Goal: Find specific page/section: Find specific page/section

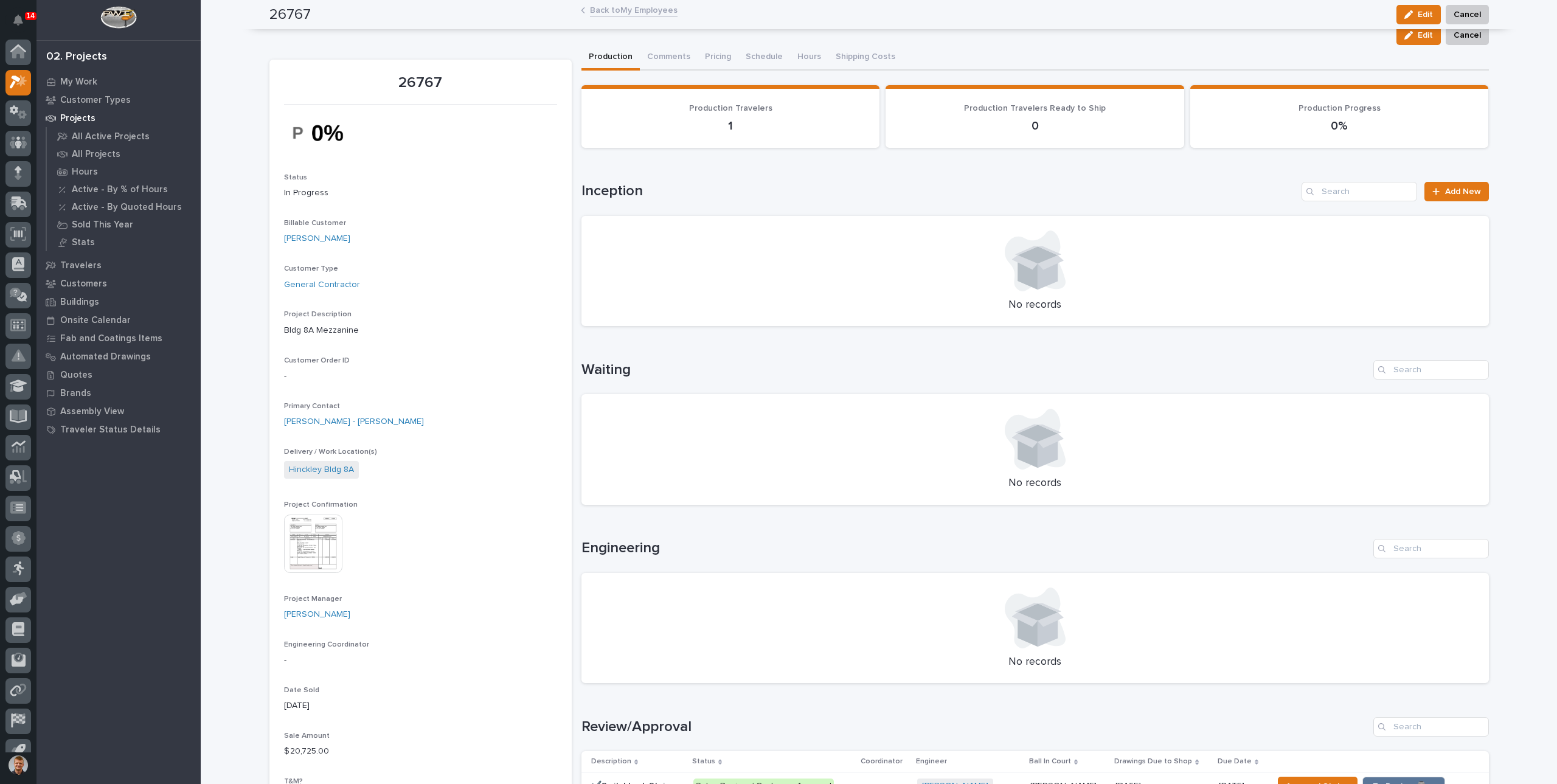
scroll to position [16, 0]
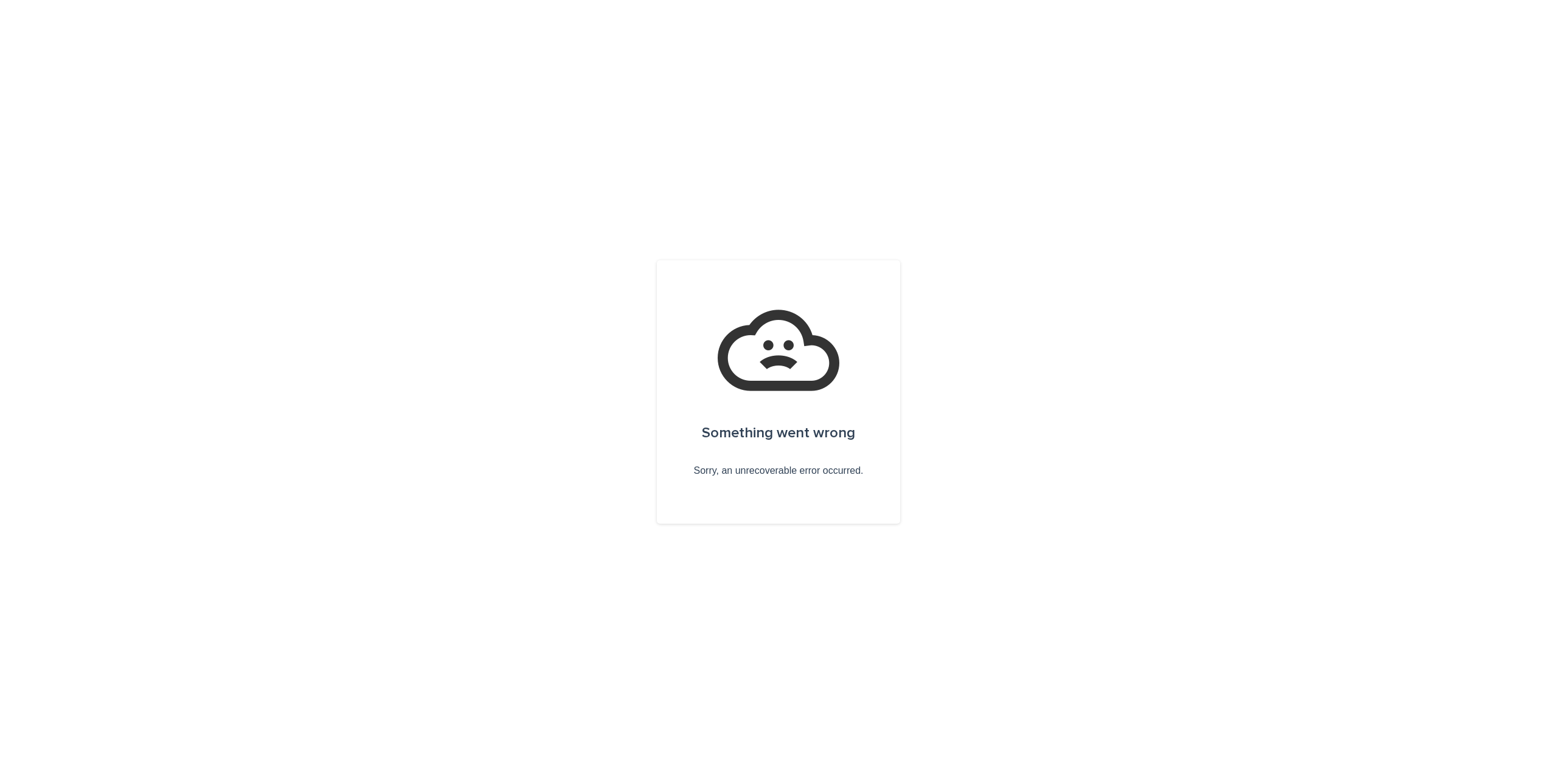
click at [636, 281] on div "Something went wrong Sorry, an unrecoverable error occurred." at bounding box center [778, 392] width 1557 height 784
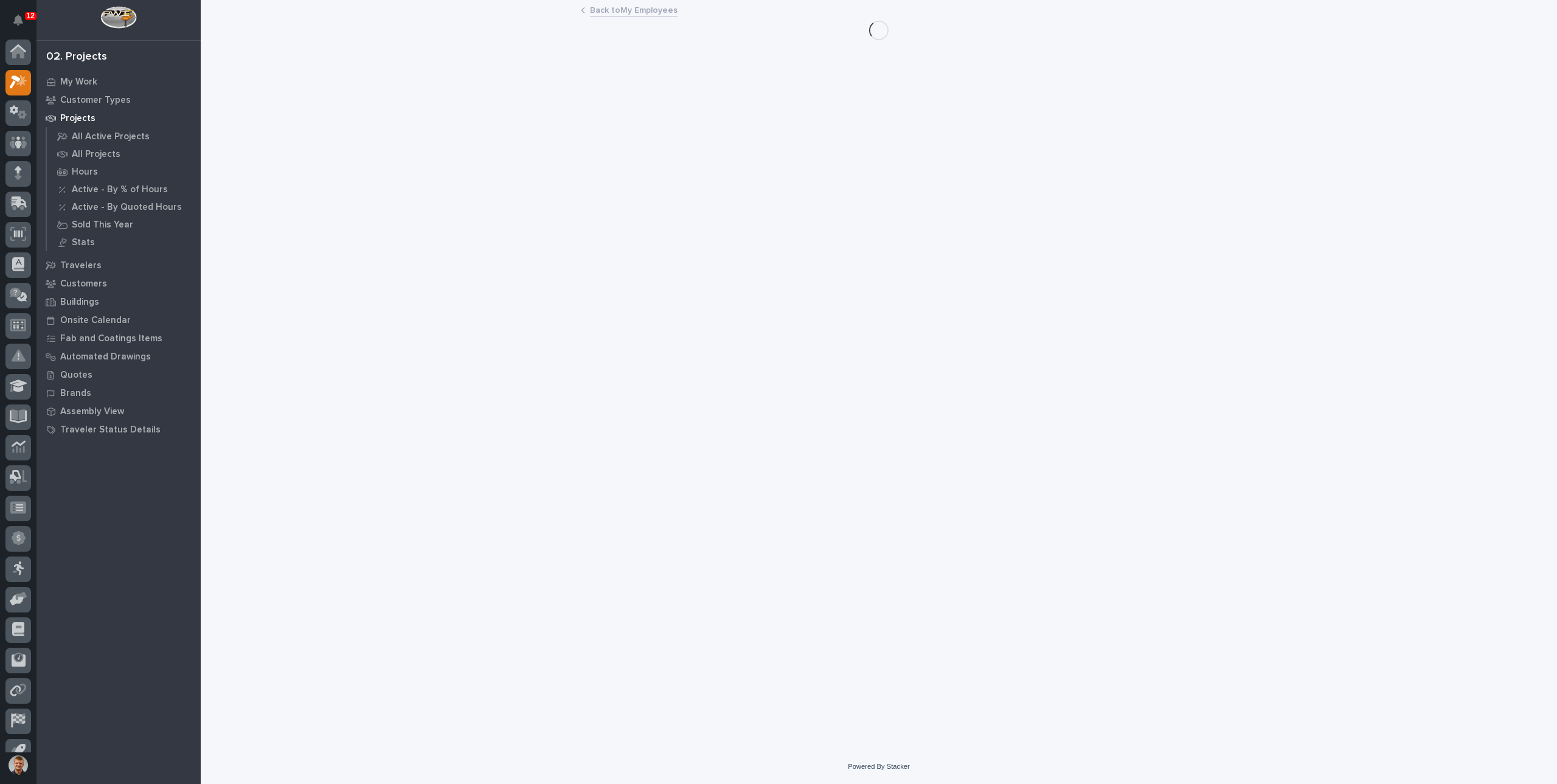
scroll to position [16, 0]
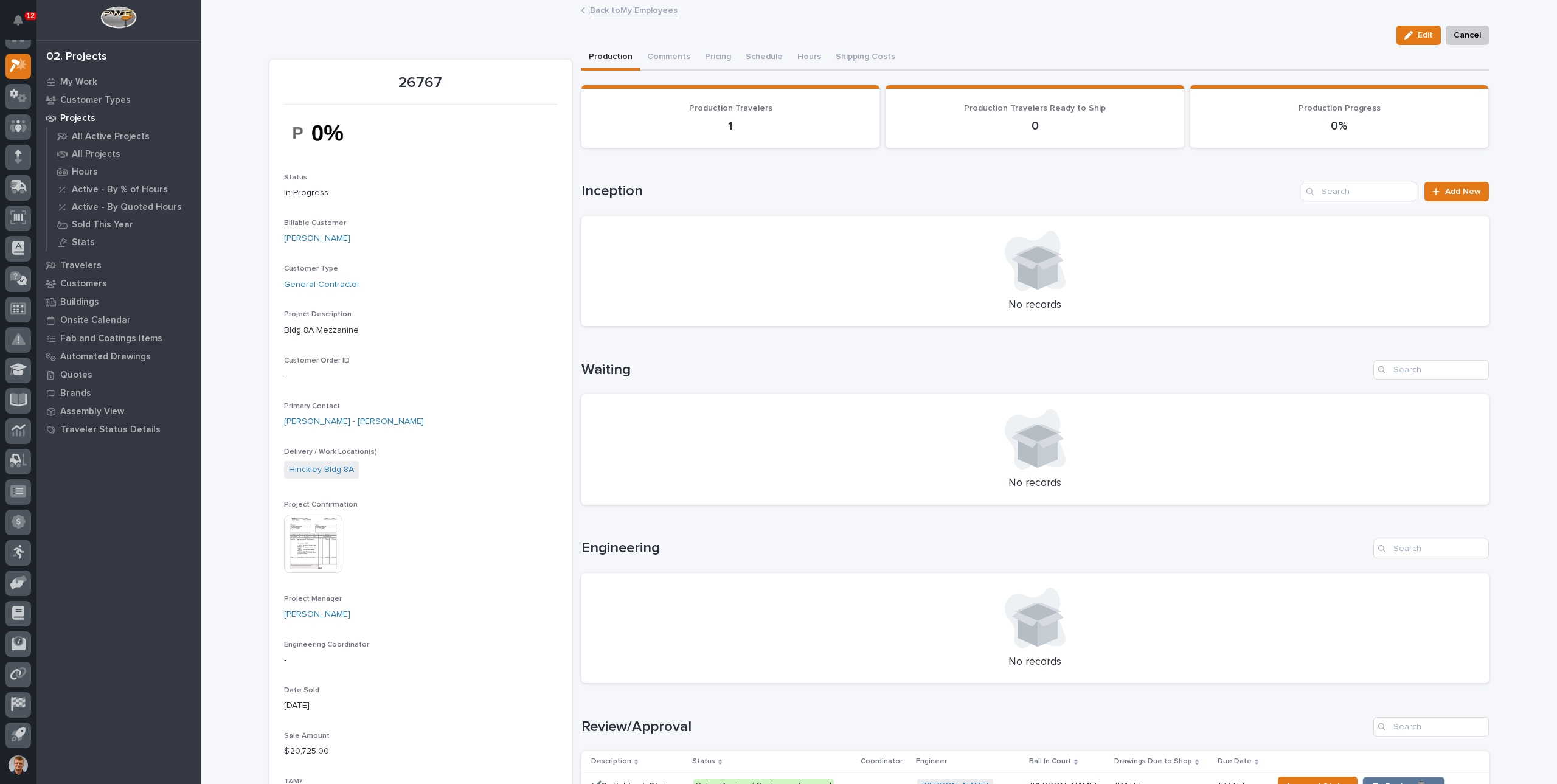
click at [618, 14] on link "Back to My Employees" at bounding box center [634, 9] width 87 height 14
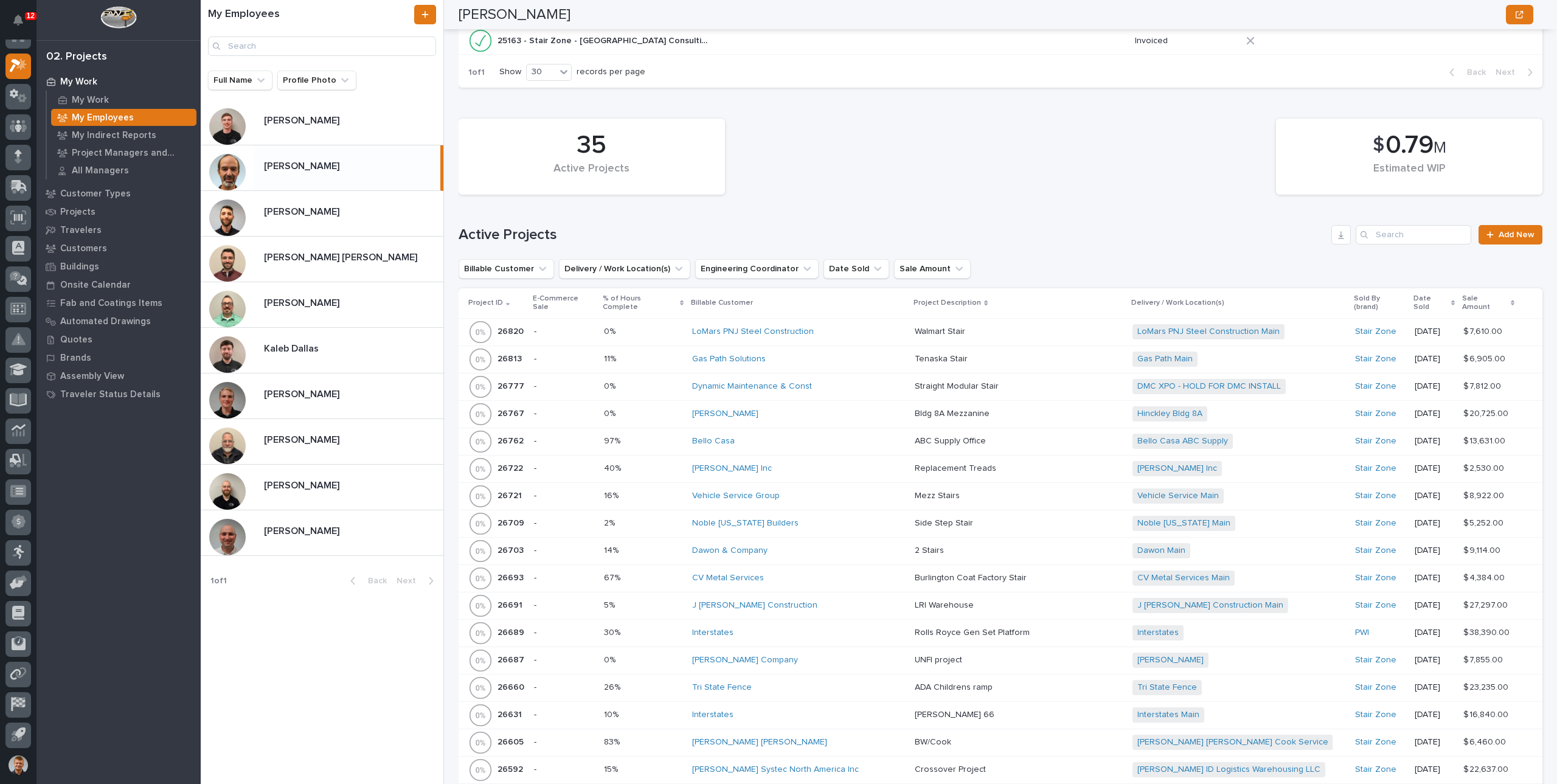
scroll to position [669, 0]
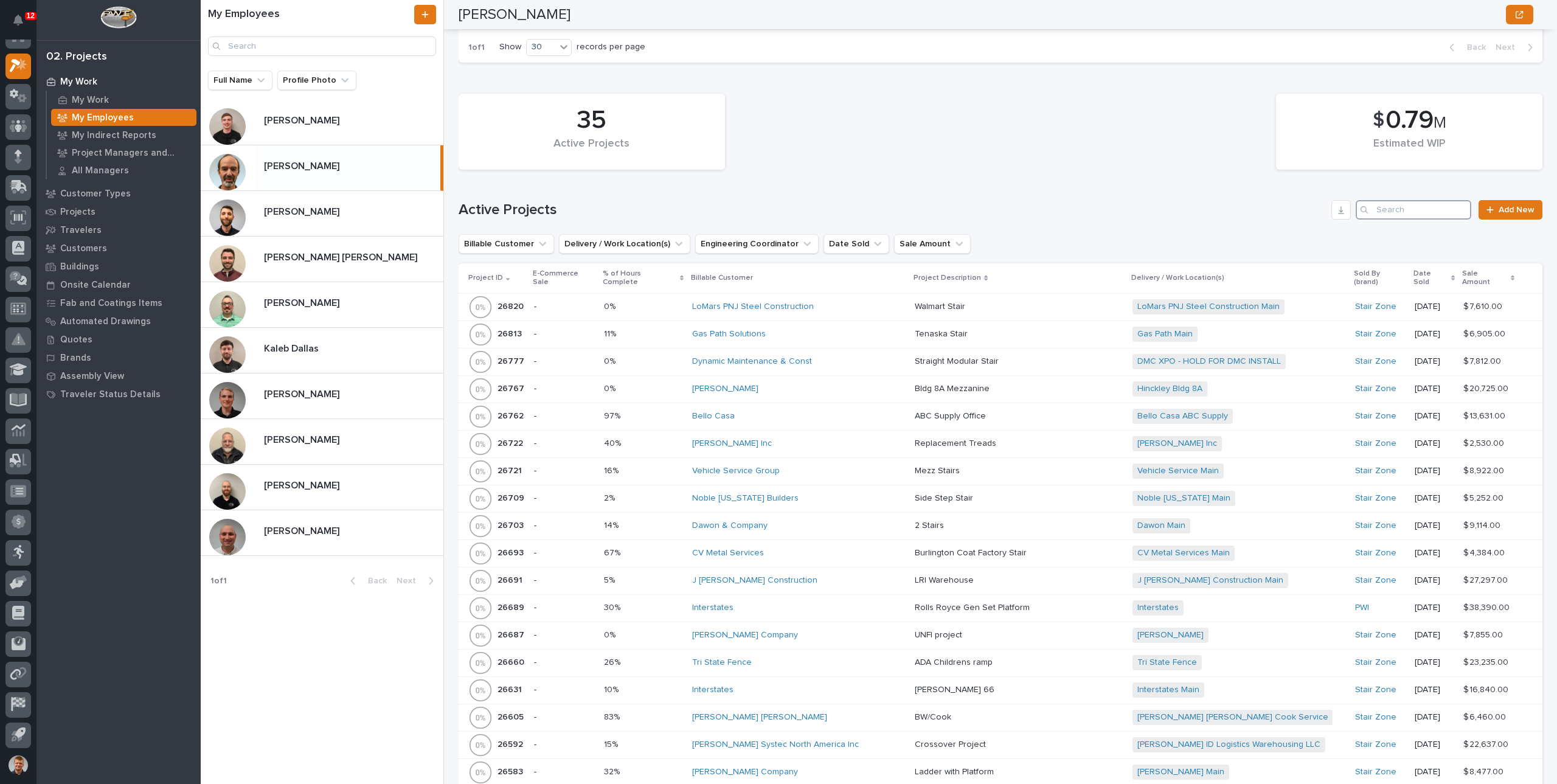
click at [1409, 214] on input "Search" at bounding box center [1413, 210] width 116 height 19
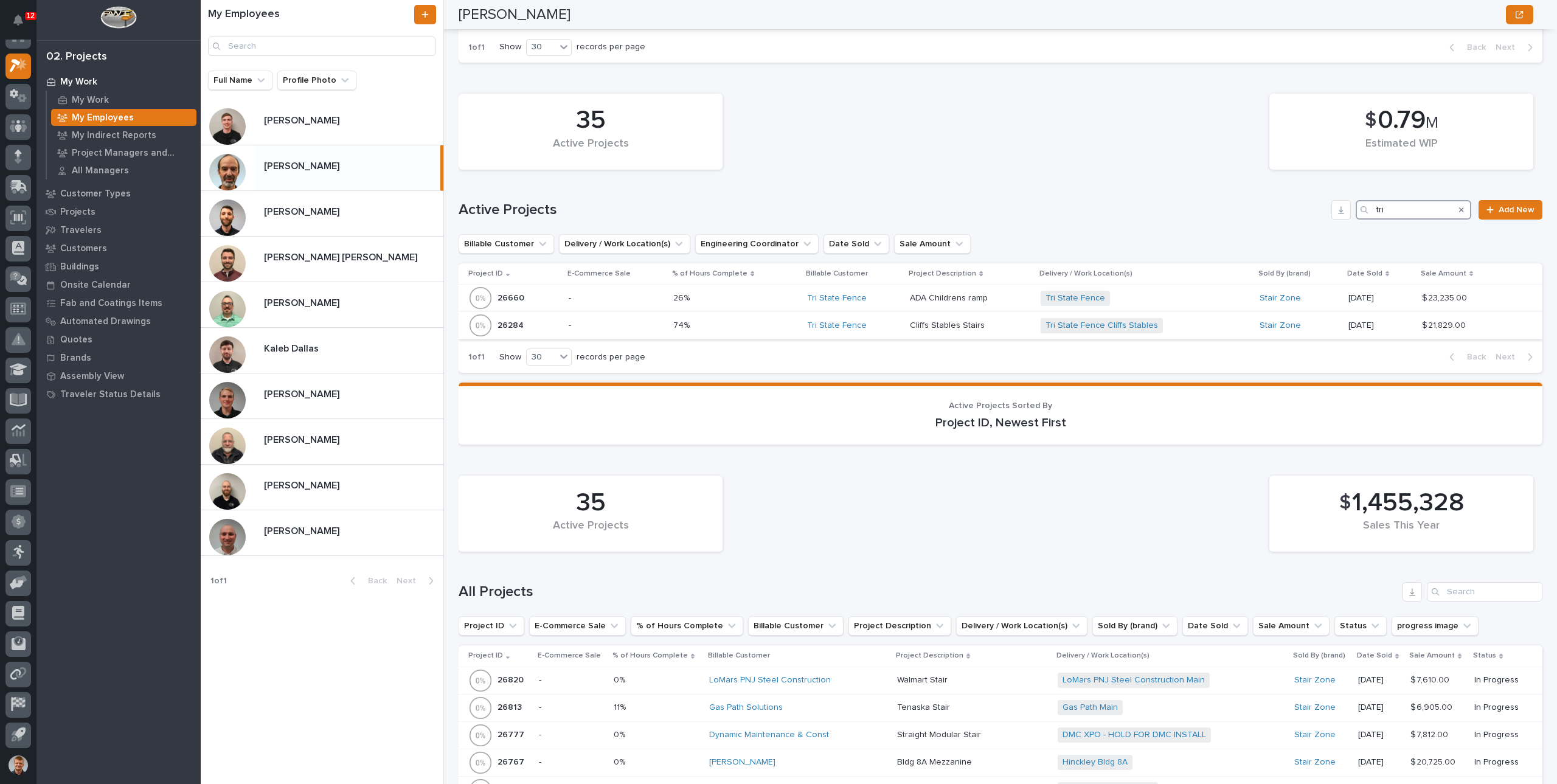
type input "tri"
click at [731, 321] on p at bounding box center [735, 326] width 123 height 11
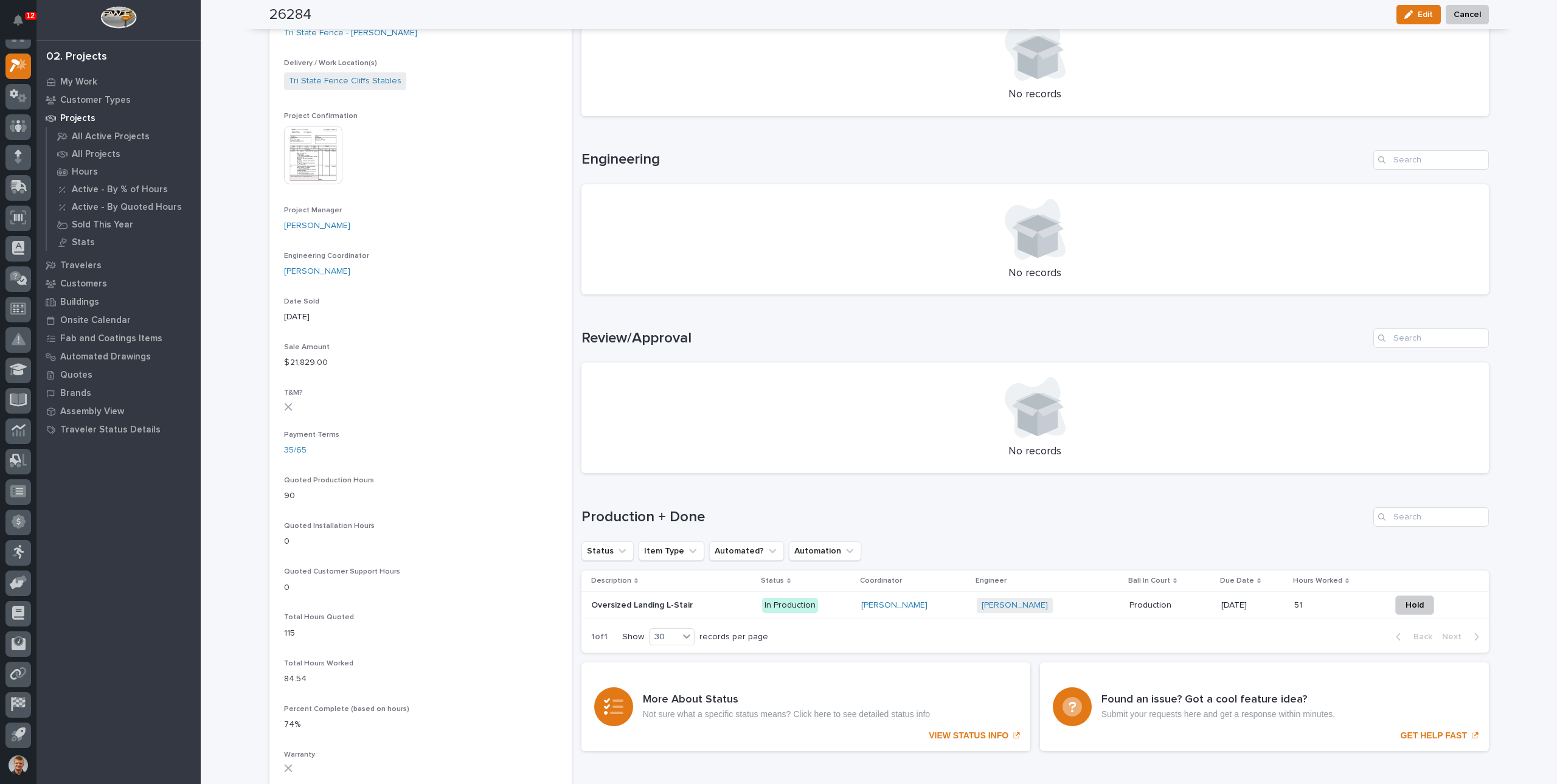
scroll to position [243, 0]
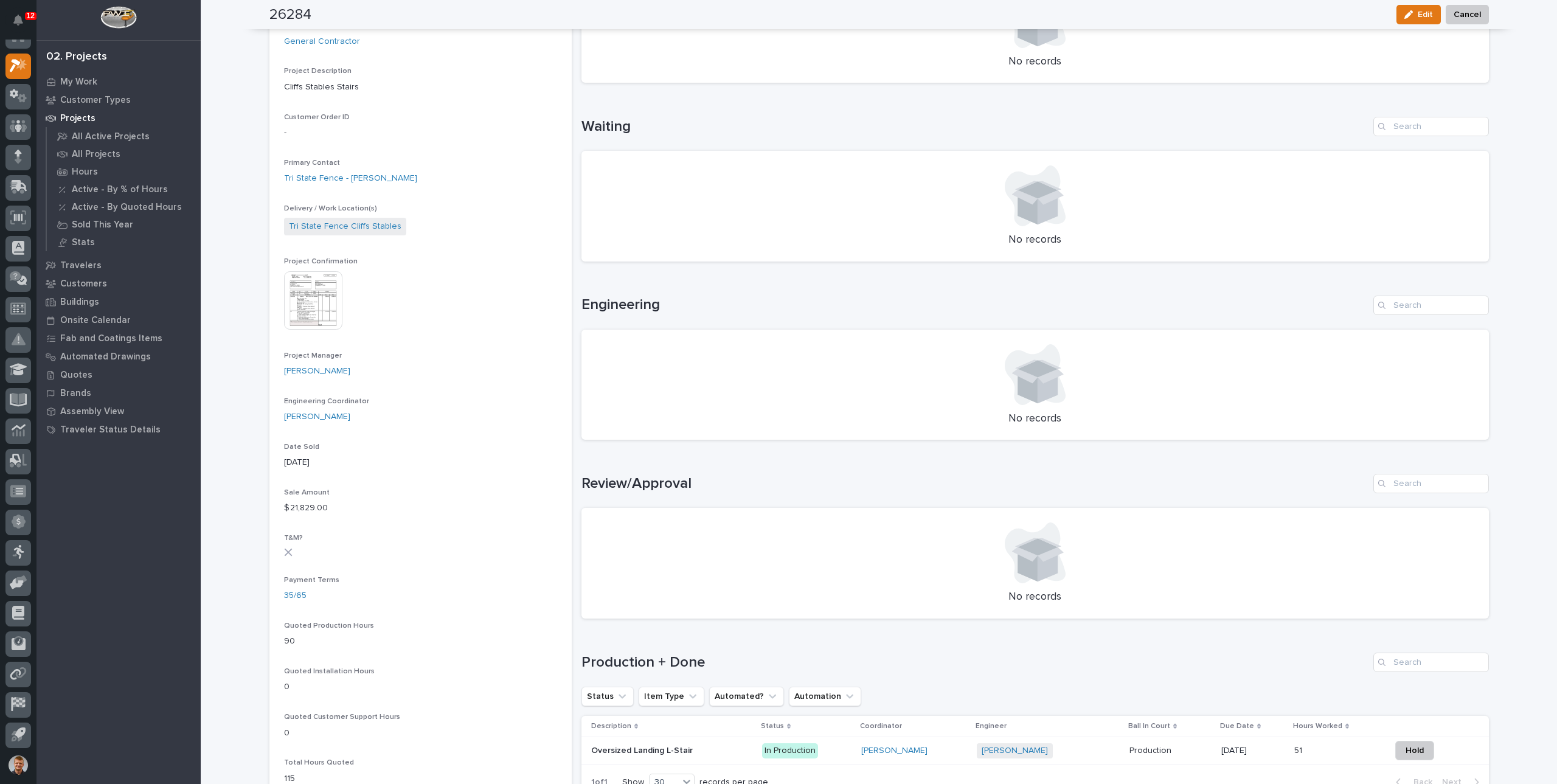
click at [324, 298] on img at bounding box center [313, 301] width 58 height 58
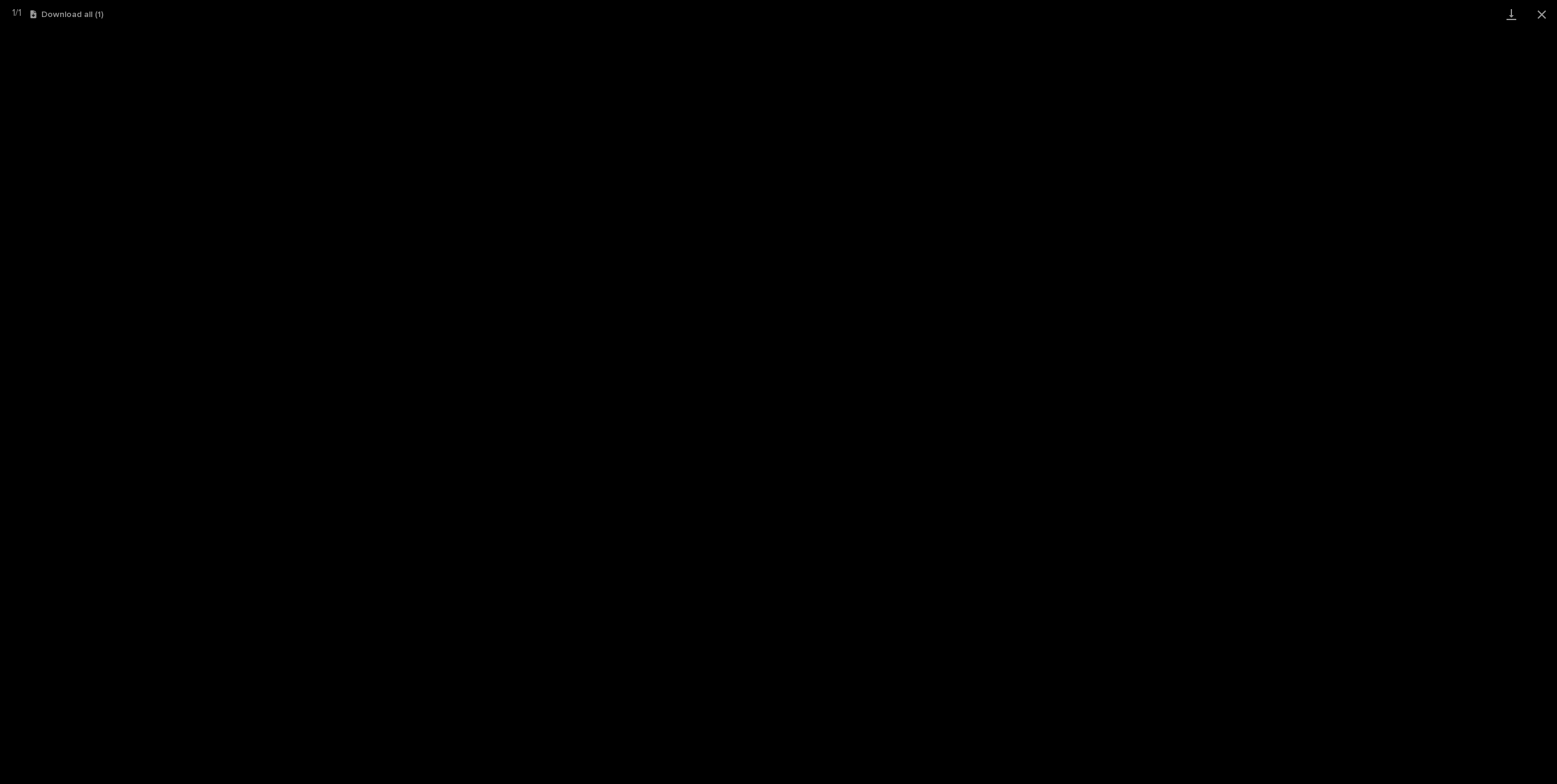
click at [1535, 18] on button "Close gallery" at bounding box center [1542, 14] width 31 height 28
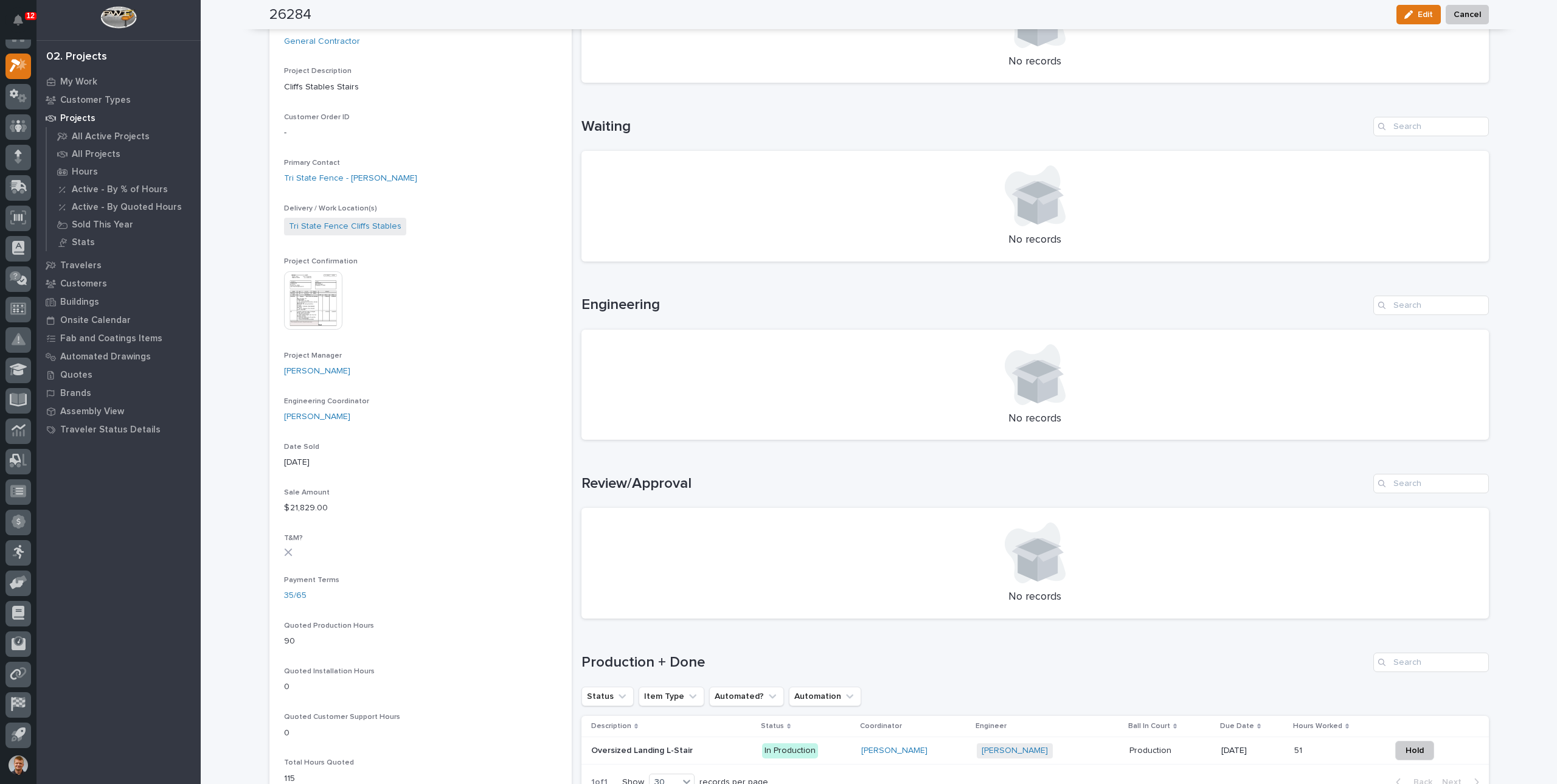
scroll to position [0, 0]
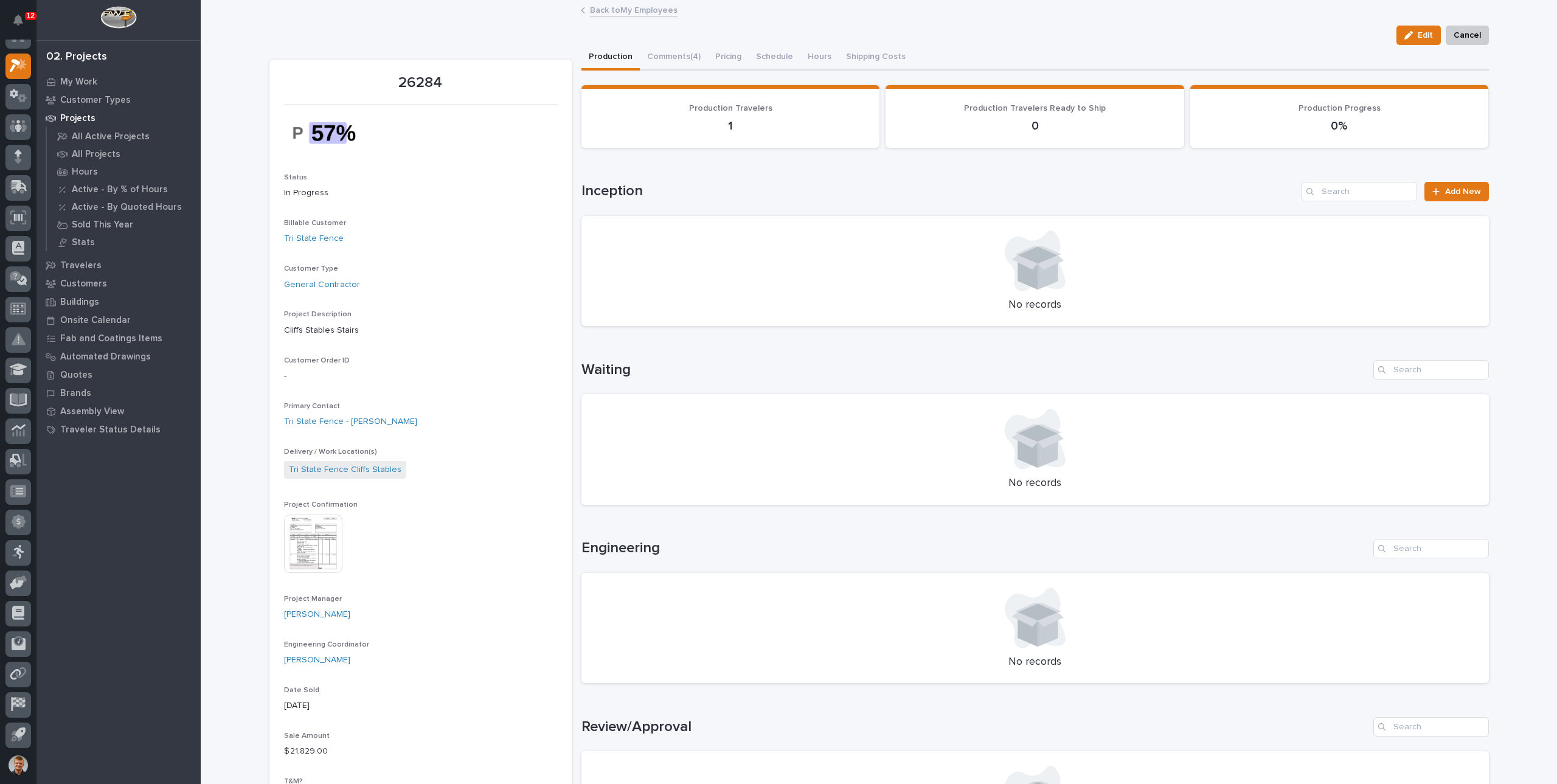
click at [612, 16] on div "Back to My Employees" at bounding box center [878, 11] width 608 height 17
click at [614, 11] on link "Back to My Employees" at bounding box center [634, 9] width 87 height 14
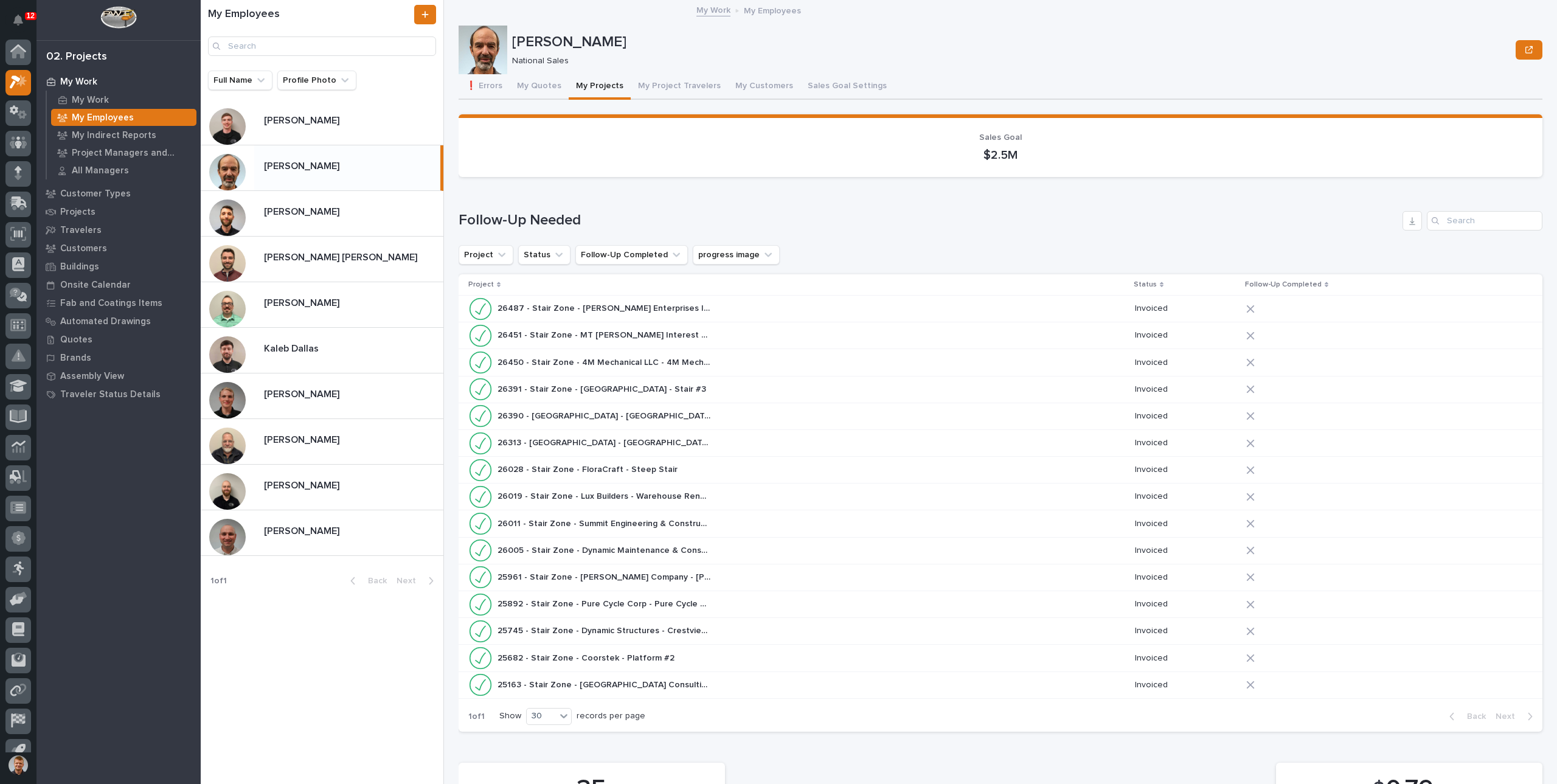
scroll to position [16, 0]
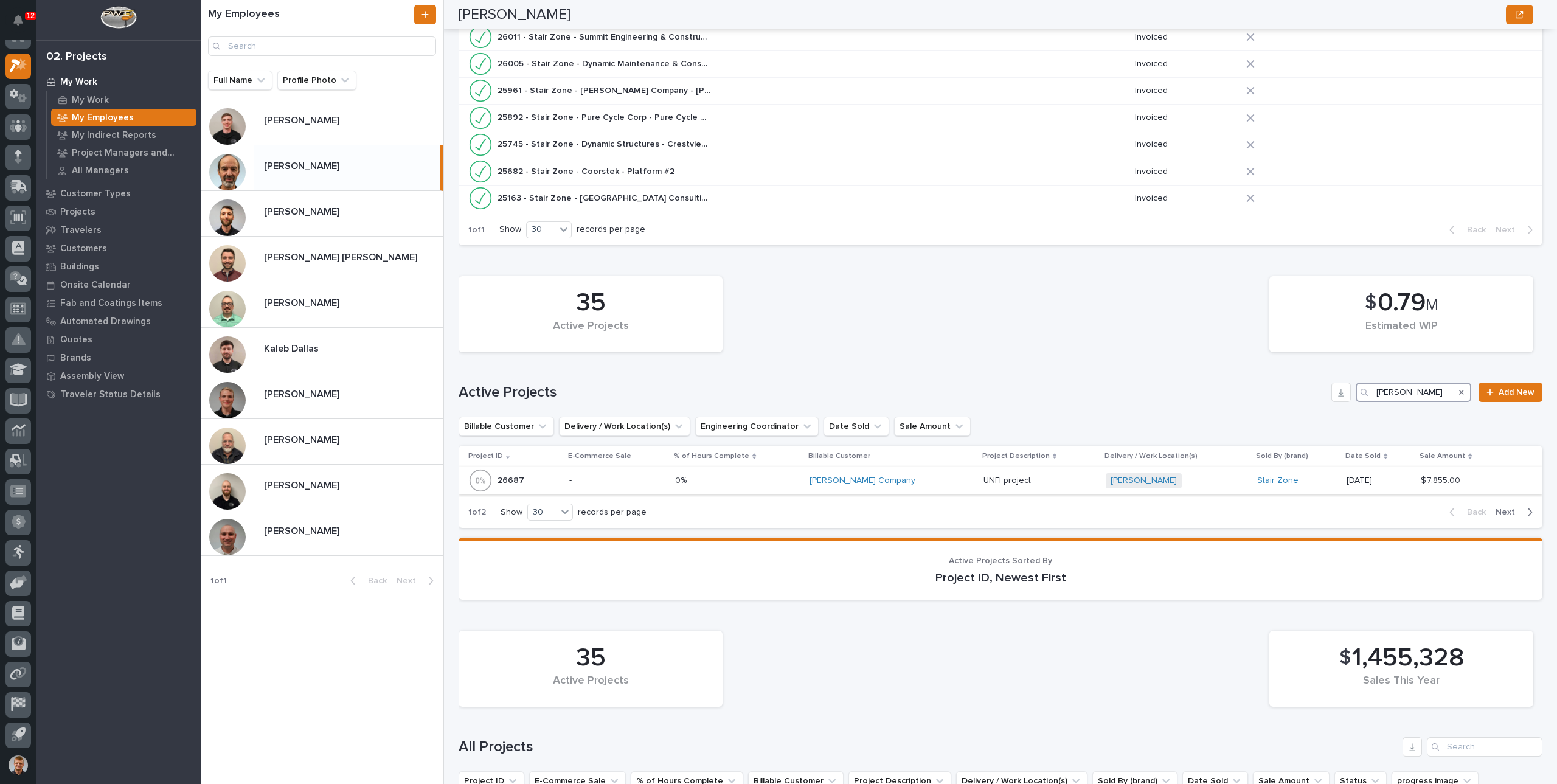
type input "[PERSON_NAME]"
click at [770, 481] on p at bounding box center [737, 481] width 125 height 11
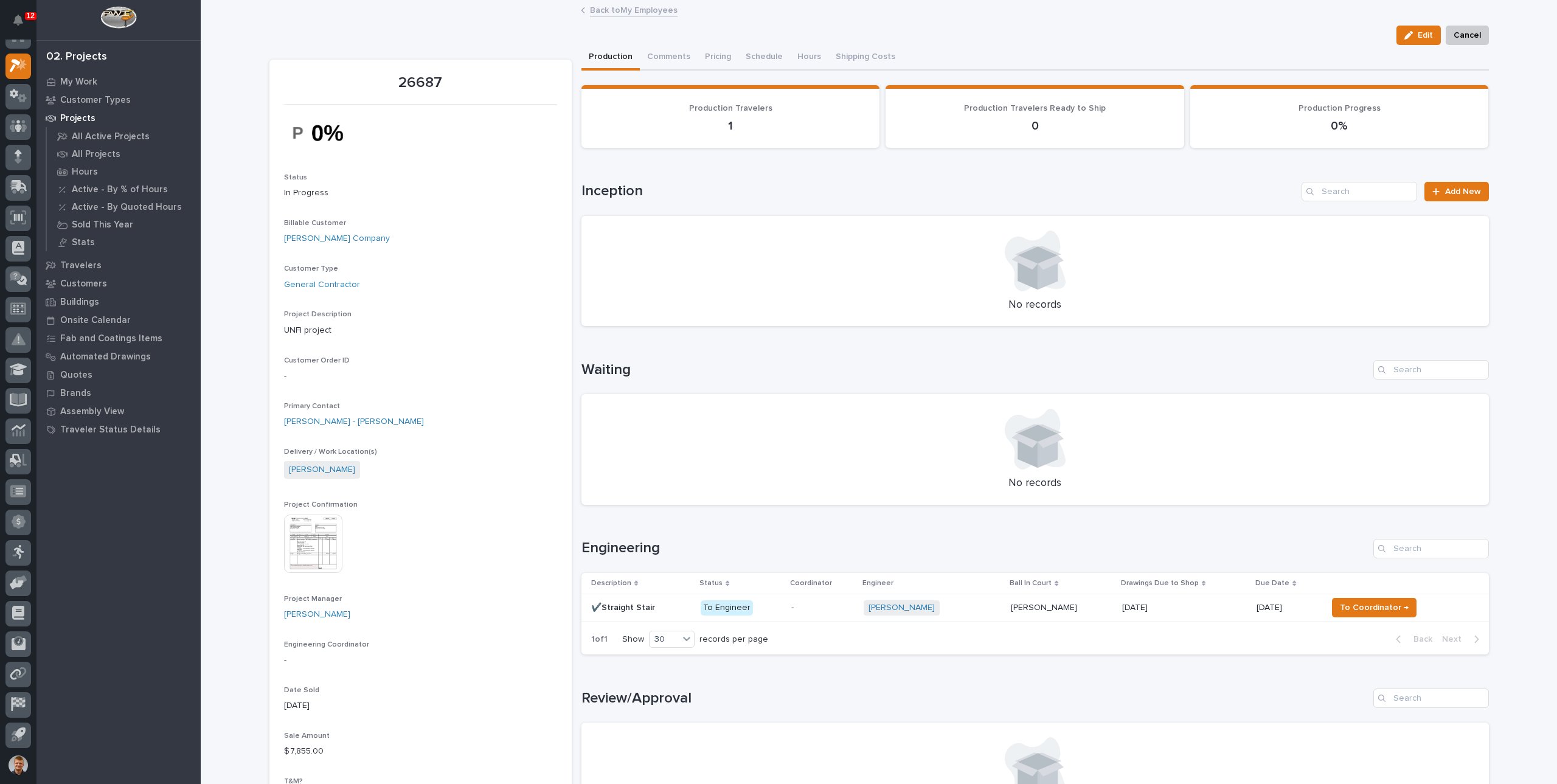
click at [623, 13] on link "Back to My Employees" at bounding box center [634, 9] width 87 height 14
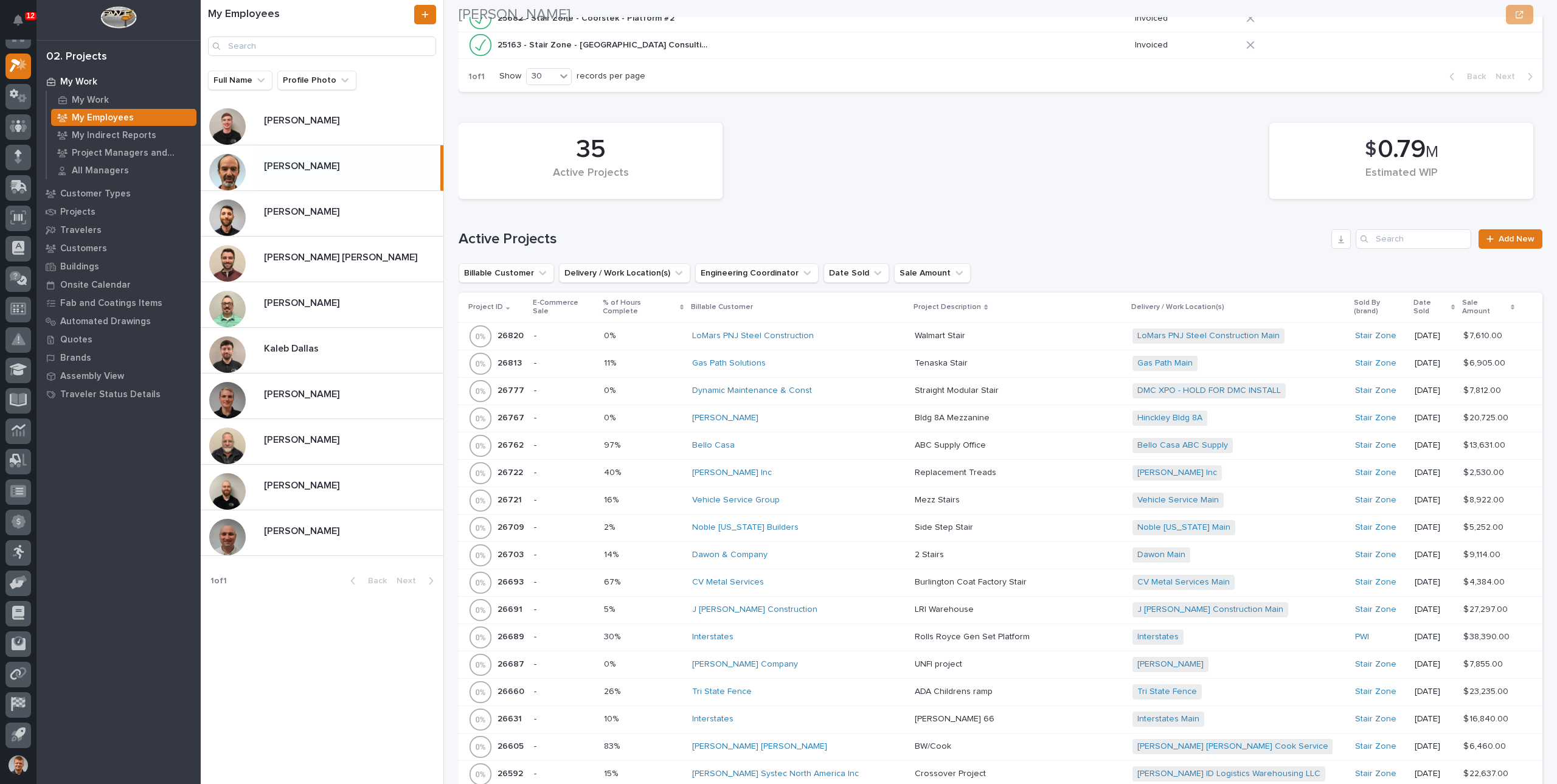
scroll to position [912, 0]
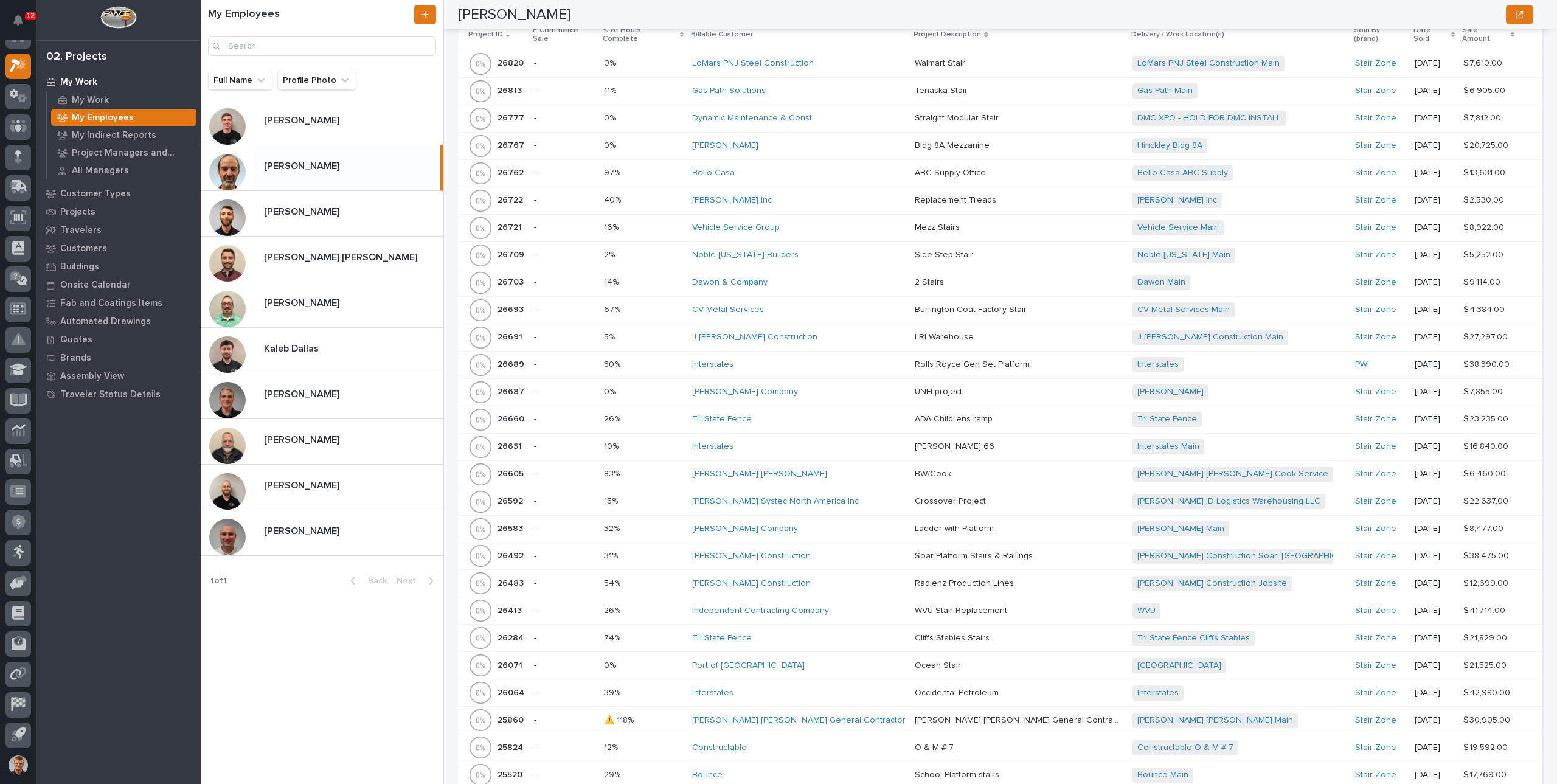
click at [683, 414] on p at bounding box center [643, 419] width 79 height 11
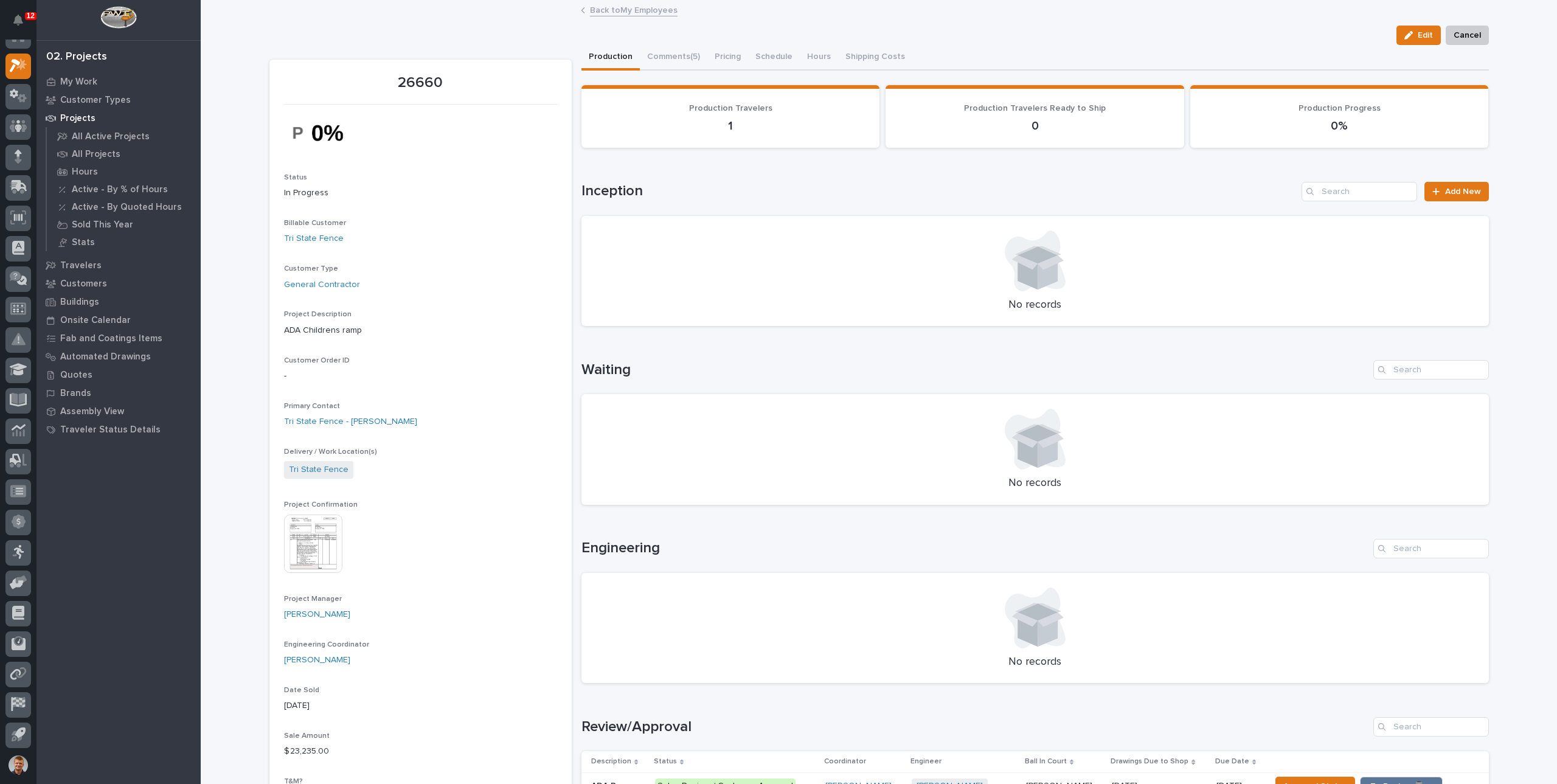
click at [602, 7] on link "Back to My Employees" at bounding box center [634, 9] width 87 height 14
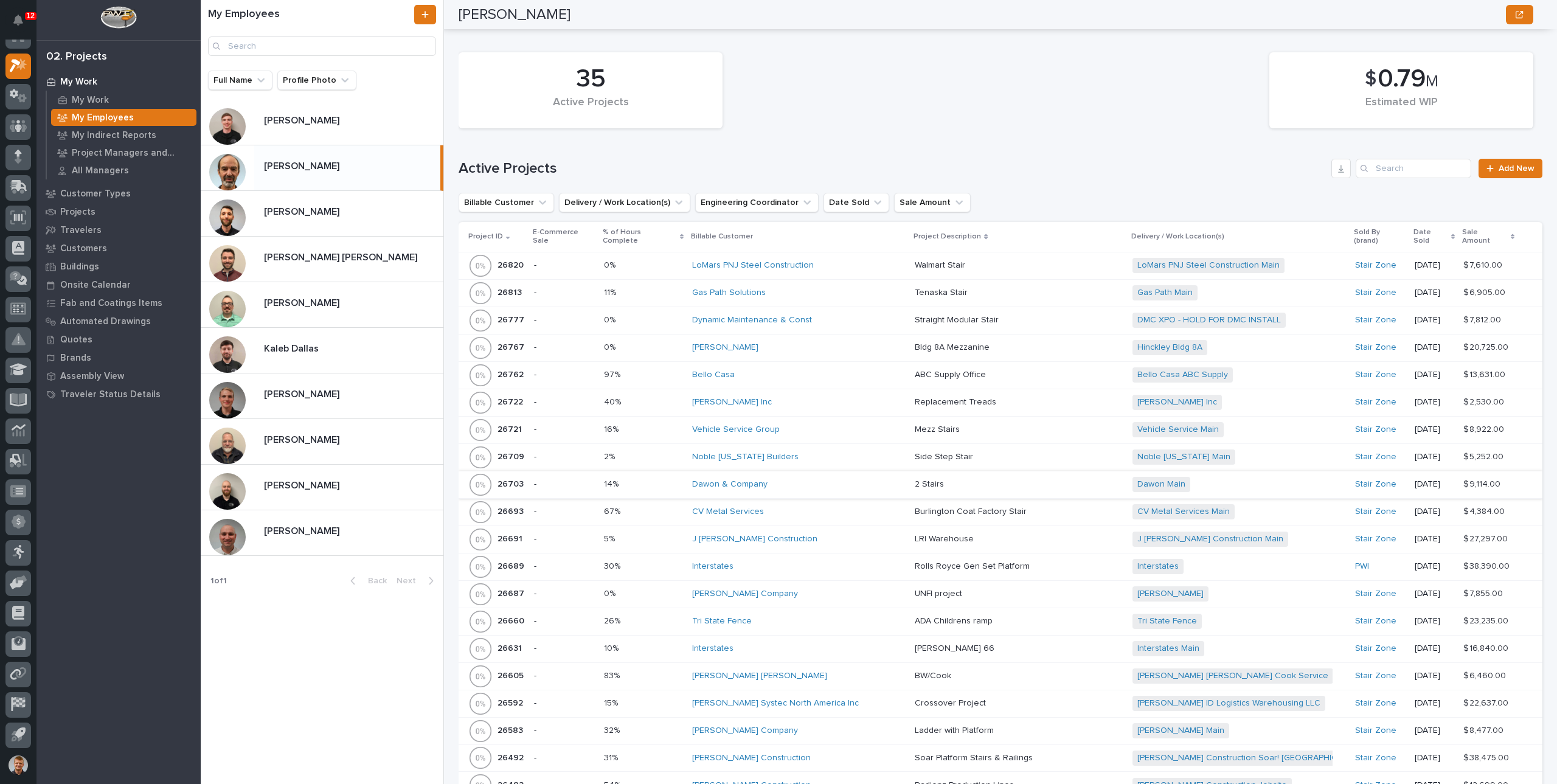
scroll to position [730, 0]
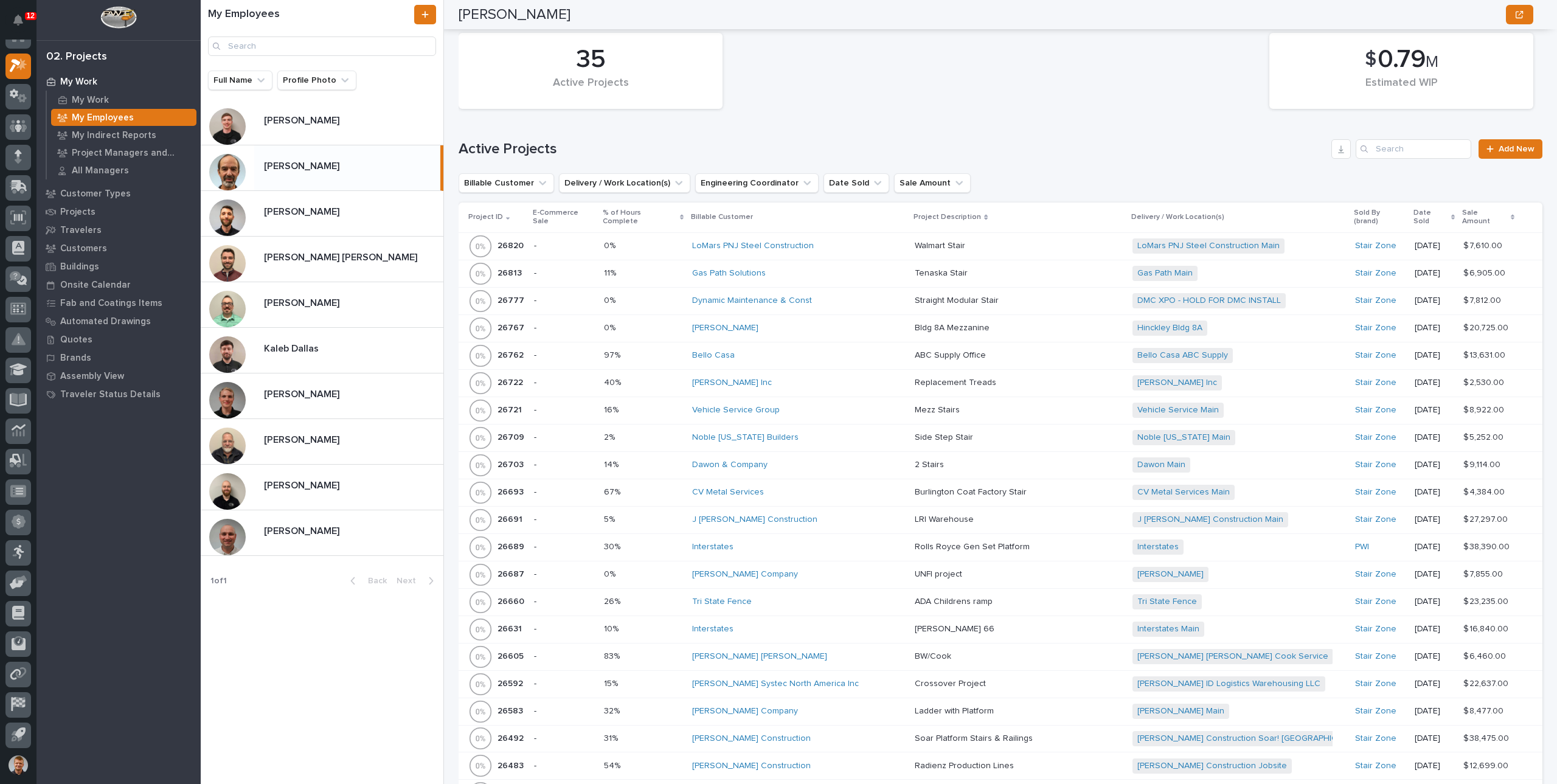
click at [668, 569] on p at bounding box center [643, 574] width 79 height 11
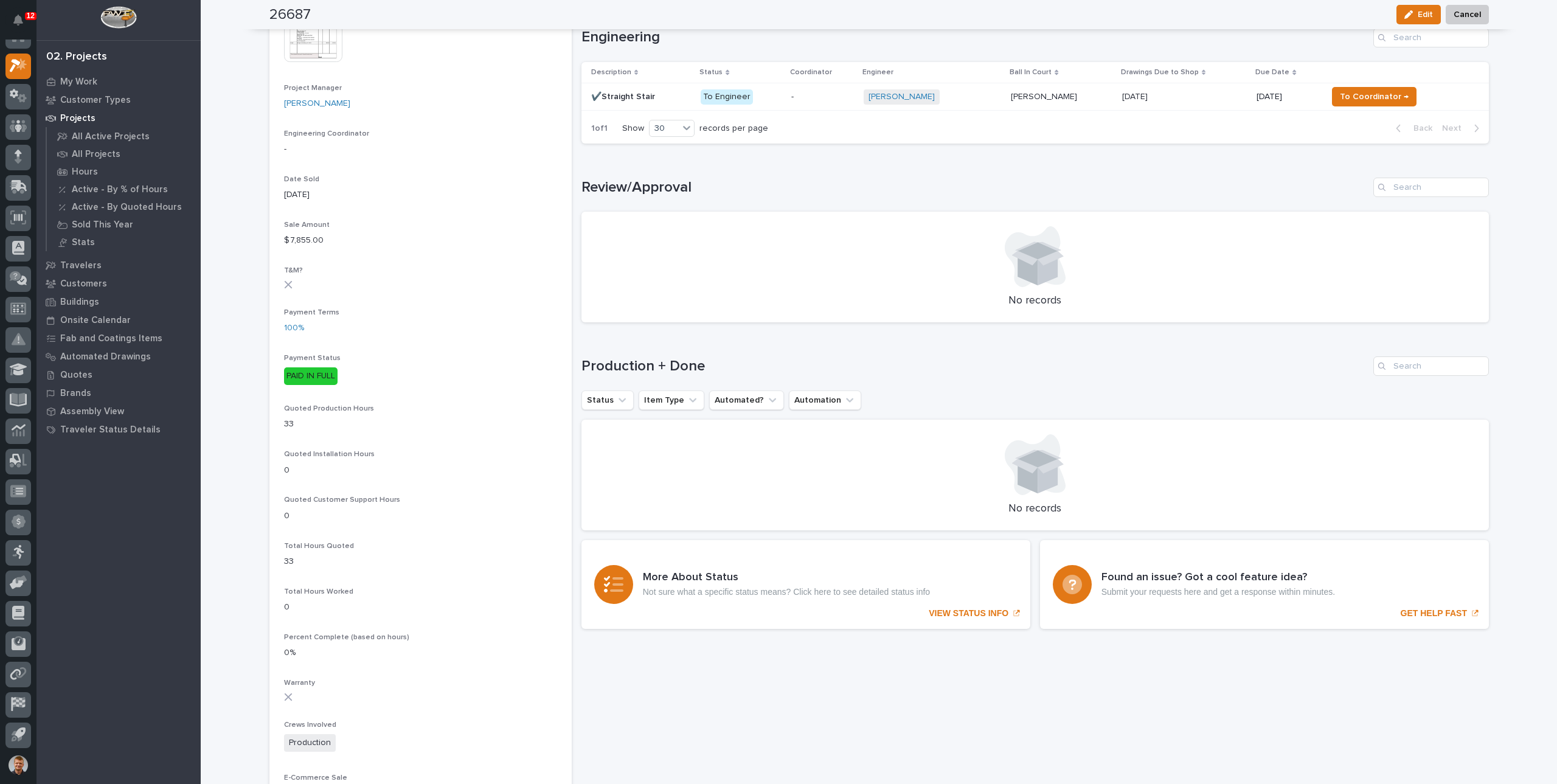
scroll to position [547, 0]
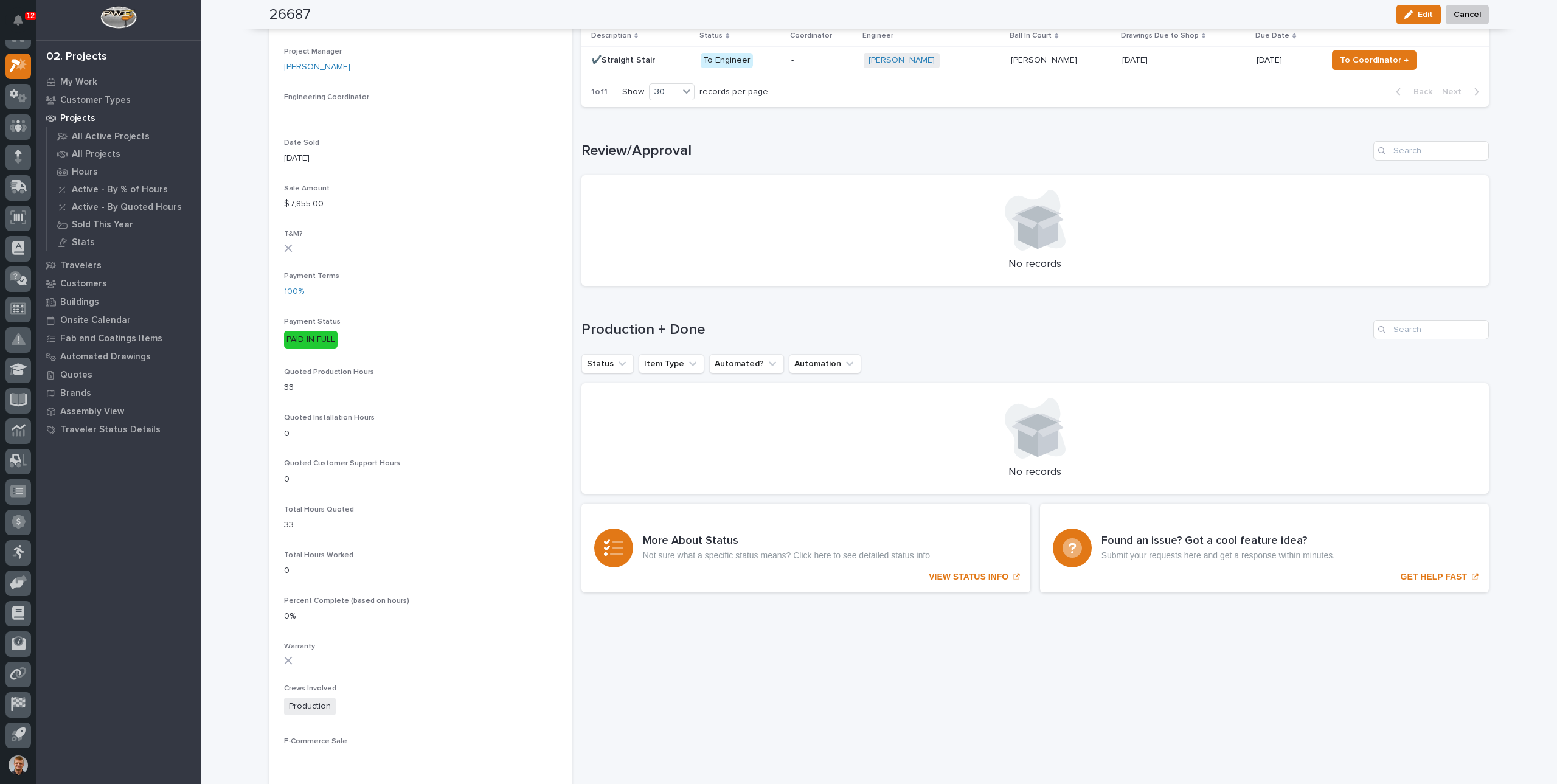
click at [269, 341] on section "26687 Status In Progress Billable Customer [PERSON_NAME] Company Customer Type …" at bounding box center [420, 283] width 302 height 1543
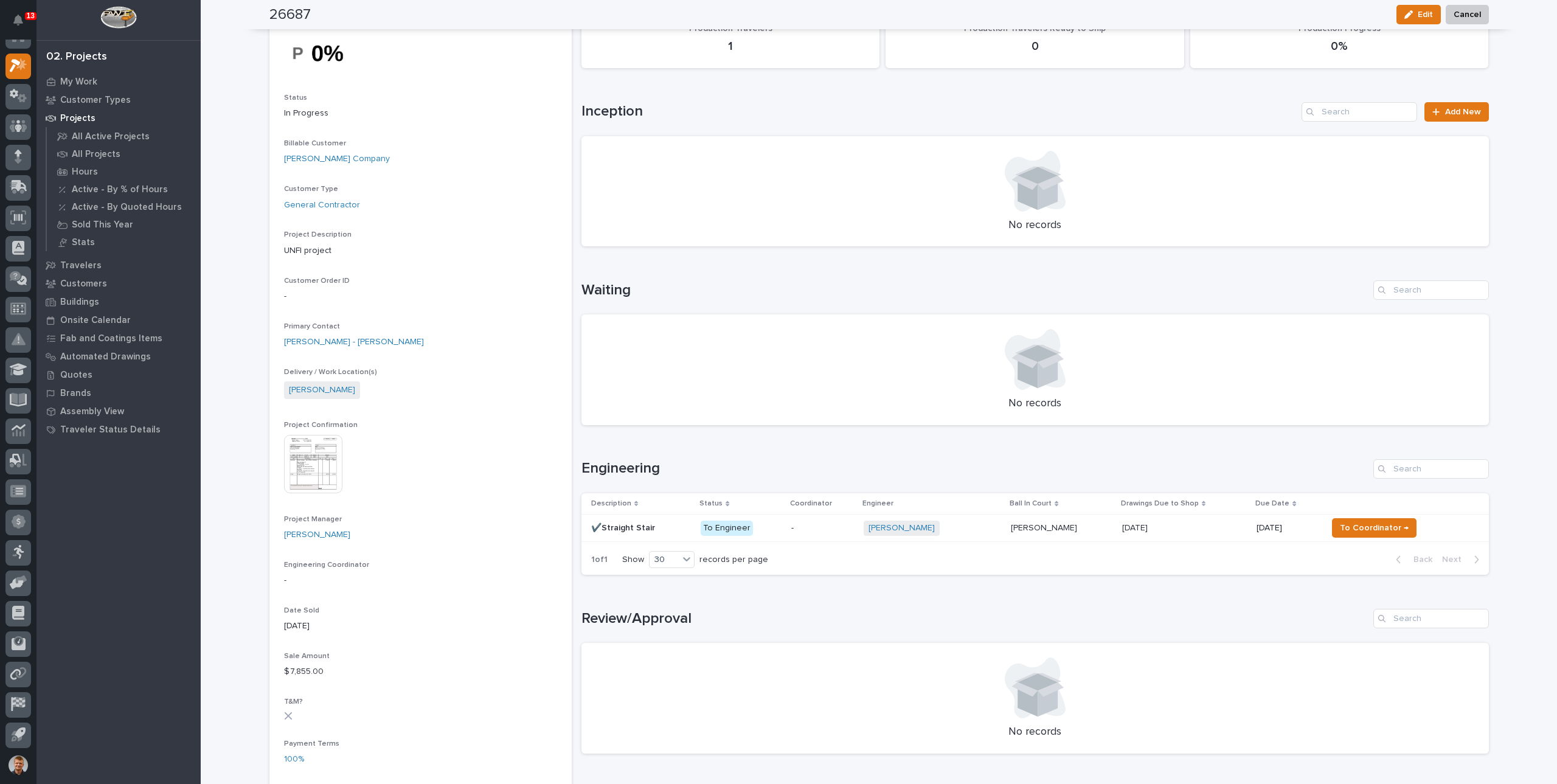
scroll to position [0, 0]
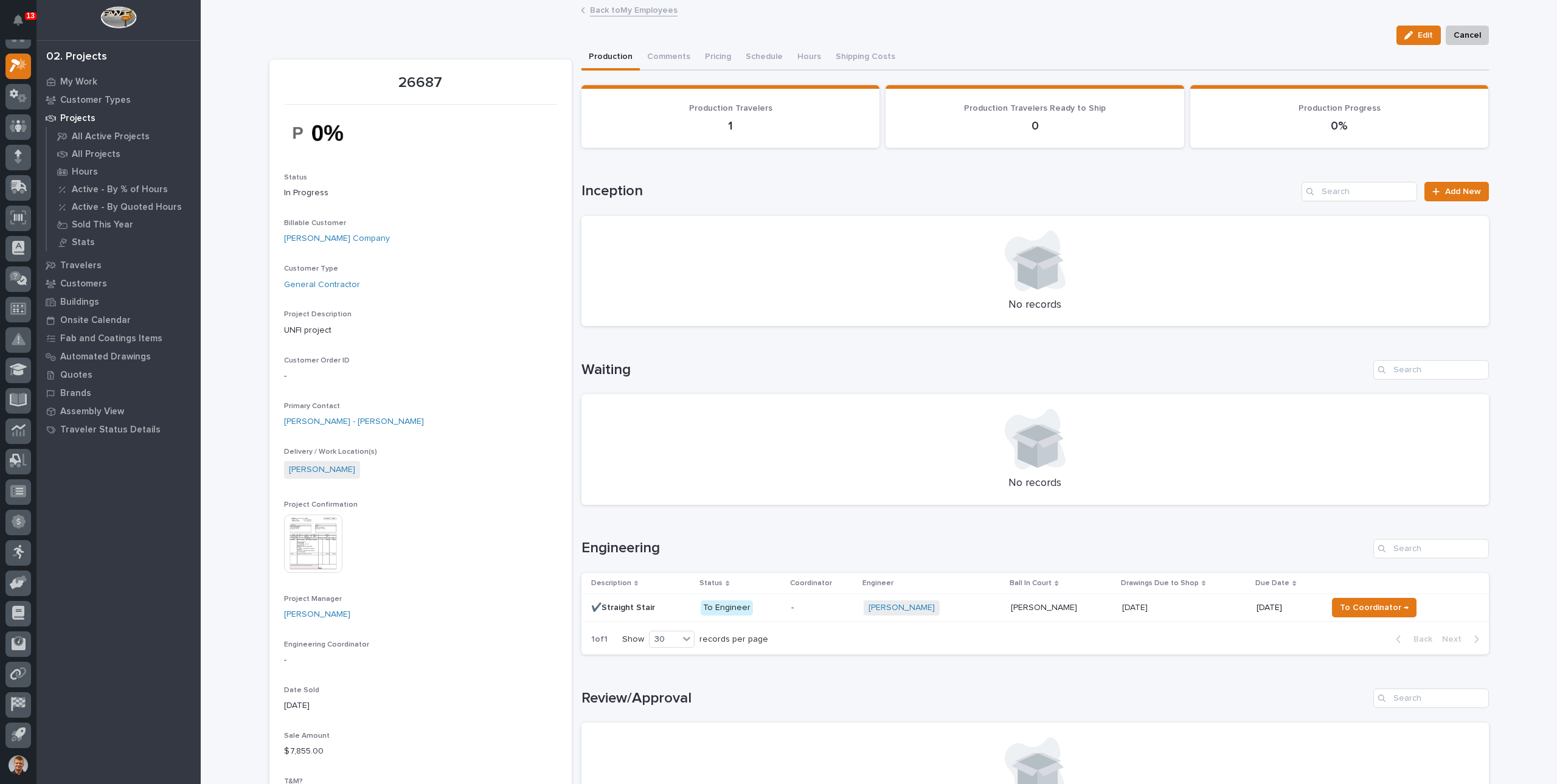
click at [592, 9] on link "Back to My Employees" at bounding box center [634, 9] width 87 height 14
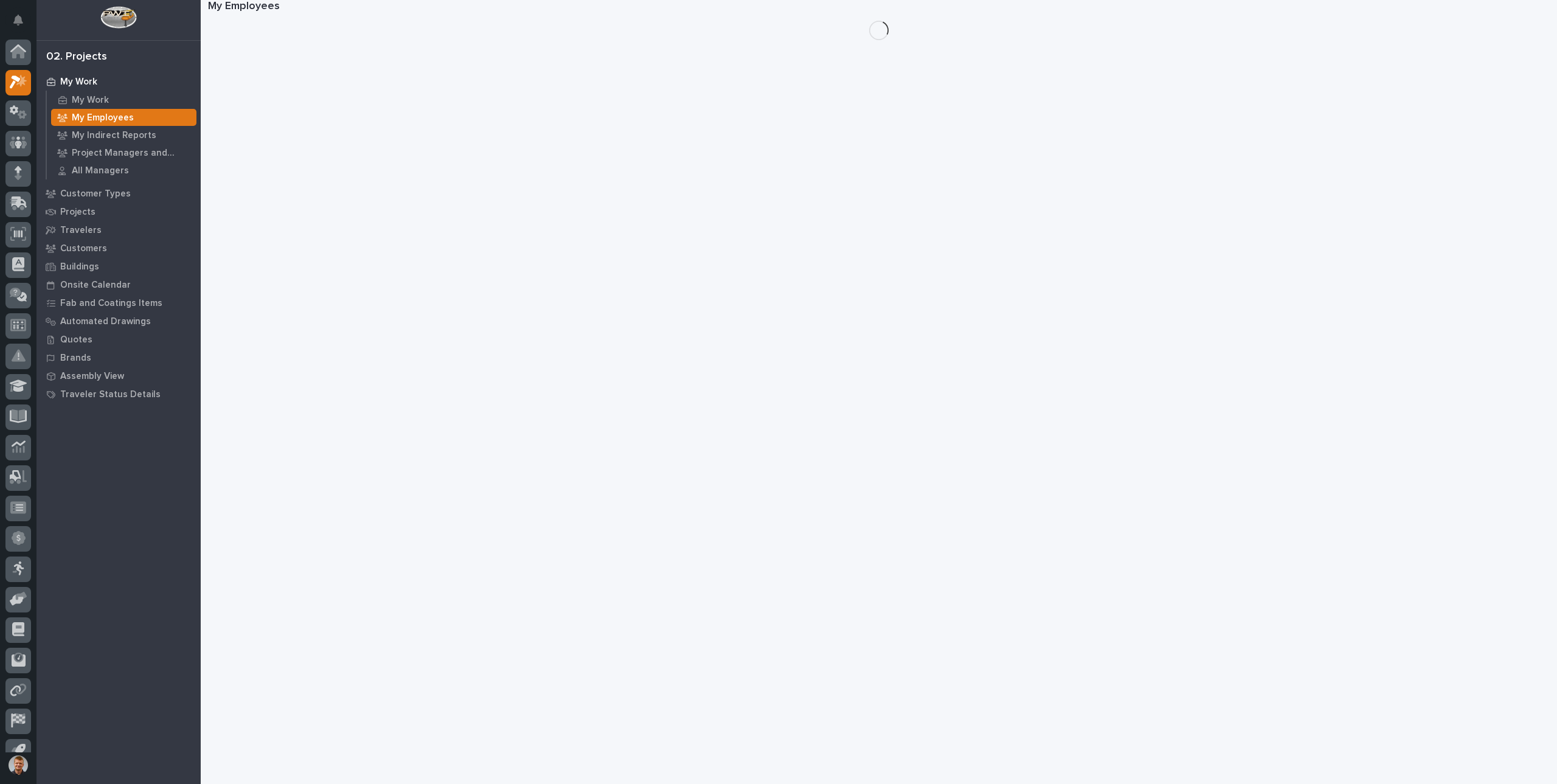
scroll to position [16, 0]
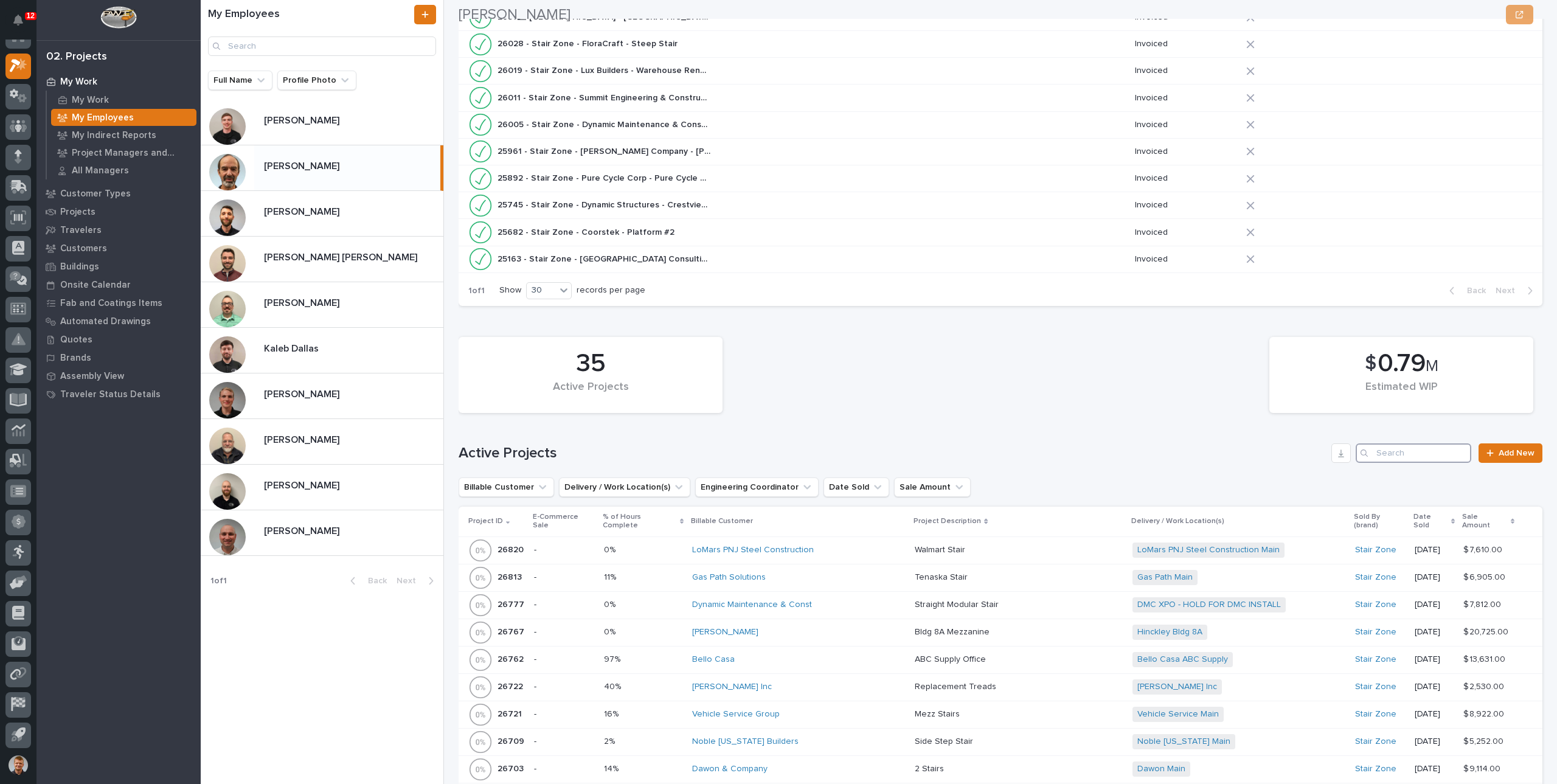
click at [1388, 447] on input "Search" at bounding box center [1413, 452] width 116 height 19
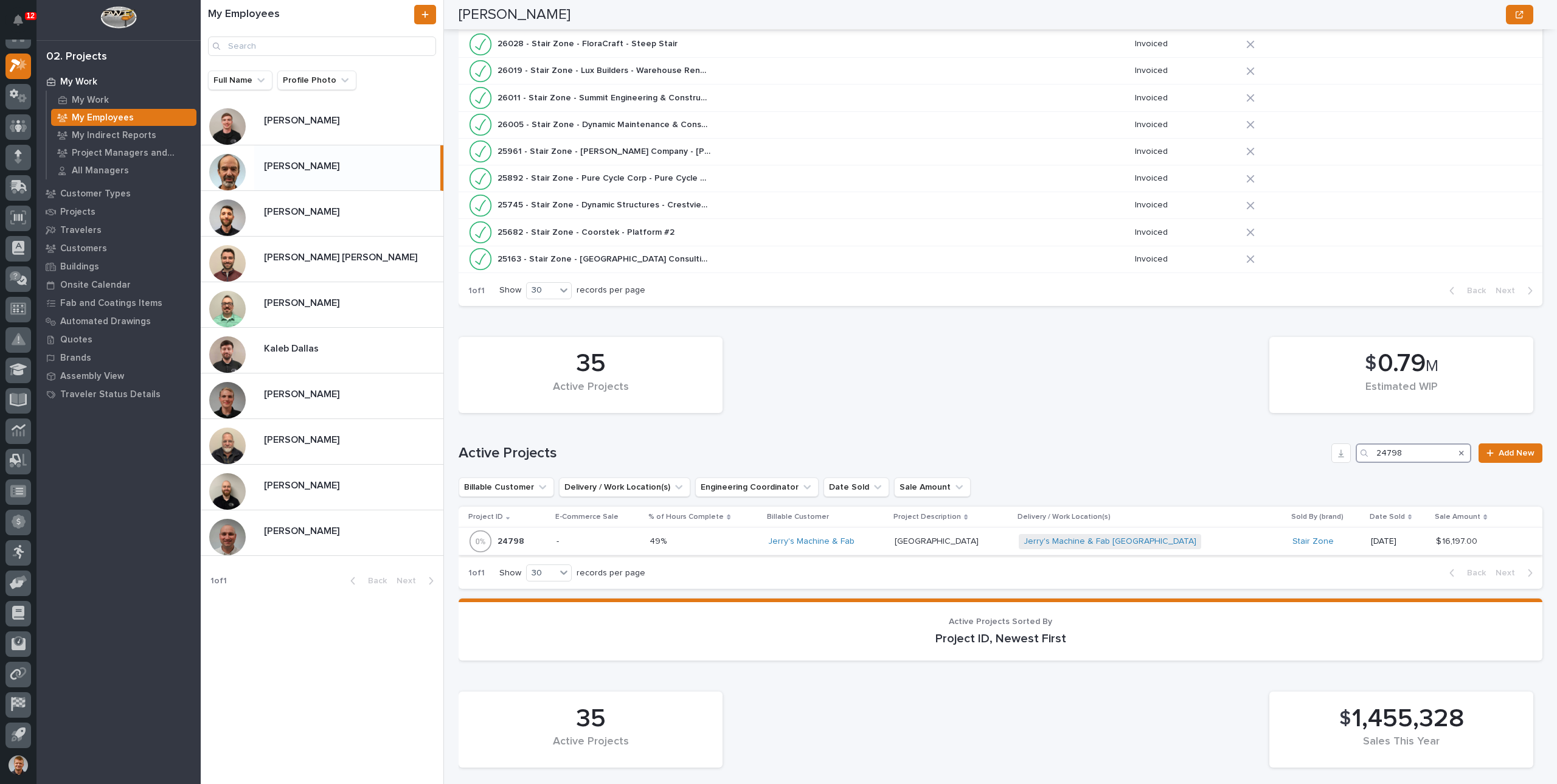
type input "24798"
click at [923, 535] on p "[GEOGRAPHIC_DATA]" at bounding box center [937, 540] width 86 height 13
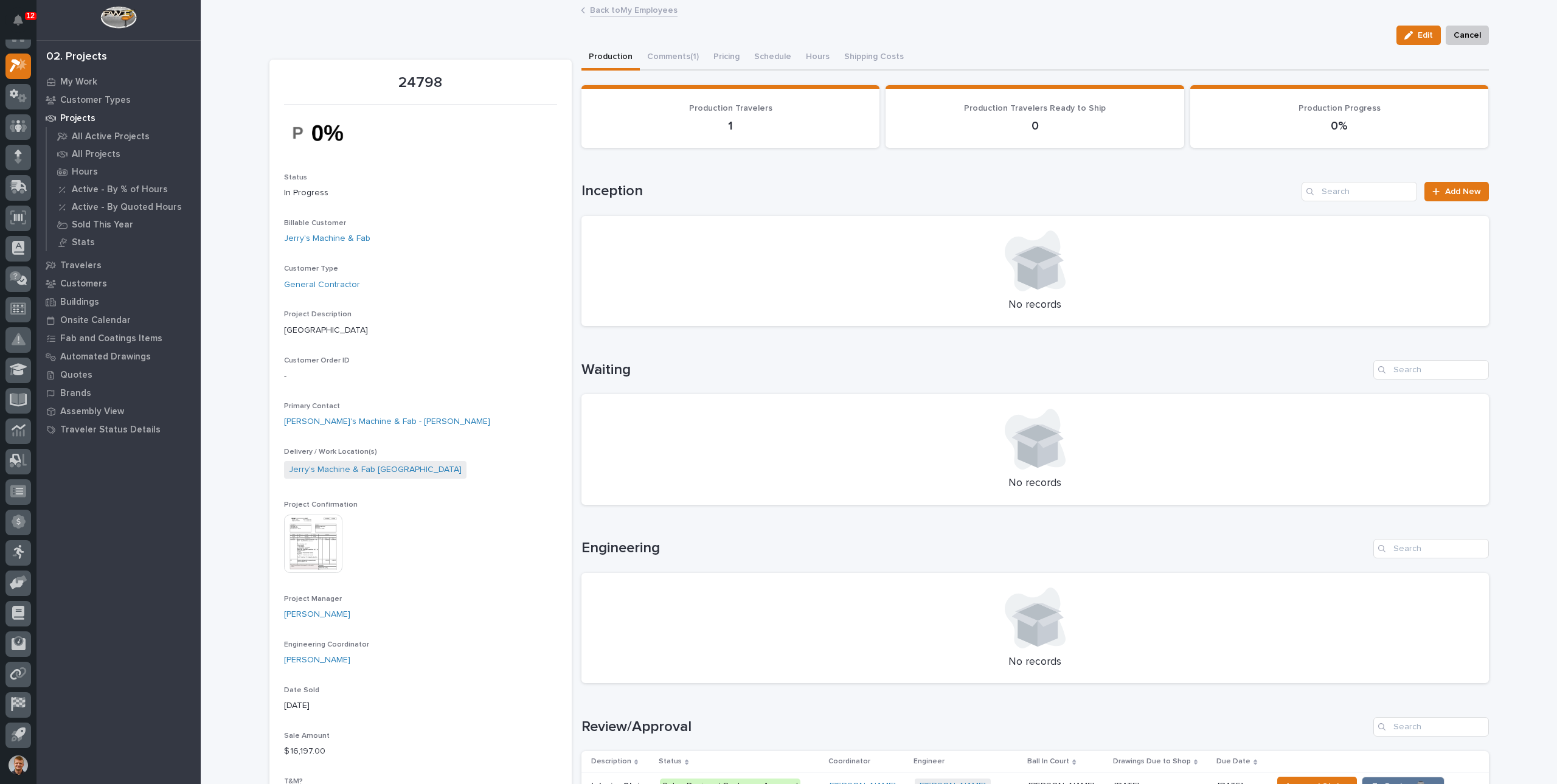
click at [612, 13] on link "Back to My Employees" at bounding box center [634, 9] width 87 height 14
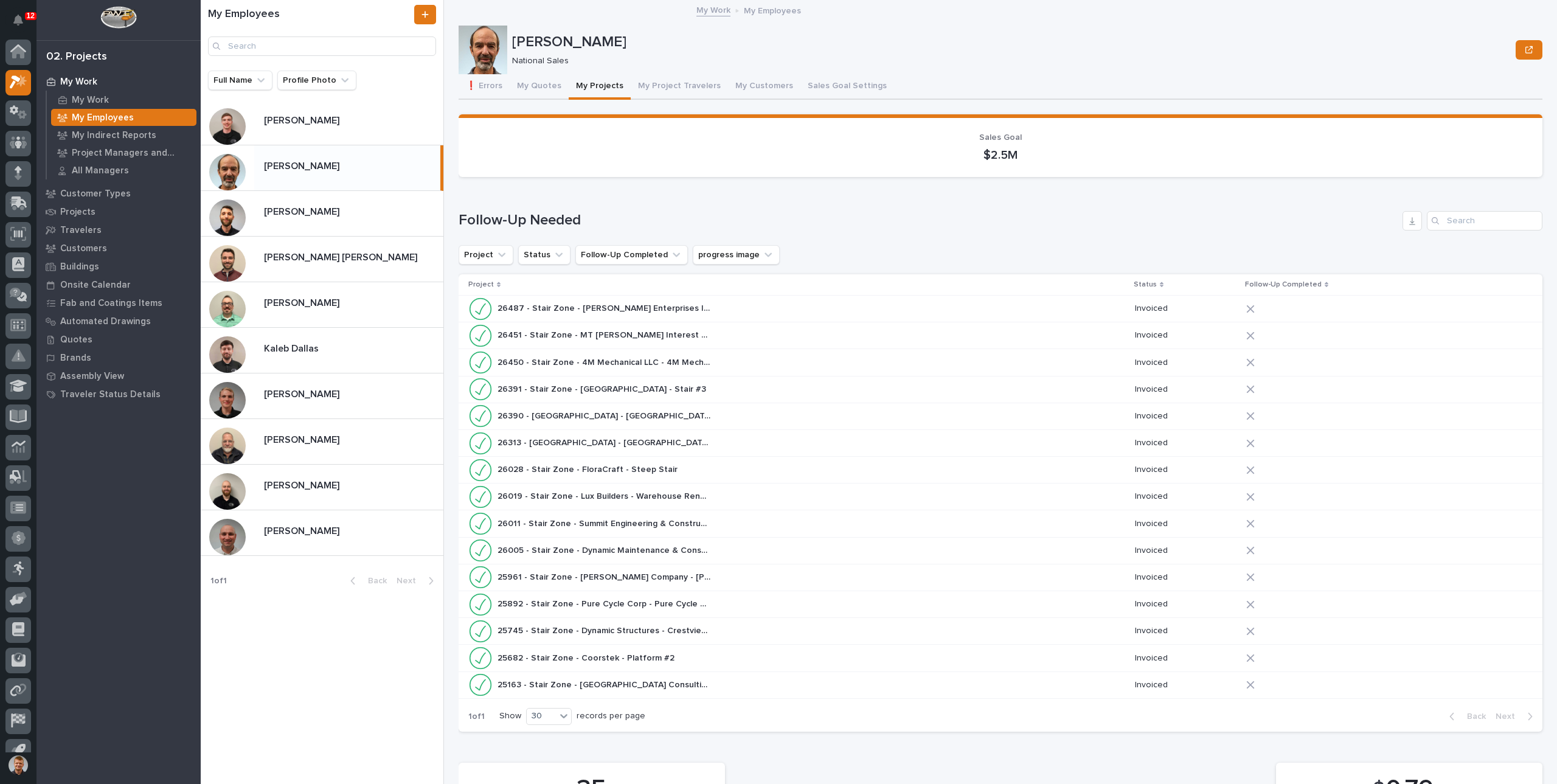
scroll to position [16, 0]
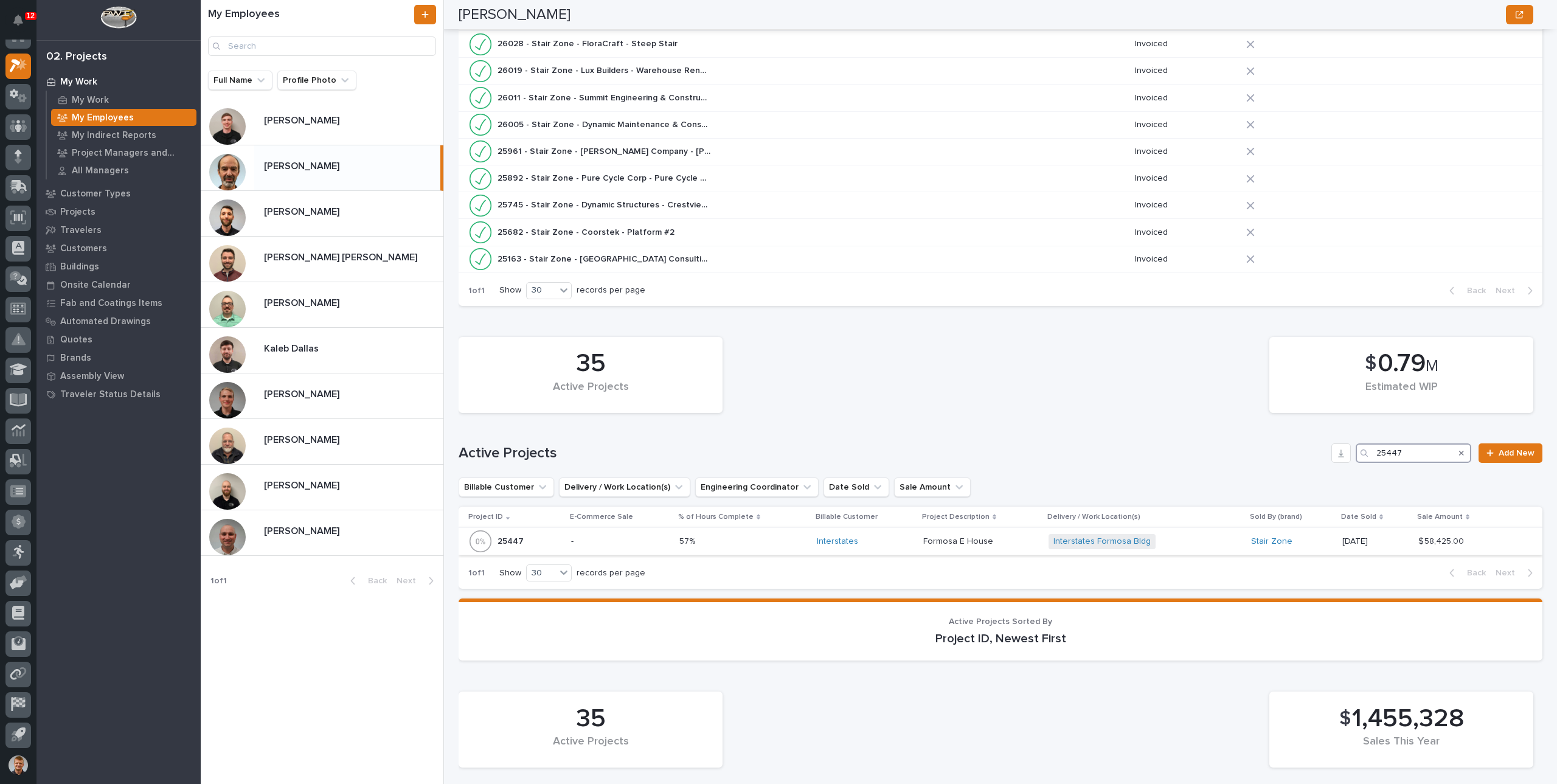
type input "25447"
click at [738, 542] on p at bounding box center [743, 542] width 128 height 11
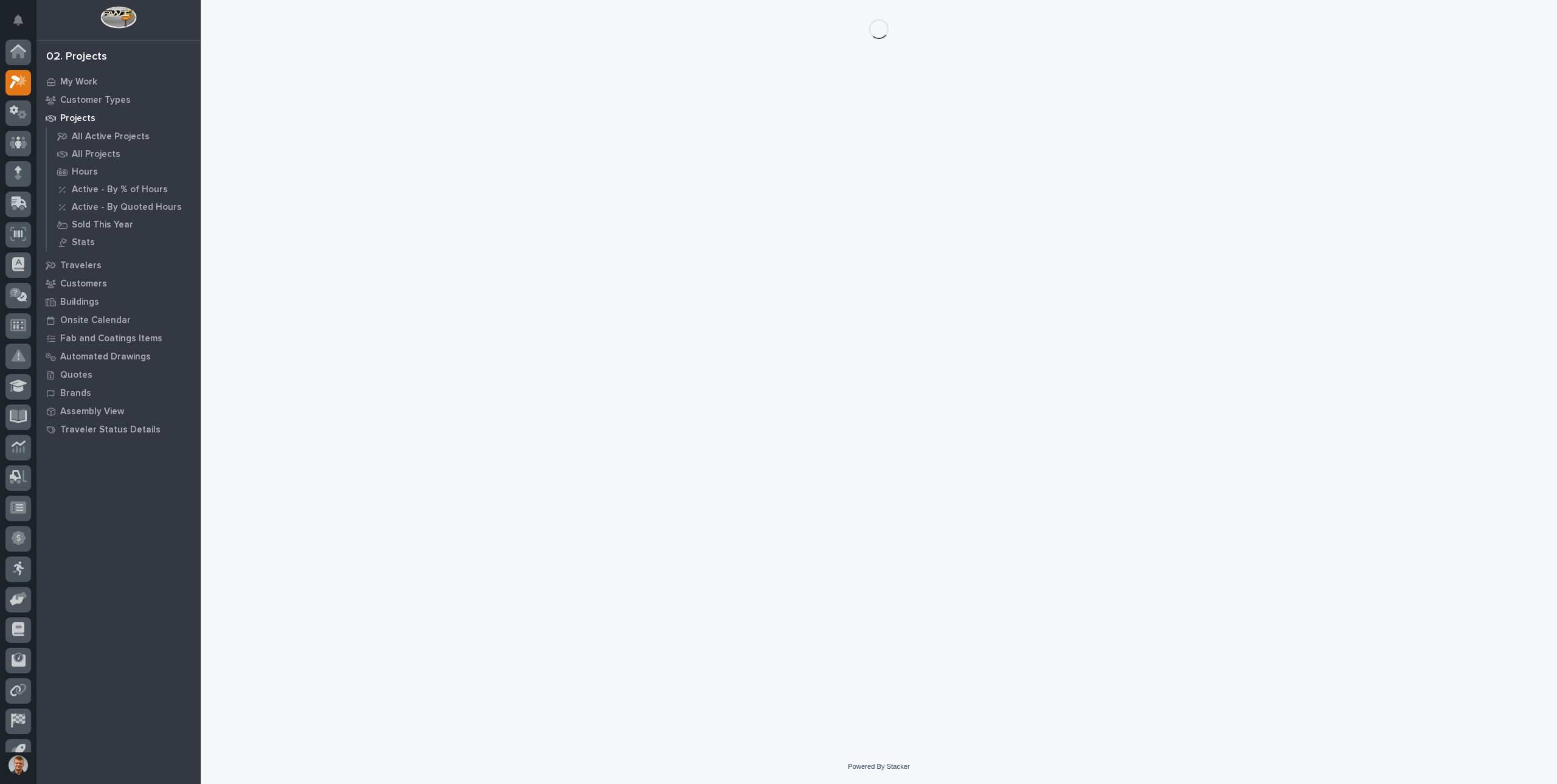
scroll to position [16, 0]
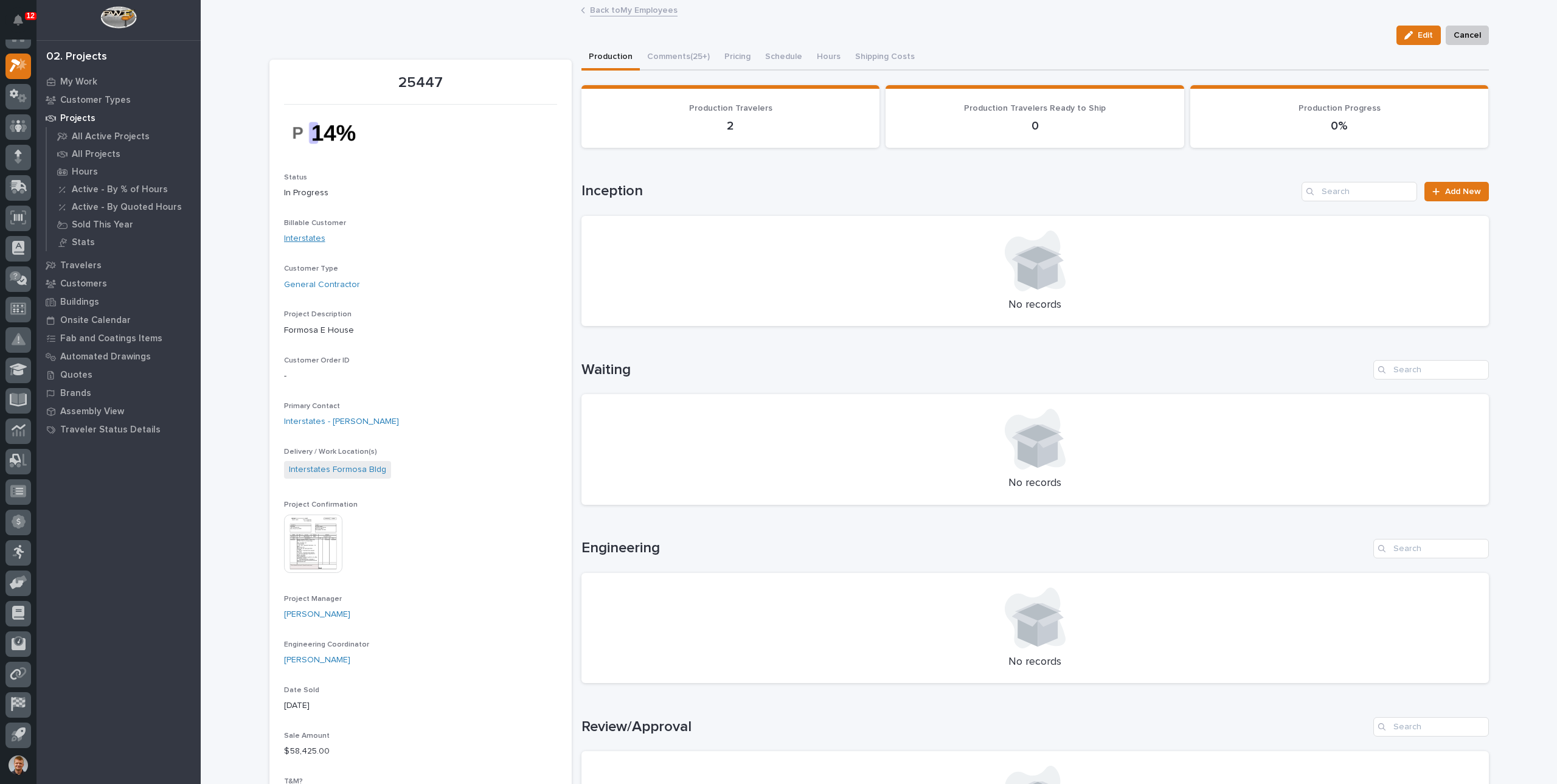
click at [301, 239] on link "Interstates" at bounding box center [305, 239] width 41 height 13
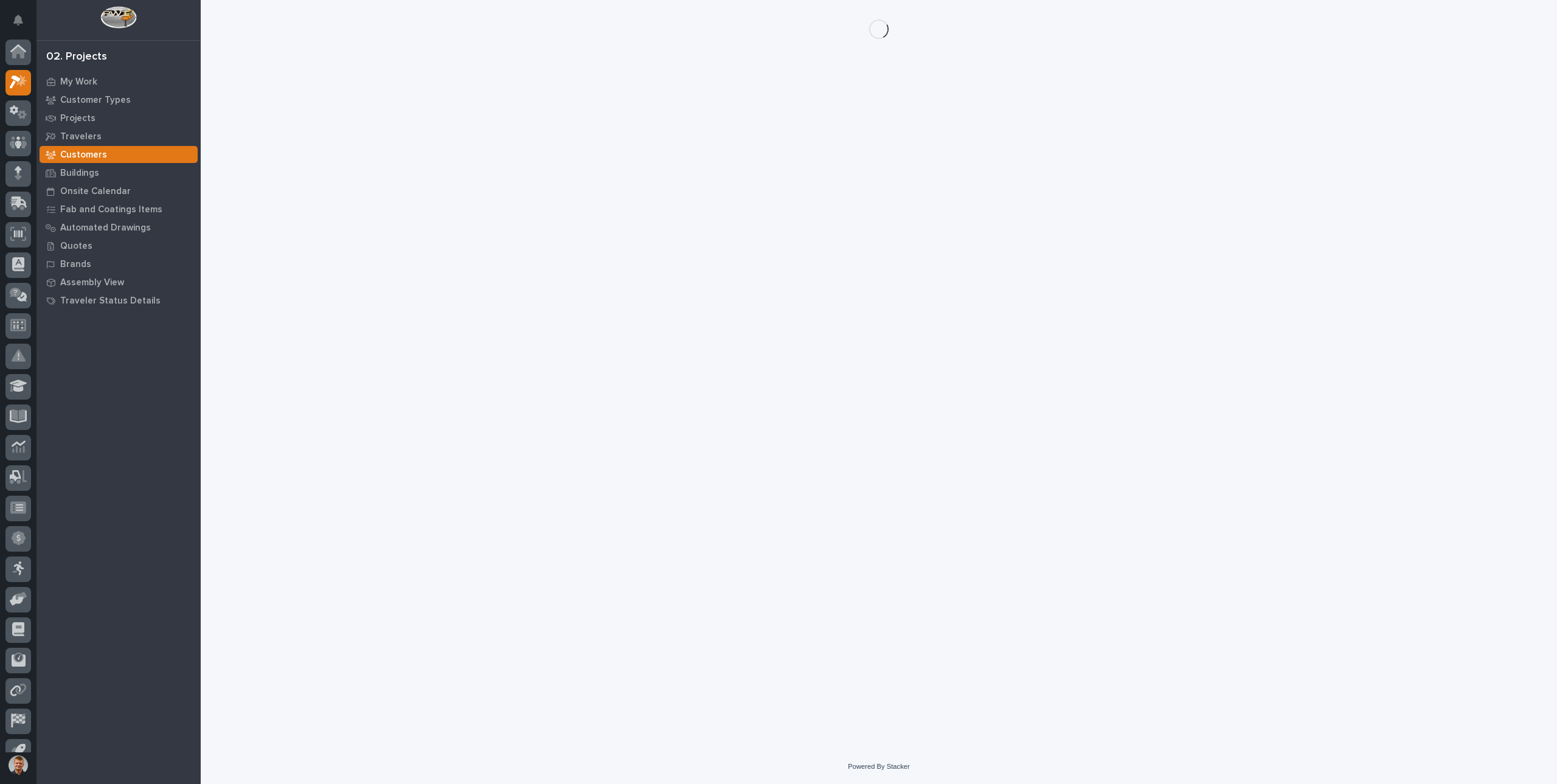
scroll to position [16, 0]
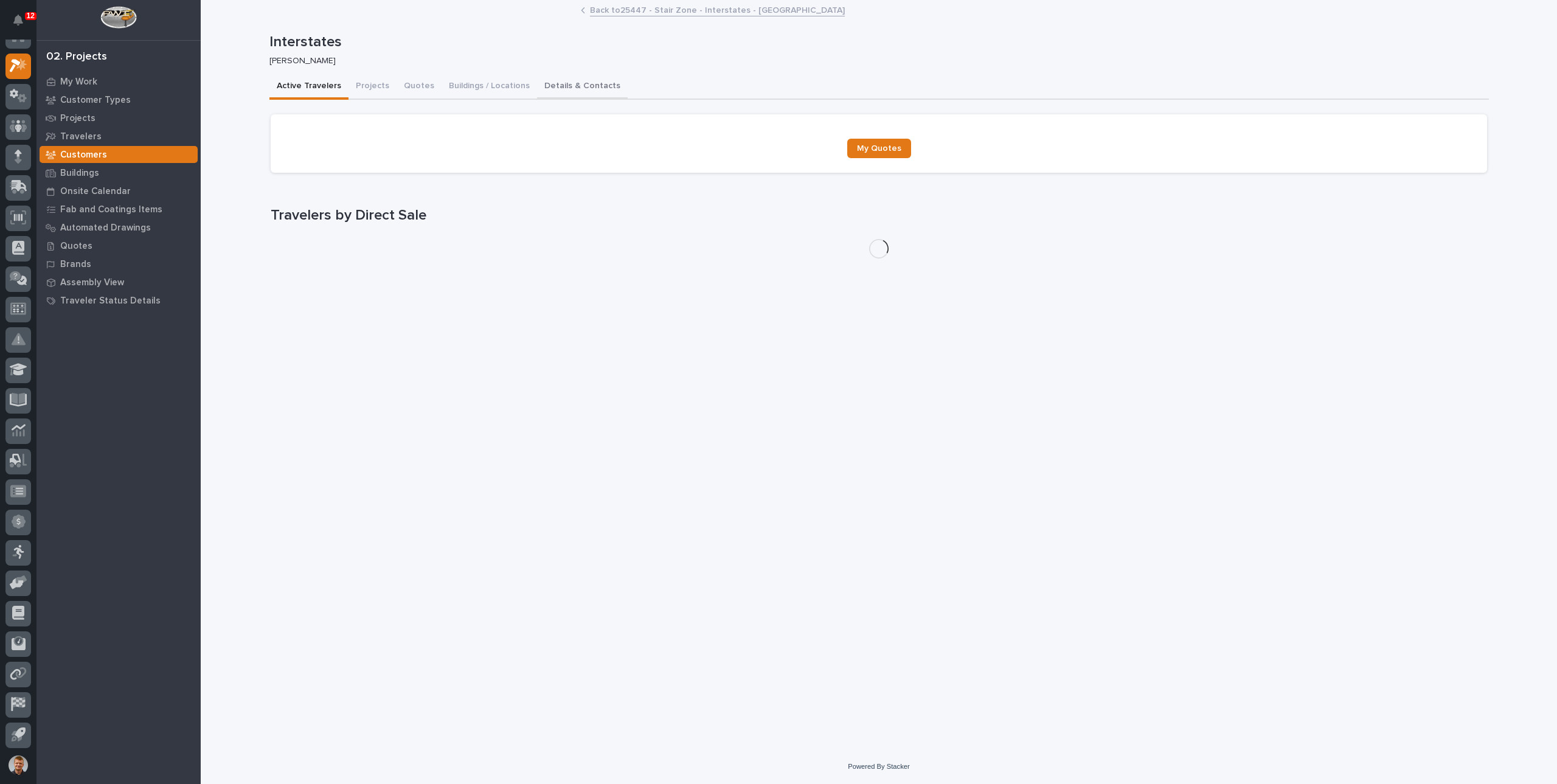
click at [559, 86] on button "Details & Contacts" at bounding box center [582, 86] width 90 height 25
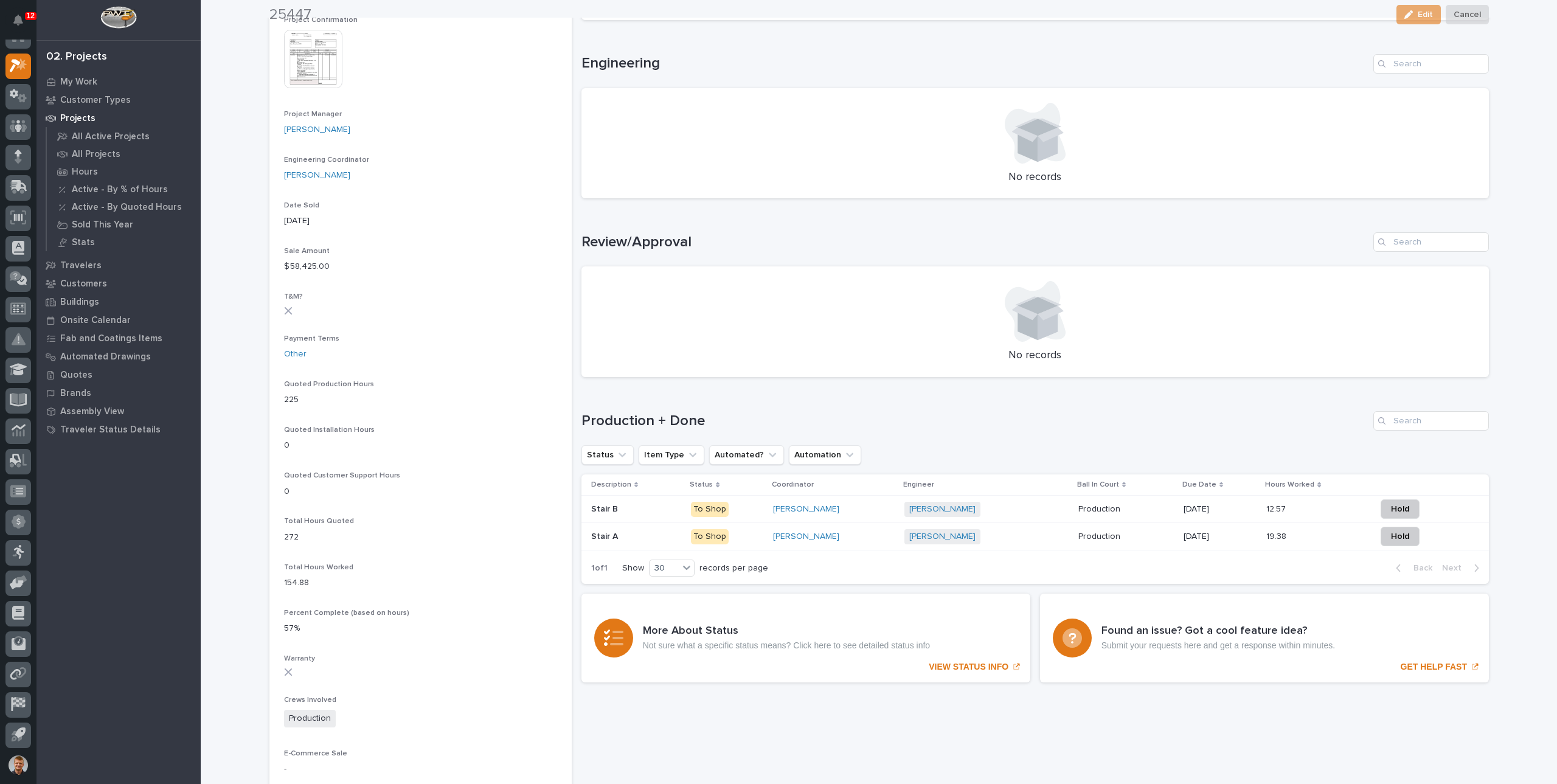
scroll to position [486, 0]
click at [884, 239] on h1 "Review/Approval" at bounding box center [975, 240] width 787 height 18
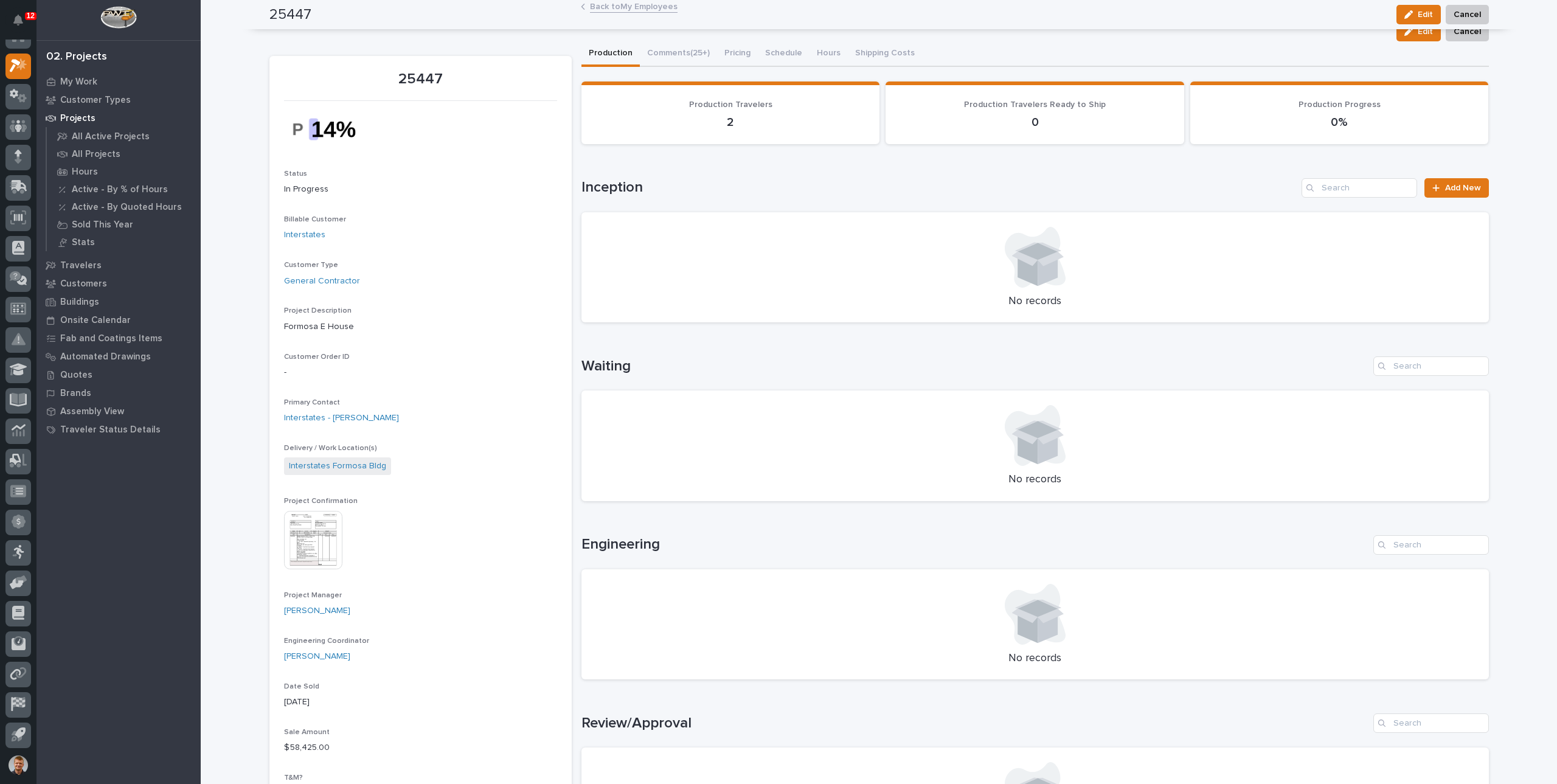
scroll to position [0, 0]
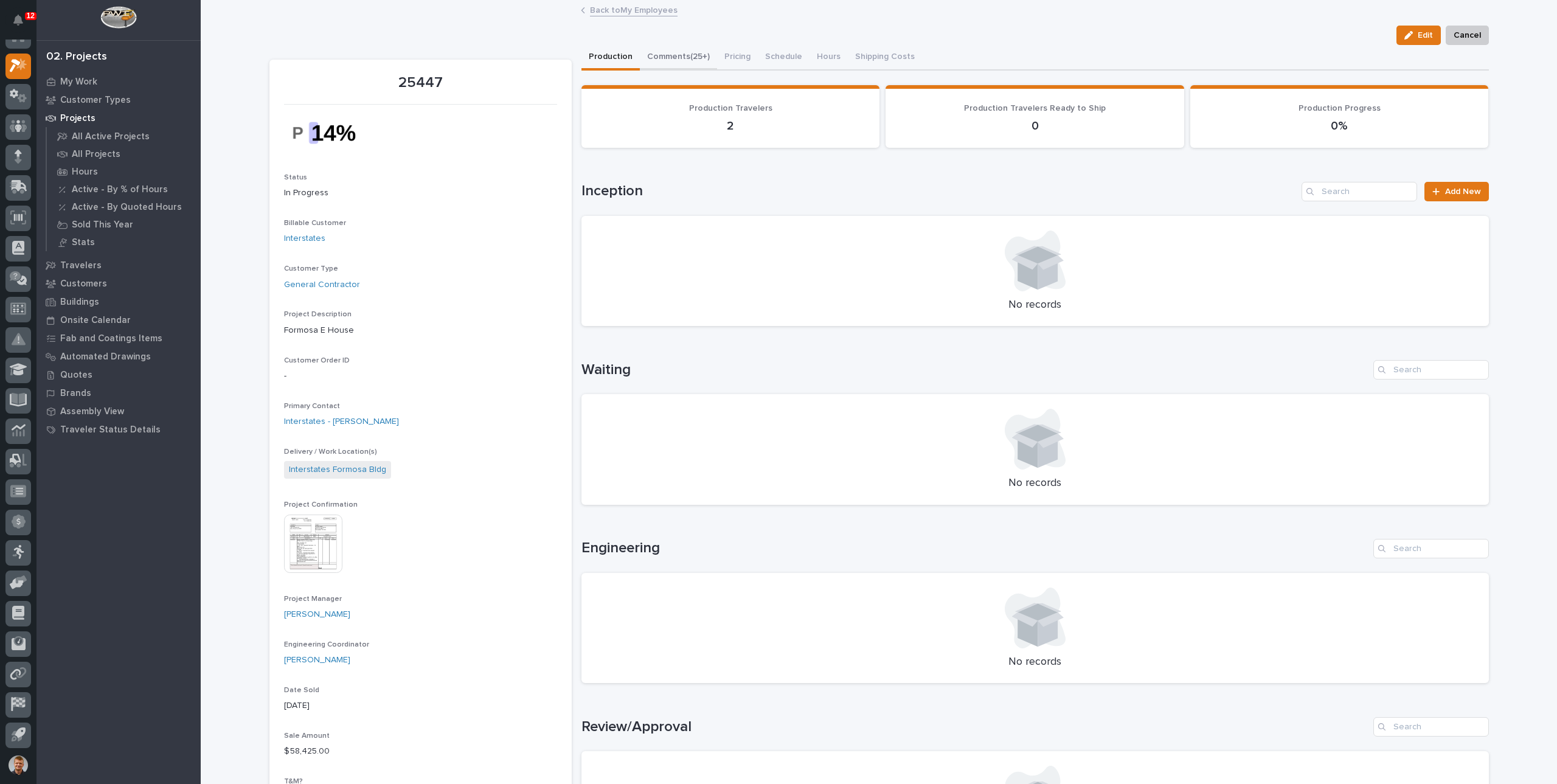
click at [695, 63] on button "Comments (25+)" at bounding box center [678, 57] width 77 height 25
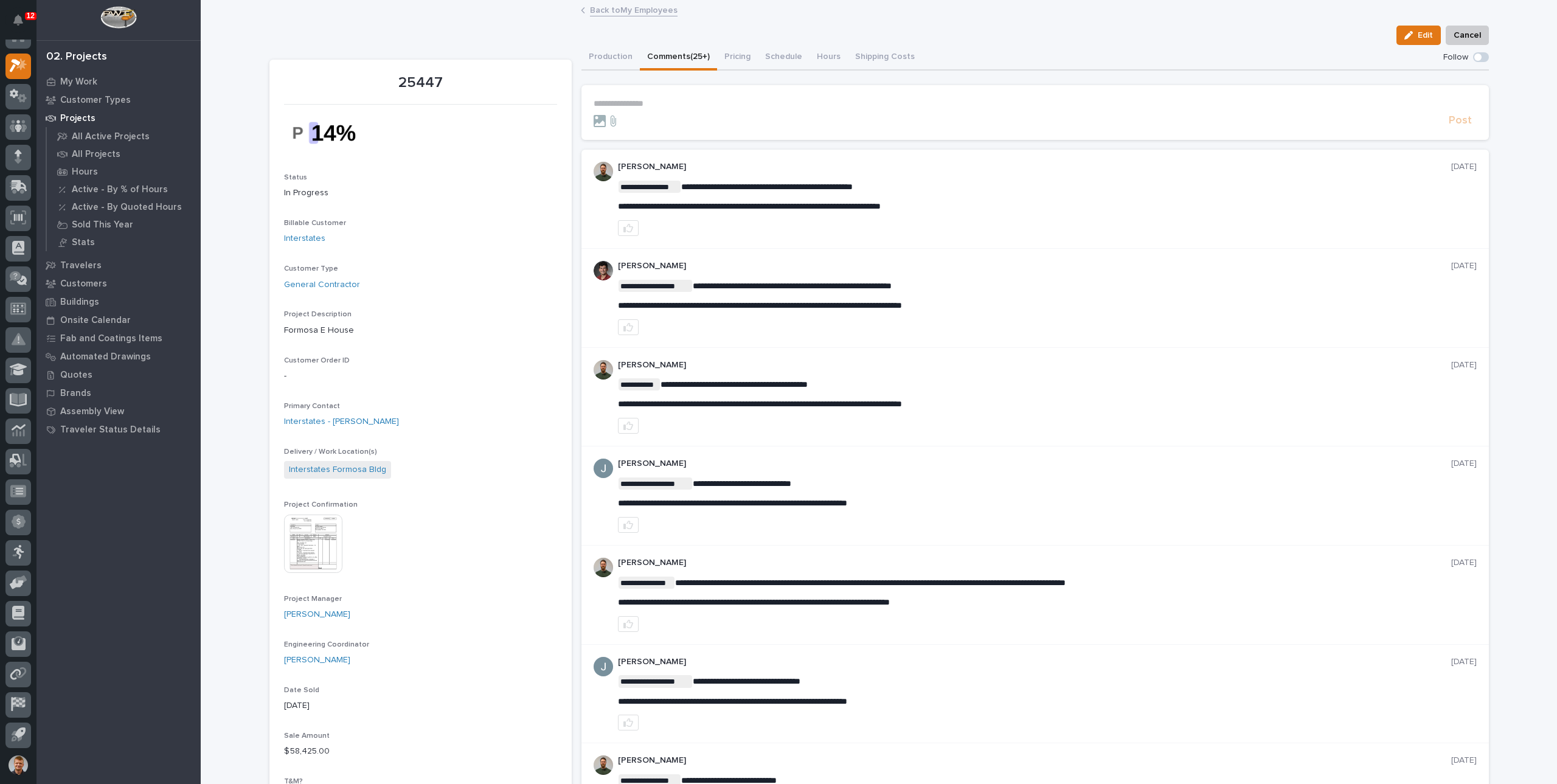
click at [635, 15] on link "Back to My Employees" at bounding box center [634, 9] width 87 height 14
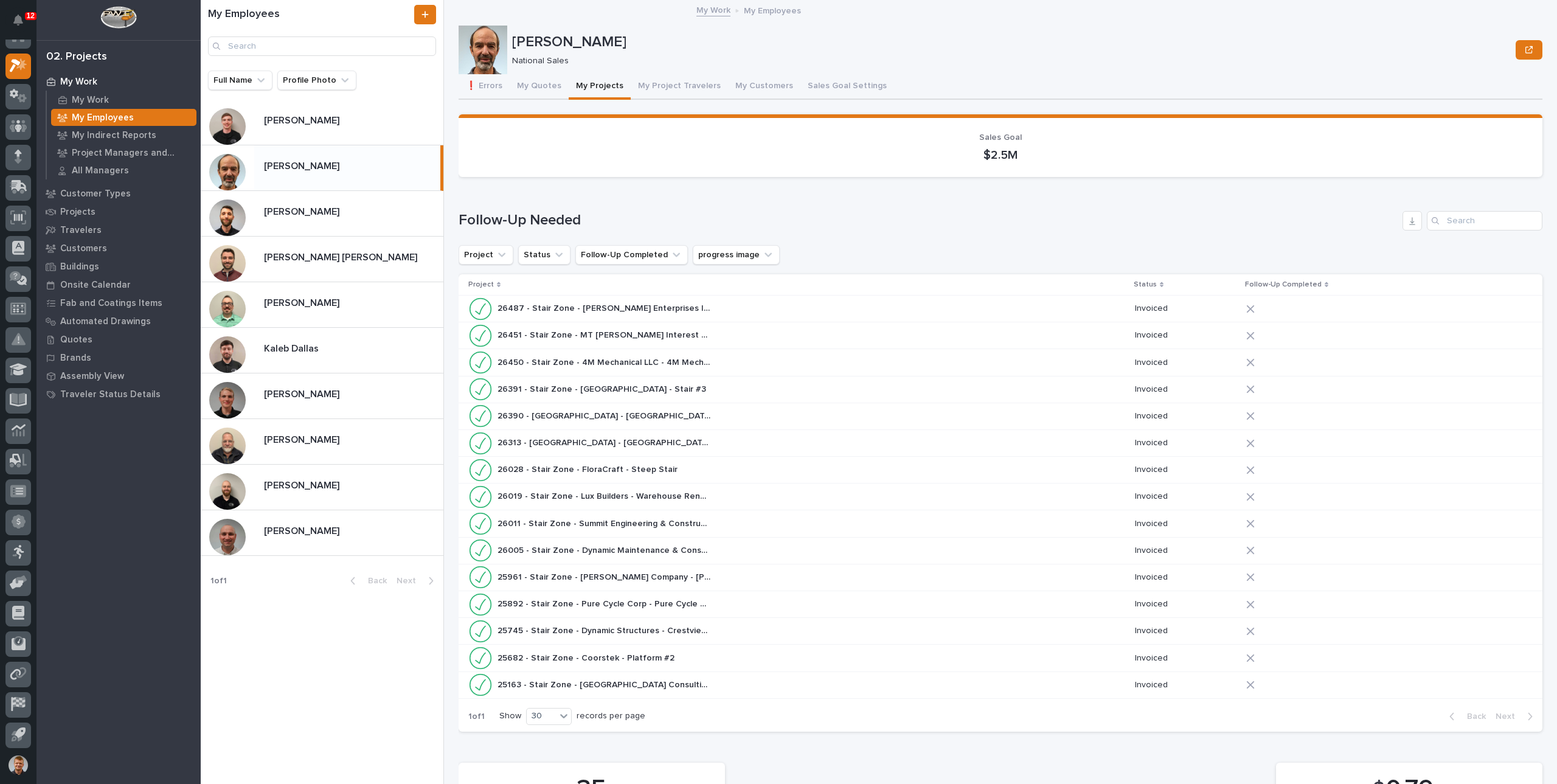
click at [591, 91] on button "My Projects" at bounding box center [599, 86] width 62 height 25
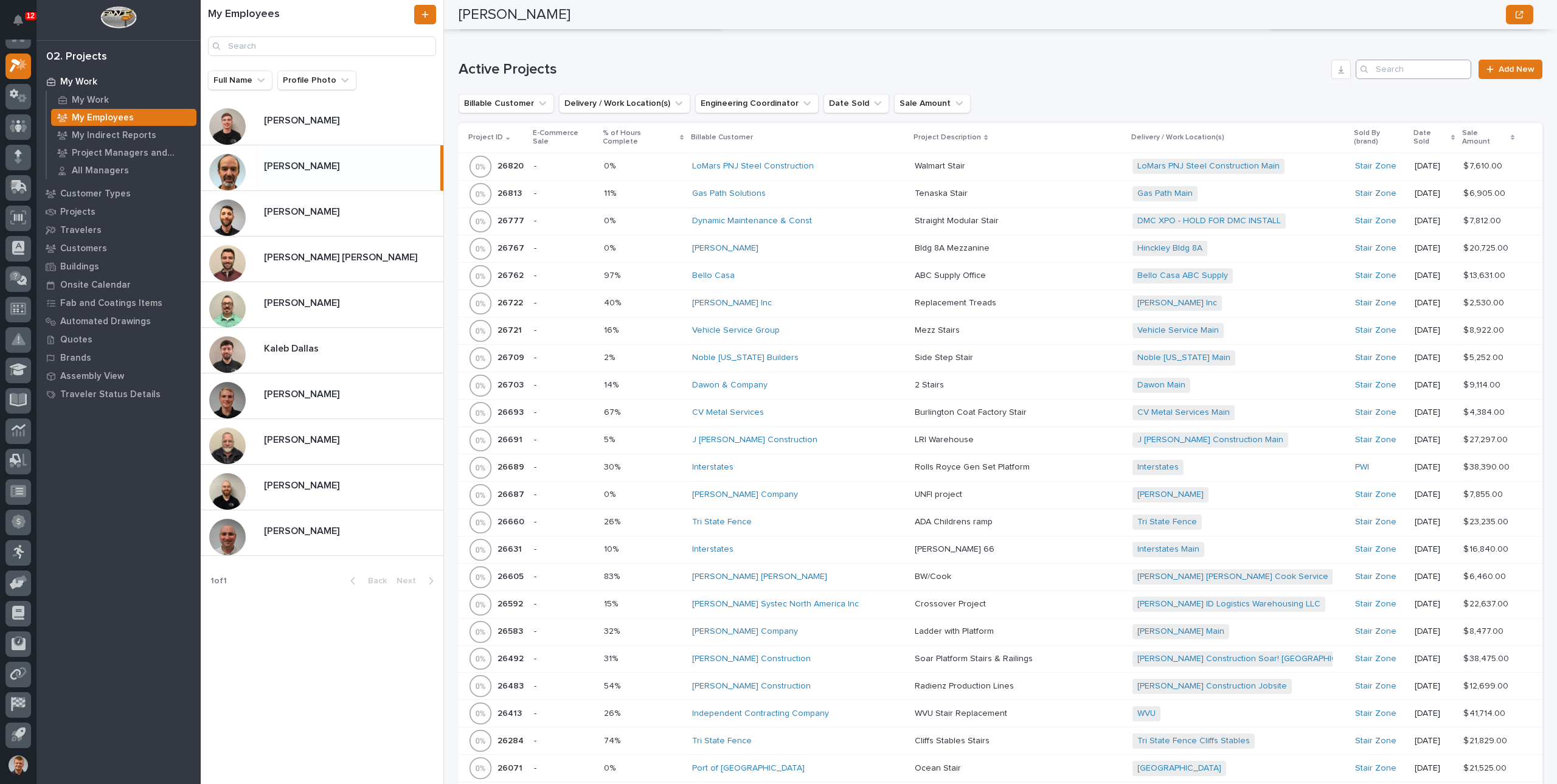
scroll to position [790, 0]
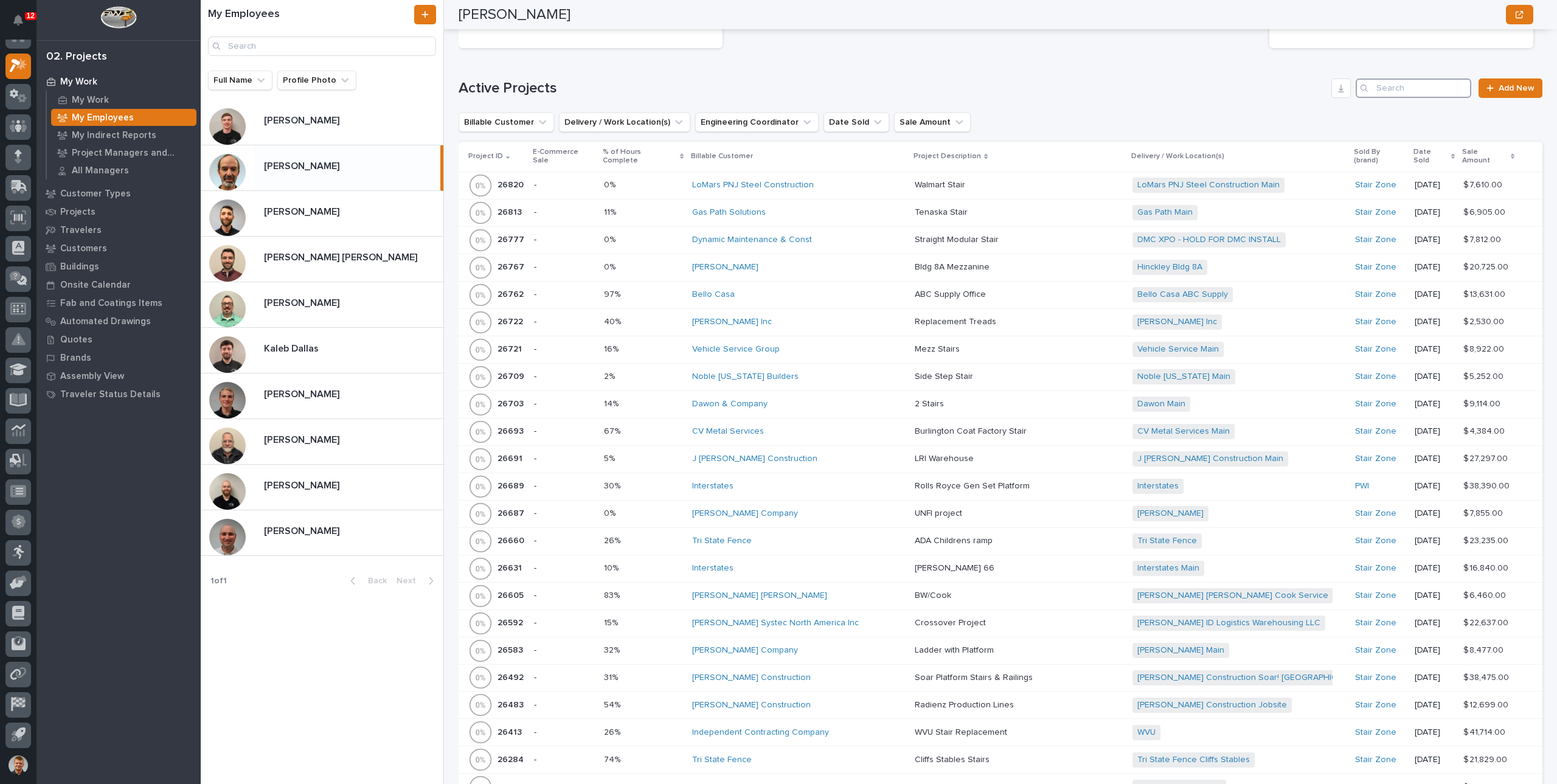
click at [1405, 93] on input "Search" at bounding box center [1413, 88] width 116 height 19
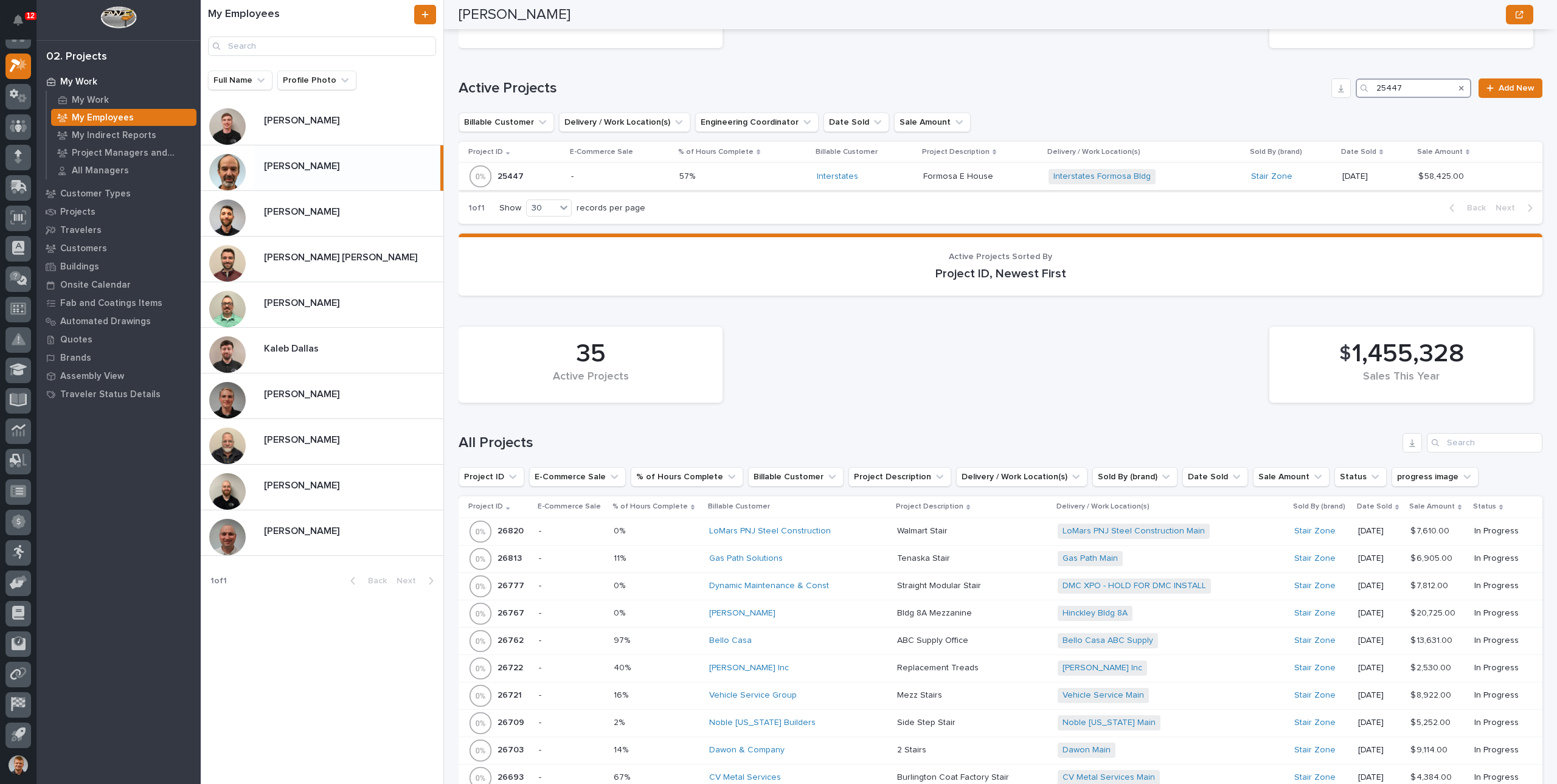
type input "25447"
click at [713, 174] on p at bounding box center [743, 177] width 128 height 11
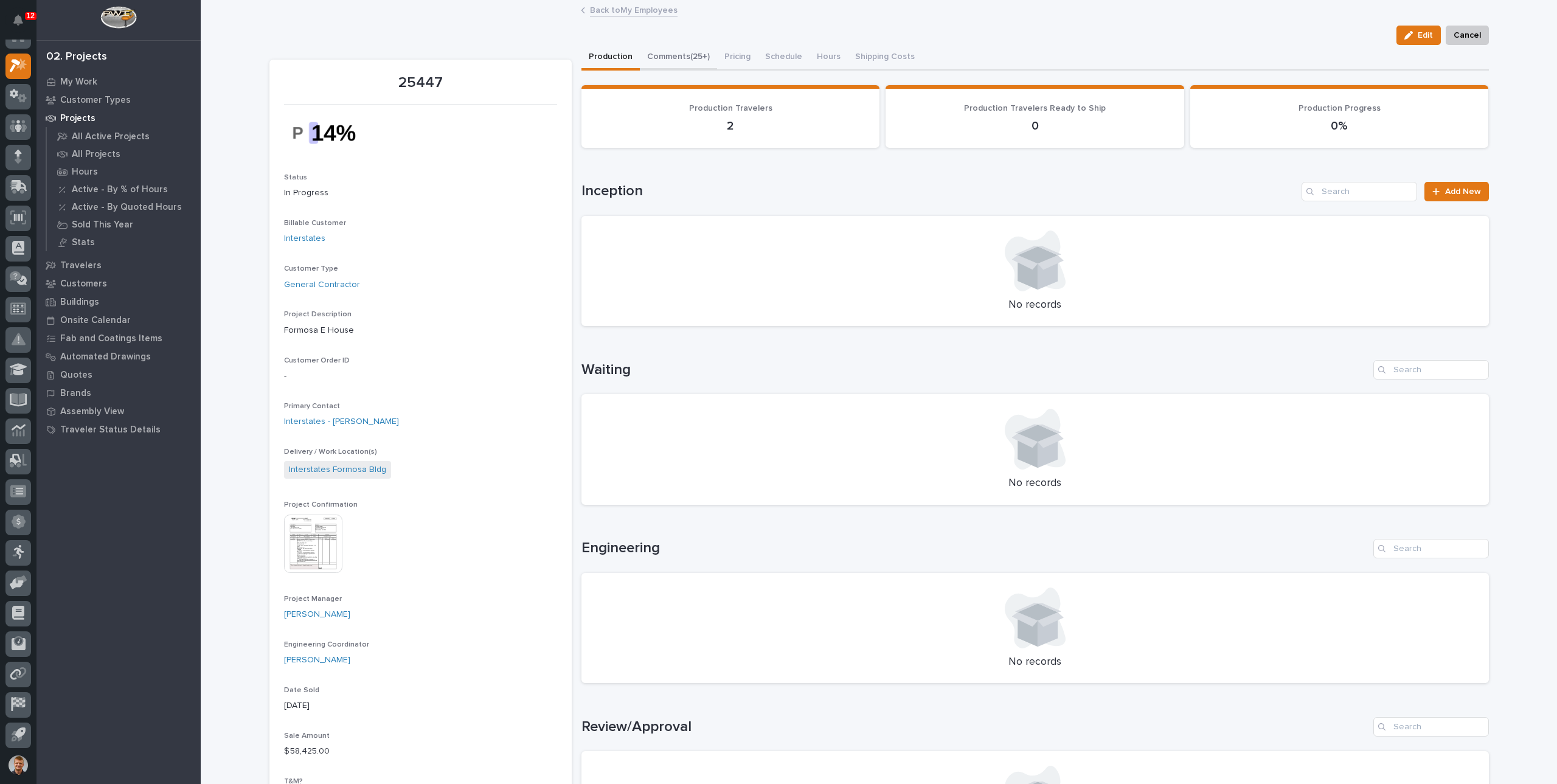
click at [689, 63] on button "Comments (25+)" at bounding box center [678, 57] width 77 height 25
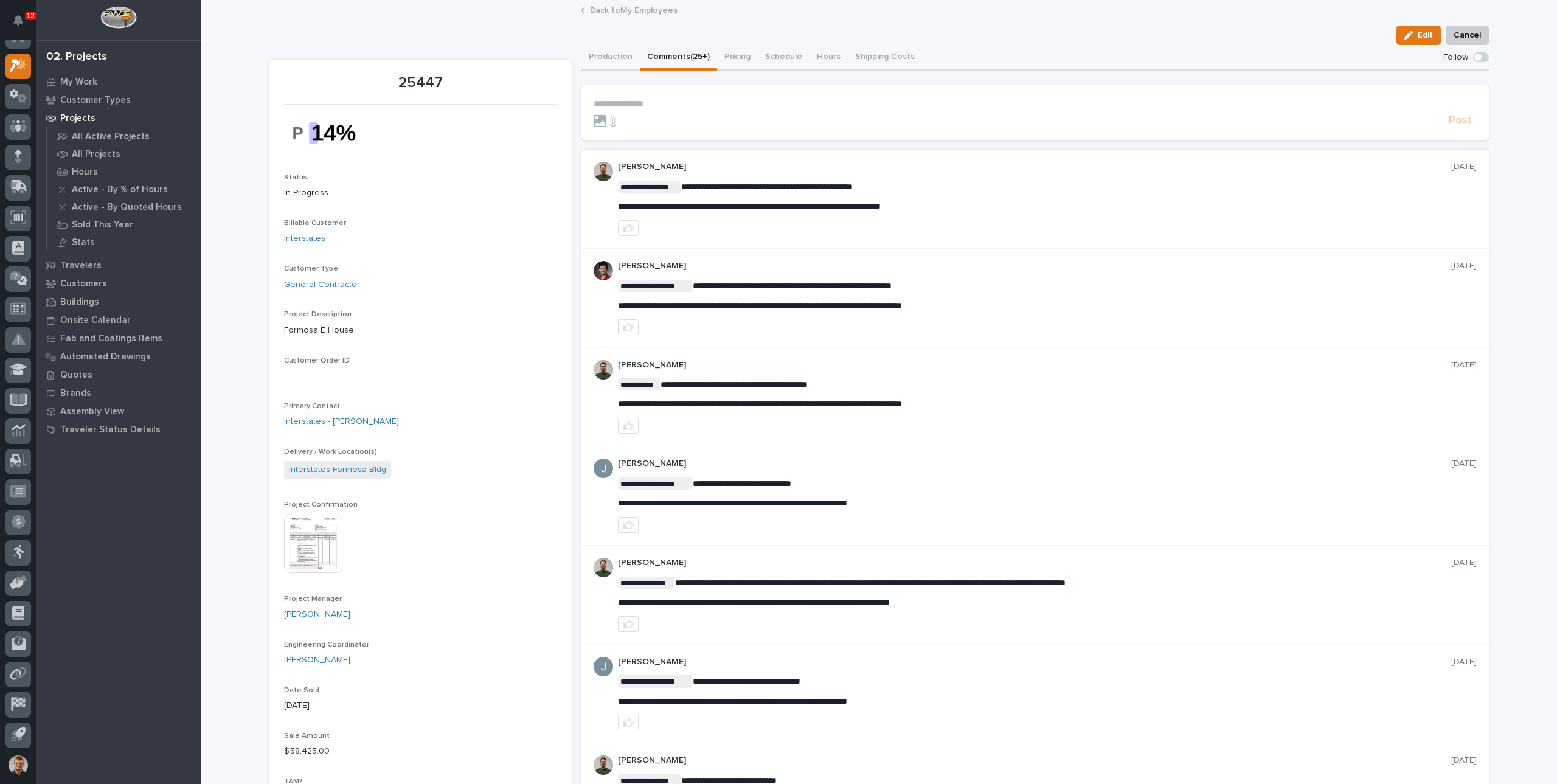
click at [591, 63] on button "Production" at bounding box center [611, 57] width 58 height 25
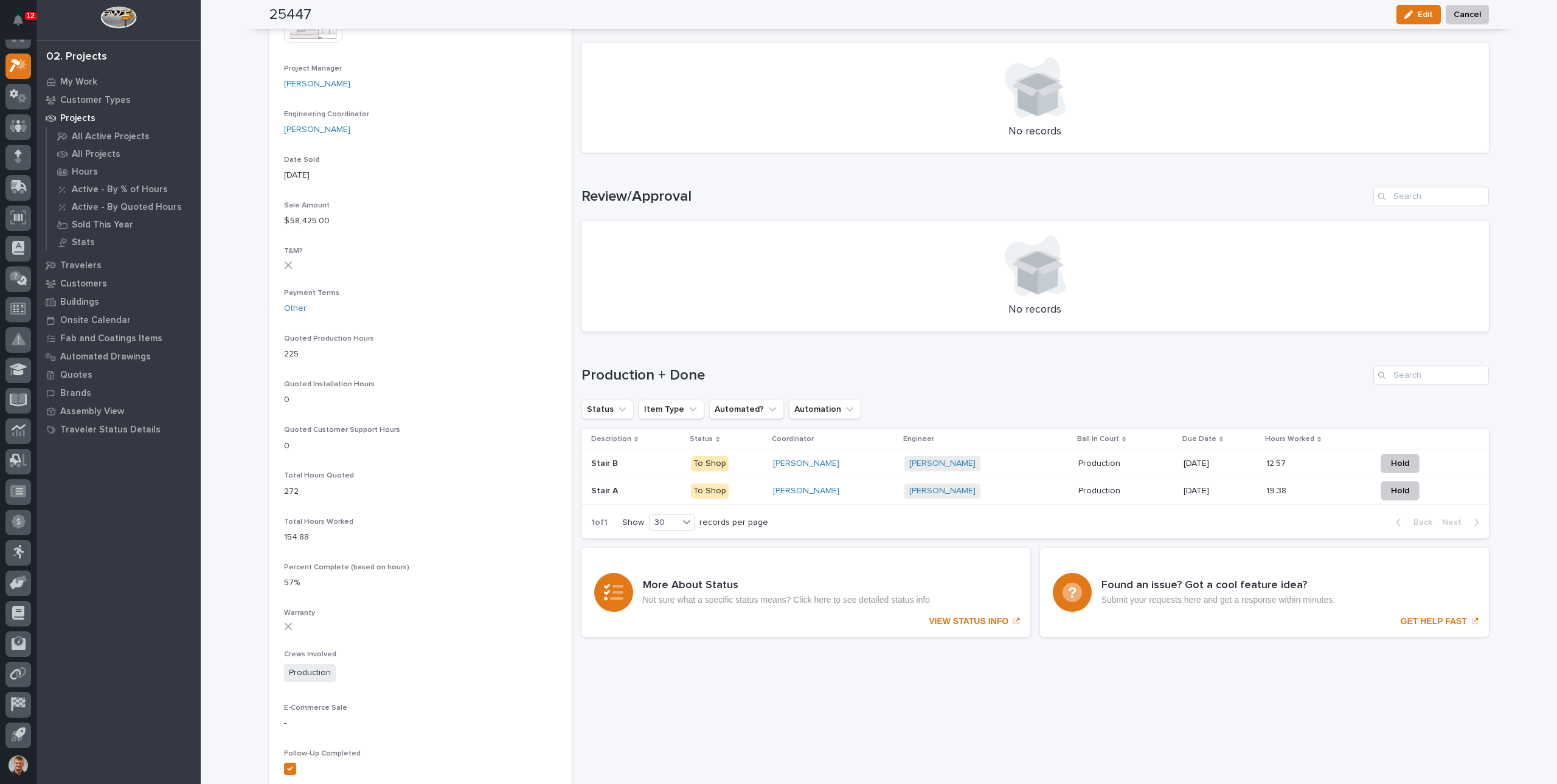
scroll to position [547, 0]
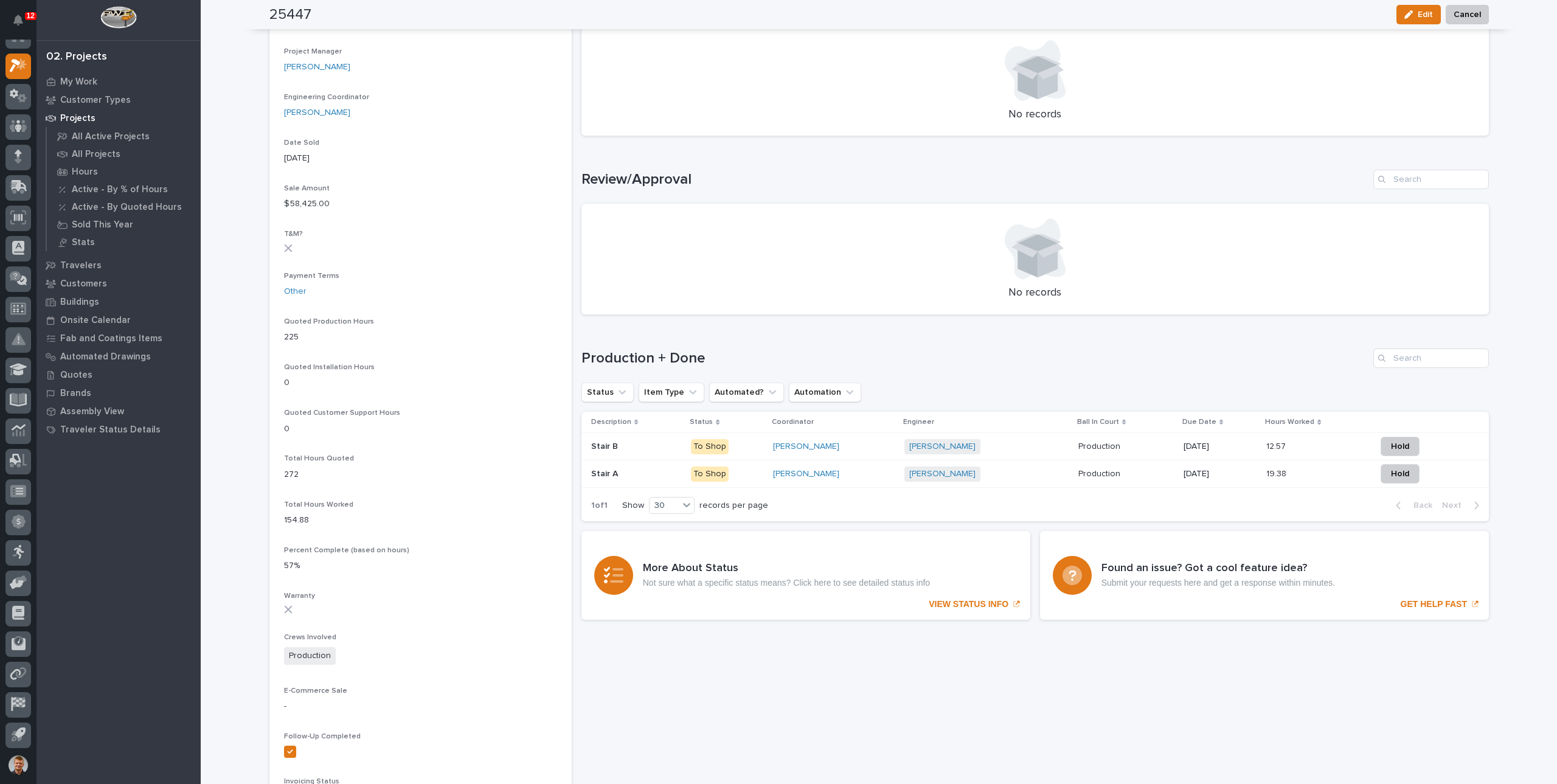
click at [1078, 451] on p "Production" at bounding box center [1100, 445] width 44 height 13
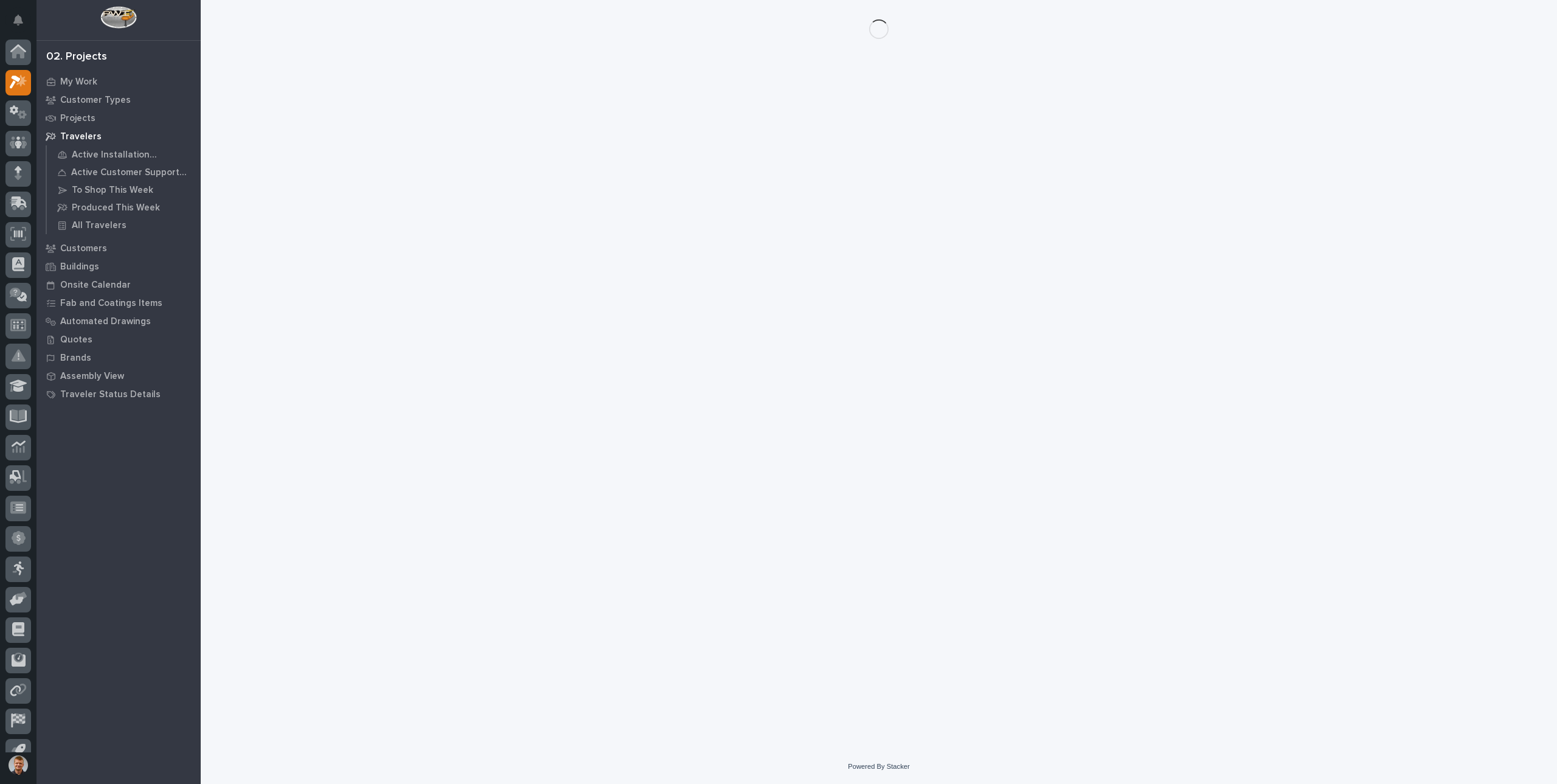
scroll to position [16, 0]
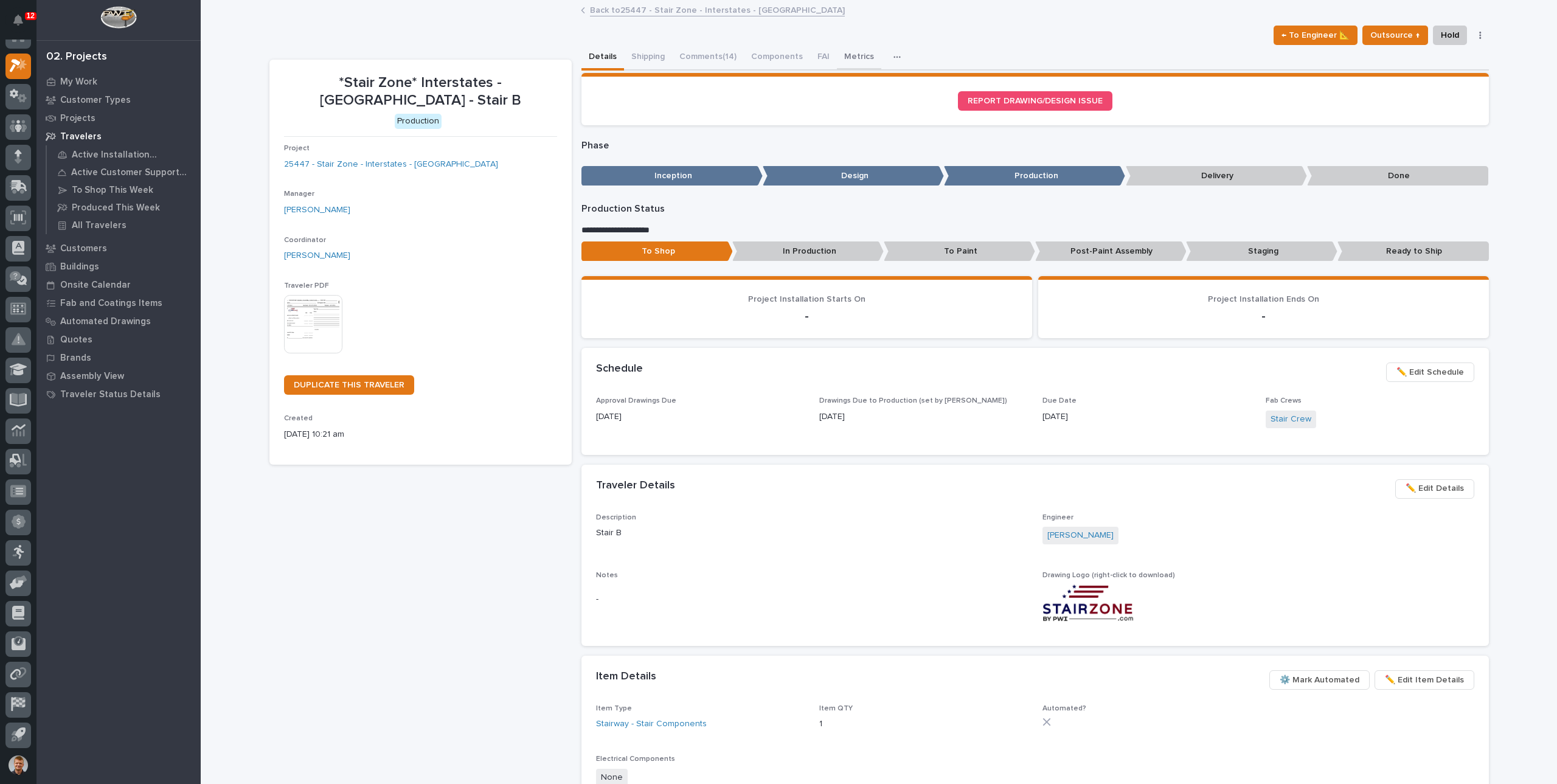
click at [854, 53] on button "Metrics" at bounding box center [859, 57] width 44 height 25
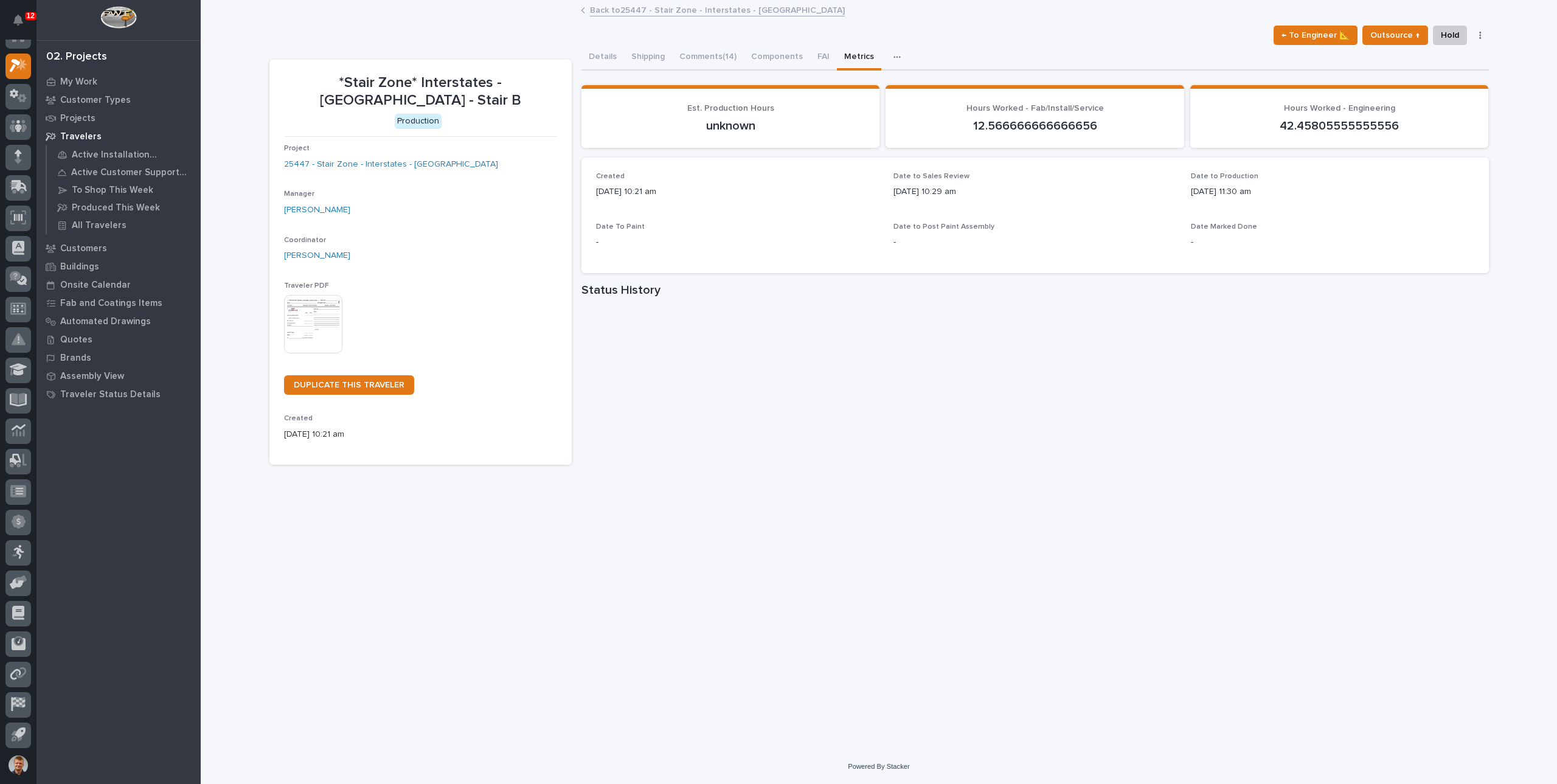
click at [679, 11] on link "Back to 25447 - Stair Zone - Interstates - [GEOGRAPHIC_DATA]" at bounding box center [717, 9] width 255 height 14
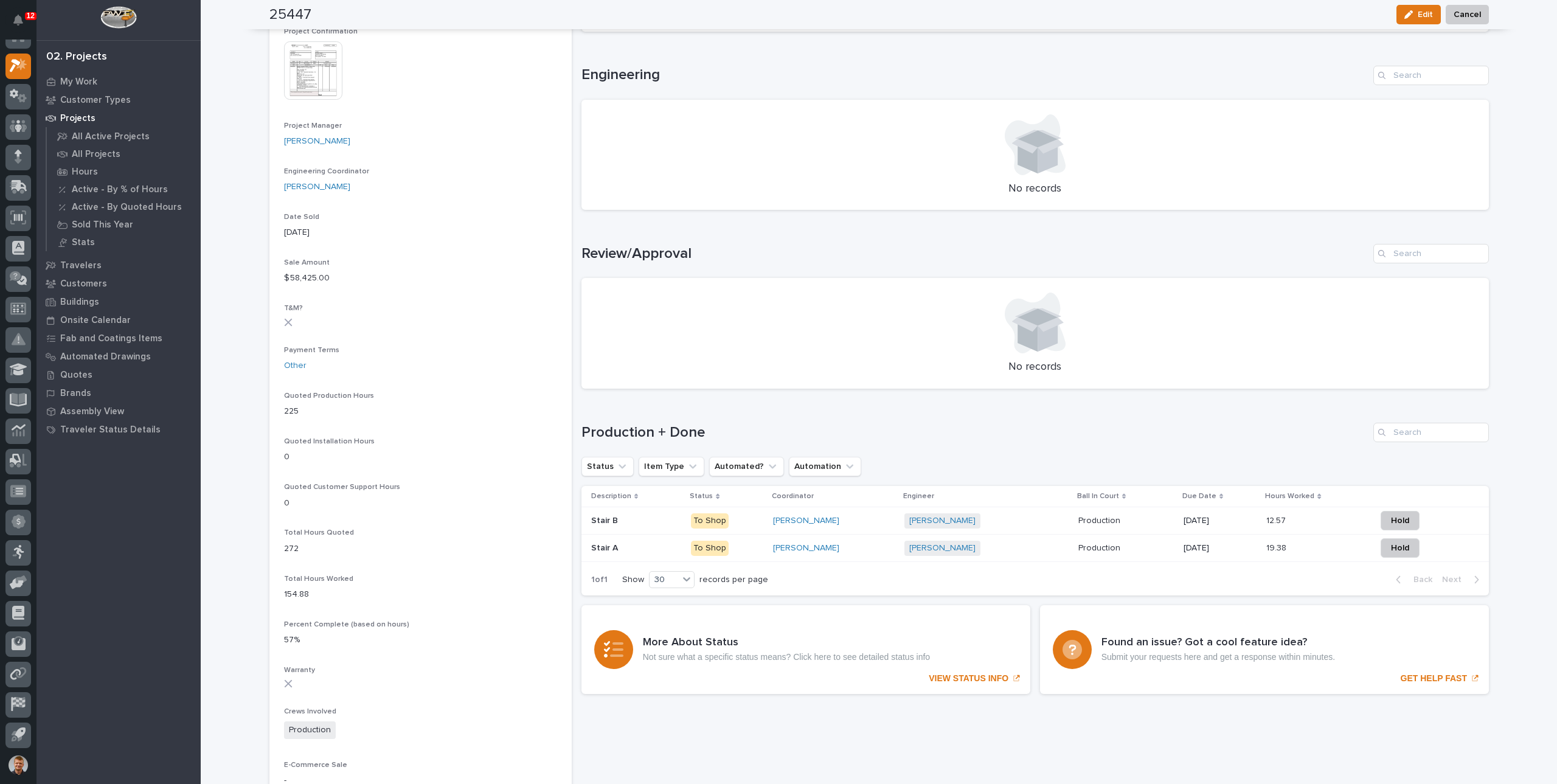
scroll to position [547, 0]
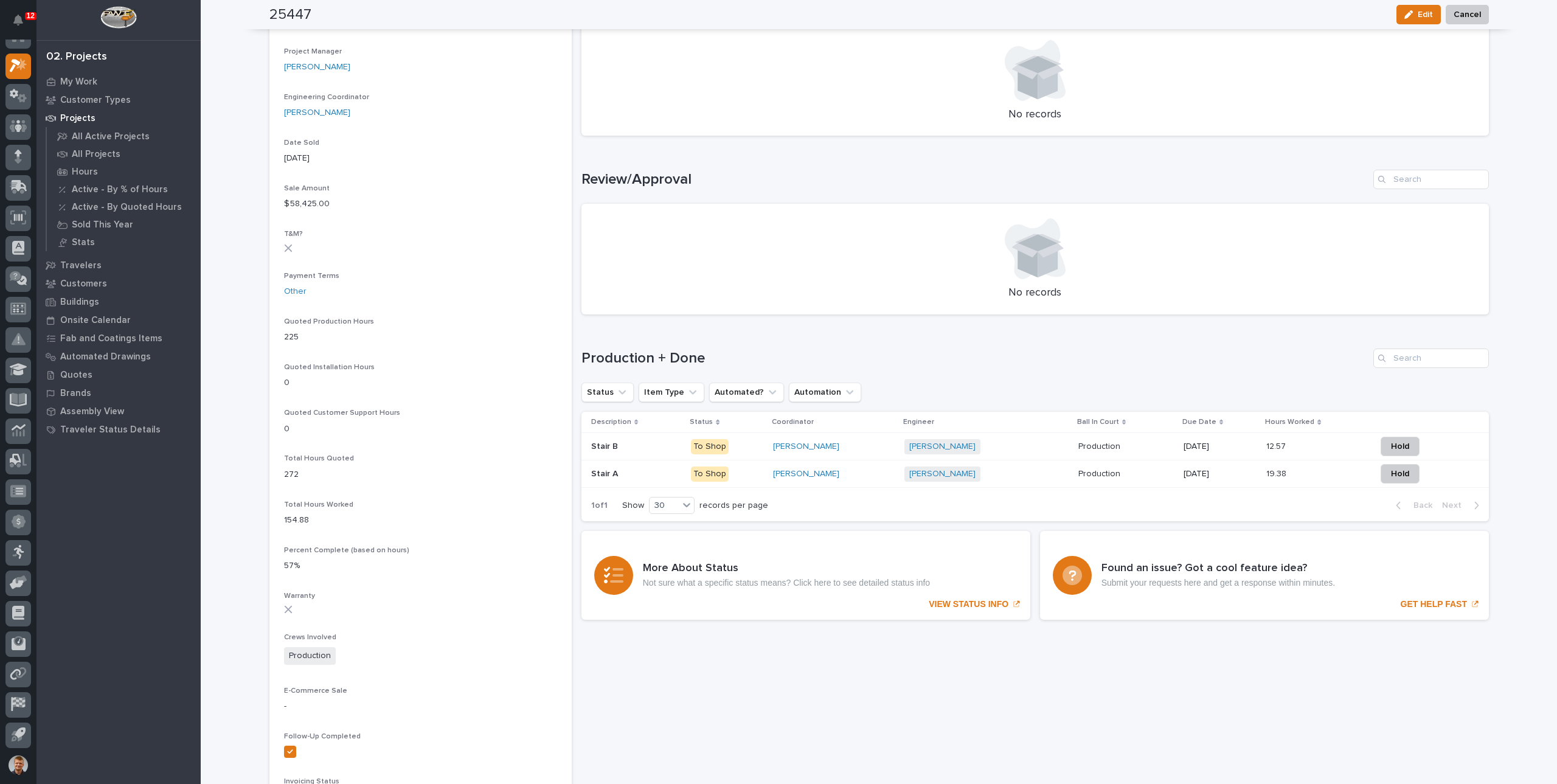
click at [651, 473] on p at bounding box center [637, 474] width 90 height 11
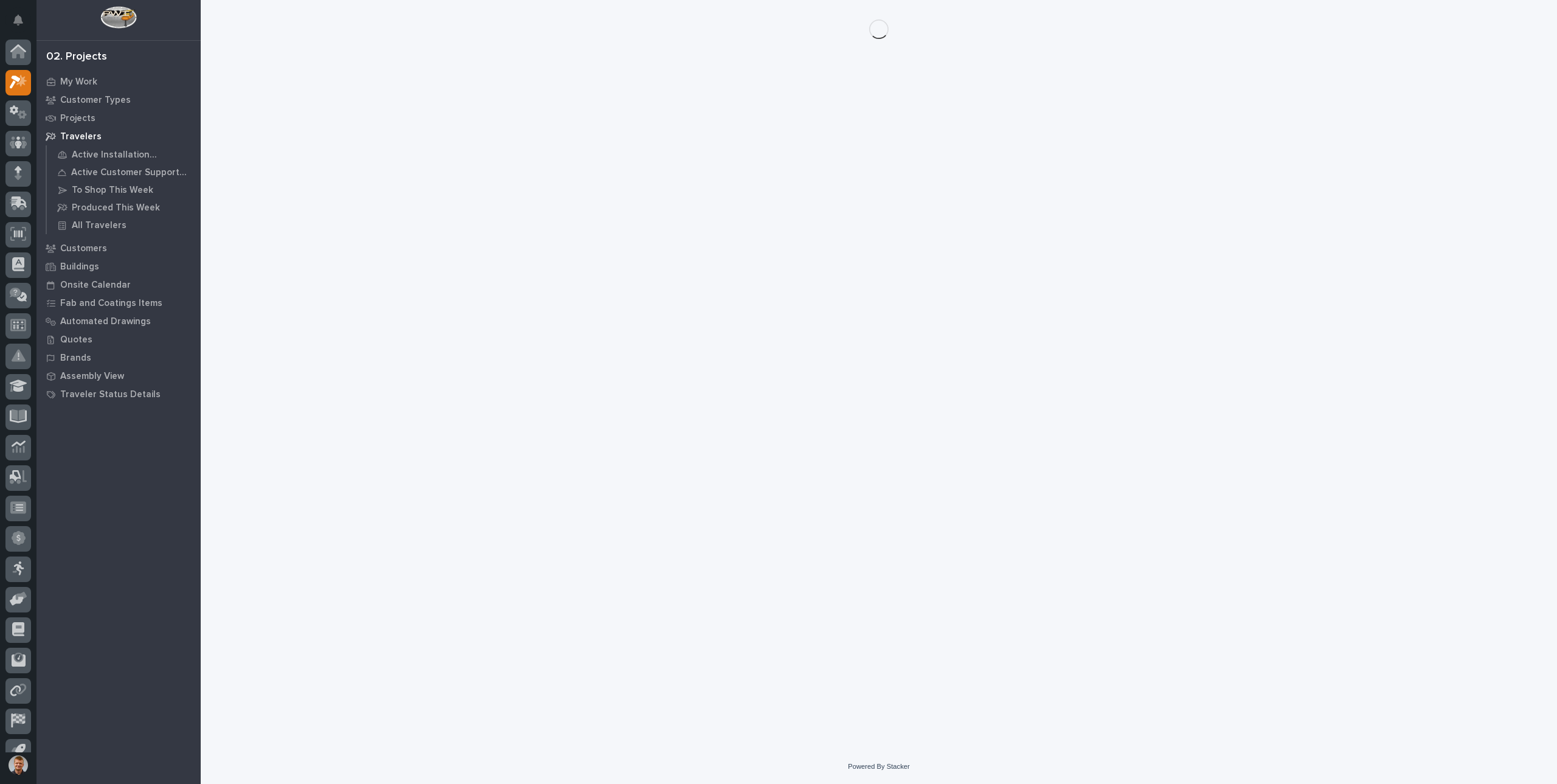
scroll to position [16, 0]
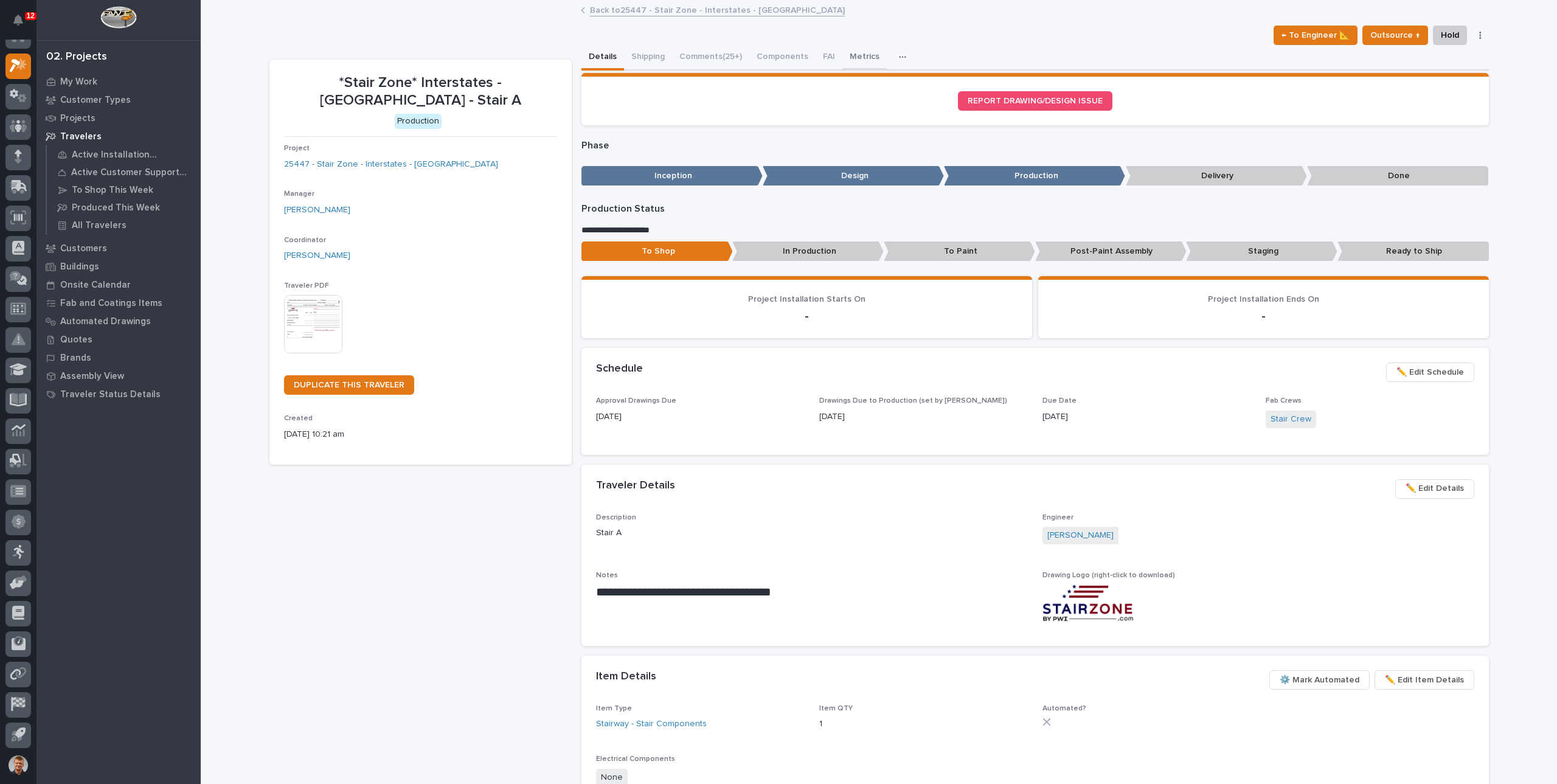
click at [865, 60] on button "Metrics" at bounding box center [865, 57] width 44 height 25
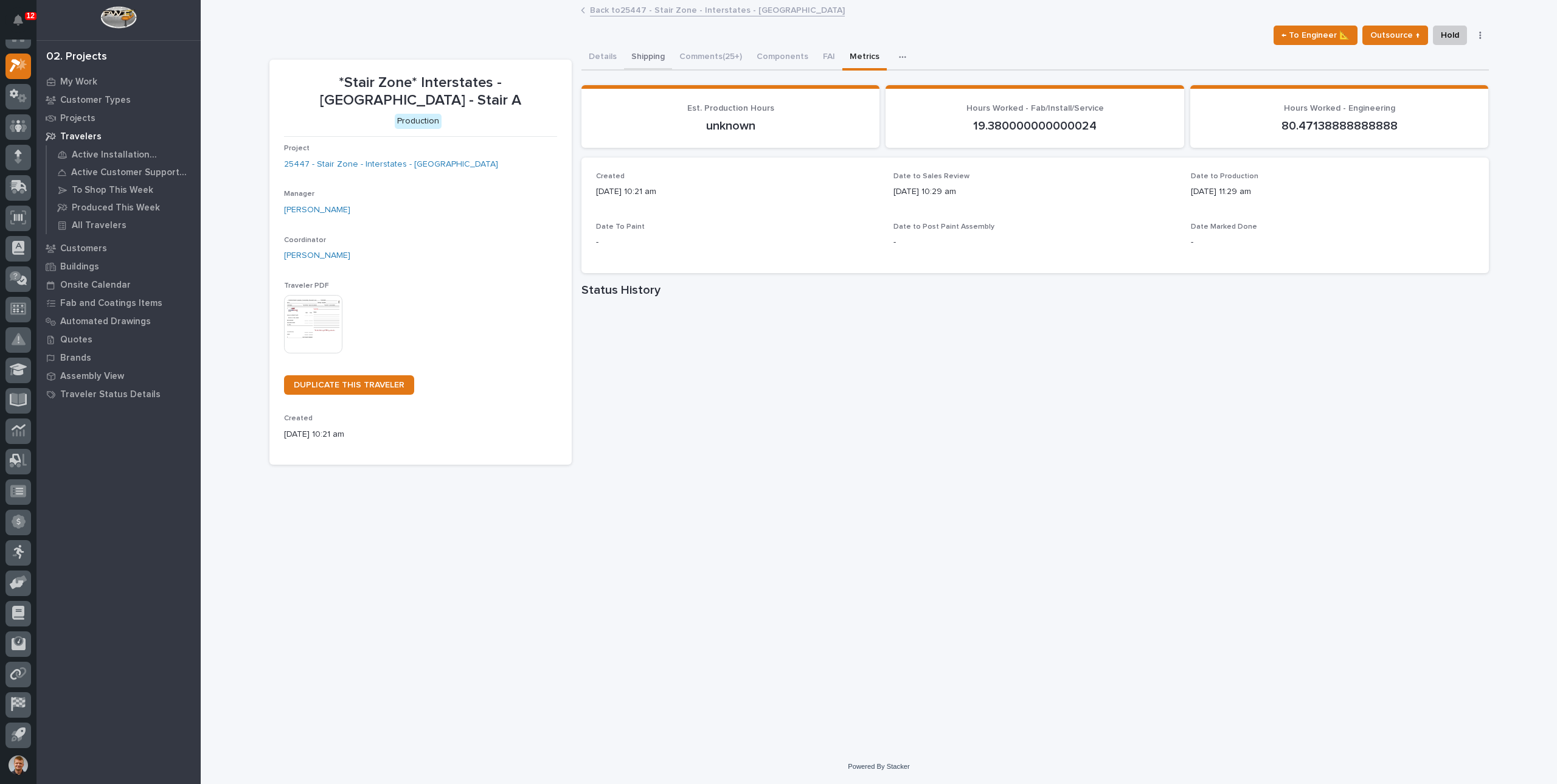
click at [601, 58] on button "Details" at bounding box center [603, 57] width 43 height 25
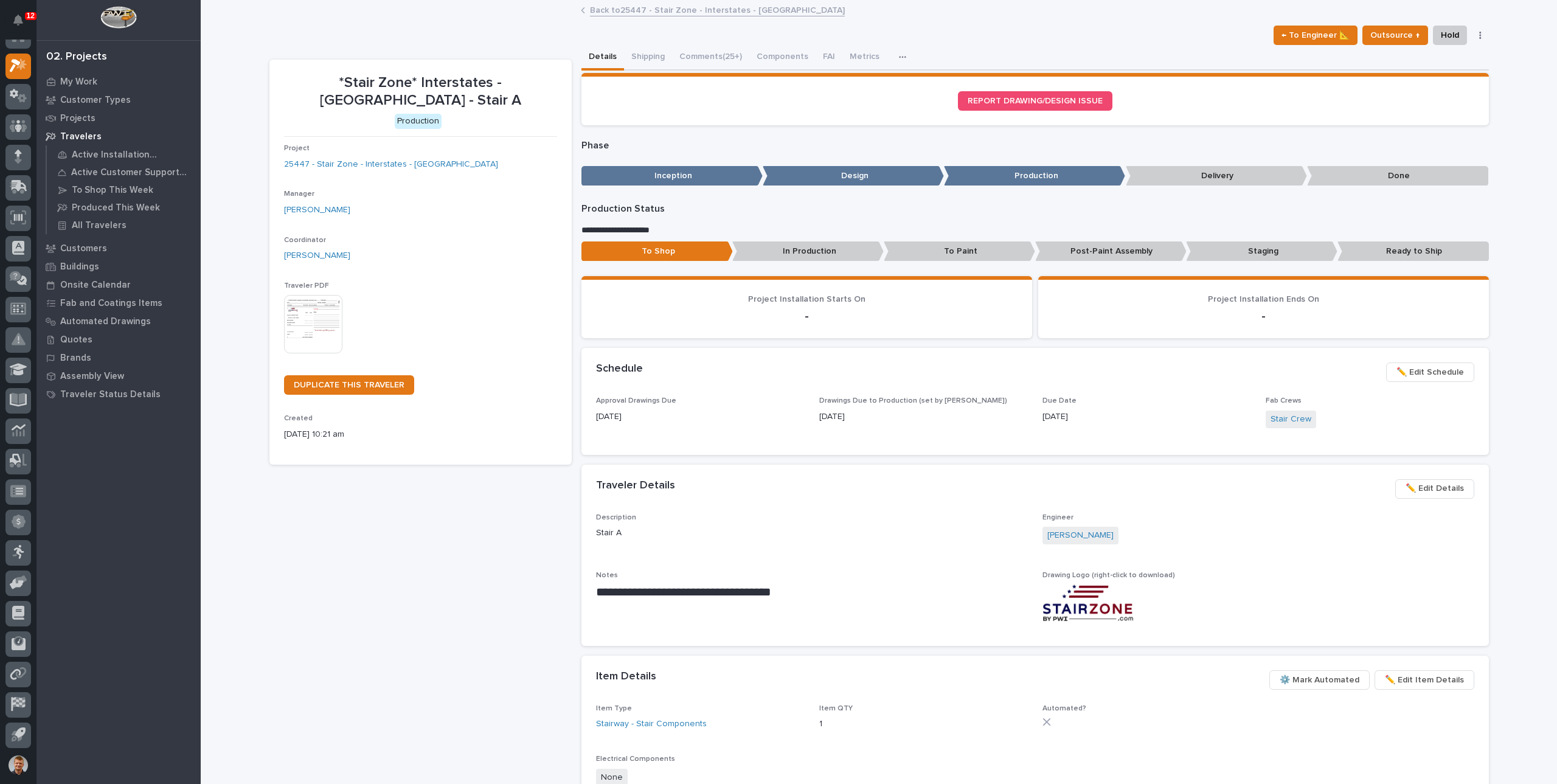
click at [605, 14] on link "Back to 25447 - Stair Zone - Interstates - [GEOGRAPHIC_DATA]" at bounding box center [717, 9] width 255 height 14
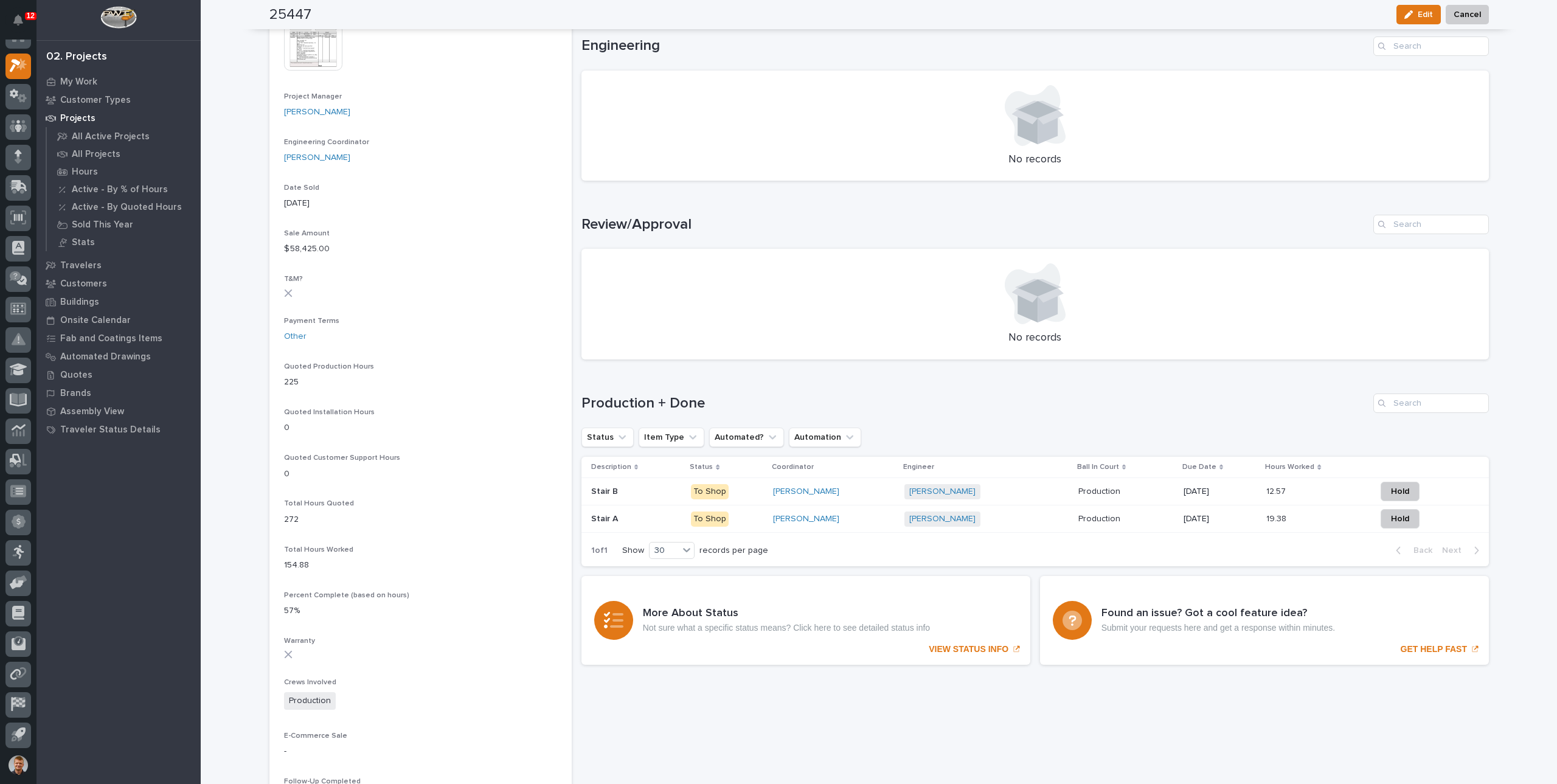
scroll to position [547, 0]
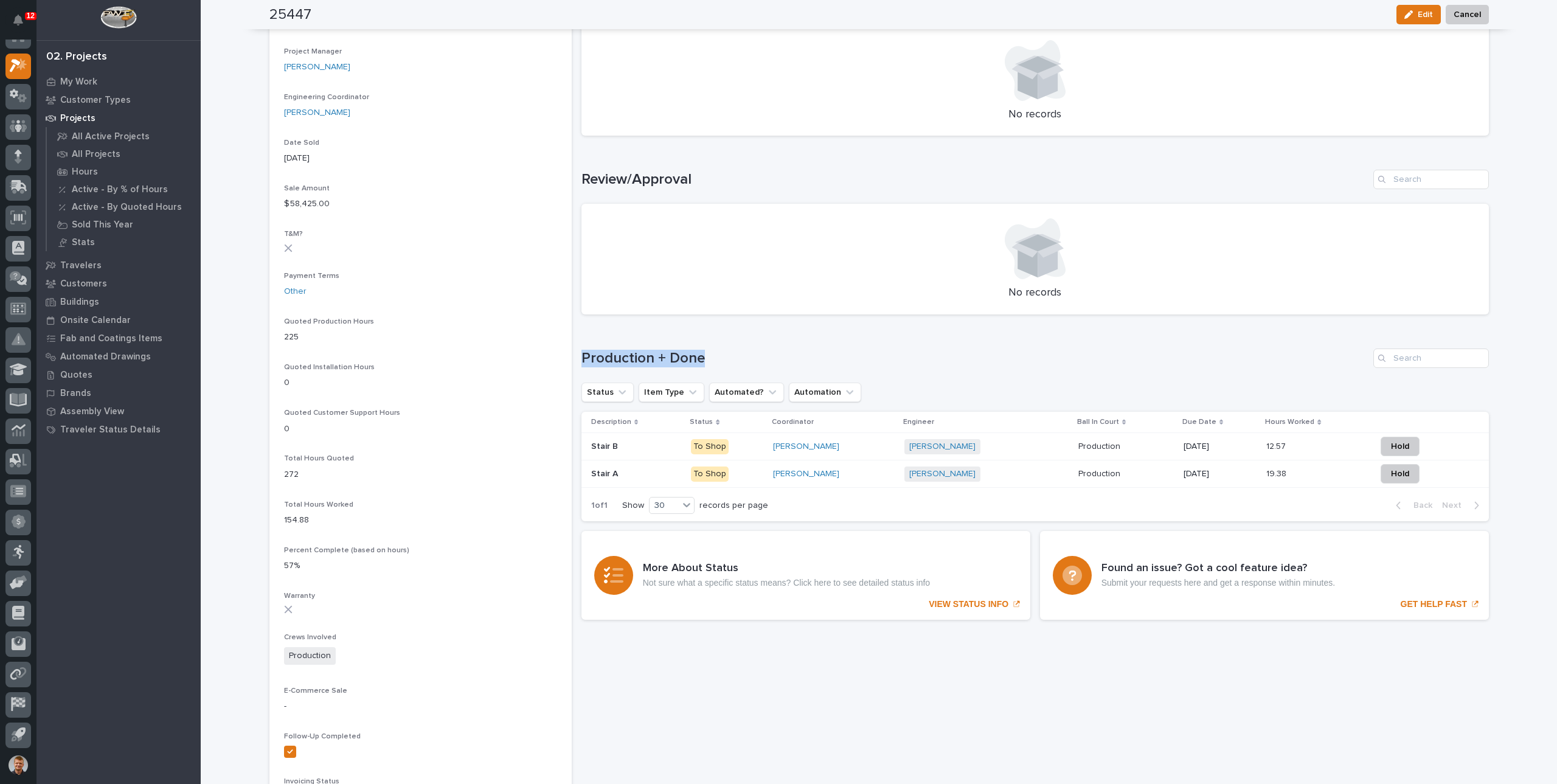
drag, startPoint x: 578, startPoint y: 358, endPoint x: 695, endPoint y: 356, distance: 117.0
click at [695, 356] on h1 "Production + Done" at bounding box center [975, 358] width 787 height 18
click at [712, 356] on h1 "Production + Done" at bounding box center [975, 358] width 787 height 18
drag, startPoint x: 706, startPoint y: 357, endPoint x: 578, endPoint y: 356, distance: 128.0
click at [581, 356] on h1 "Production + Done" at bounding box center [975, 358] width 787 height 18
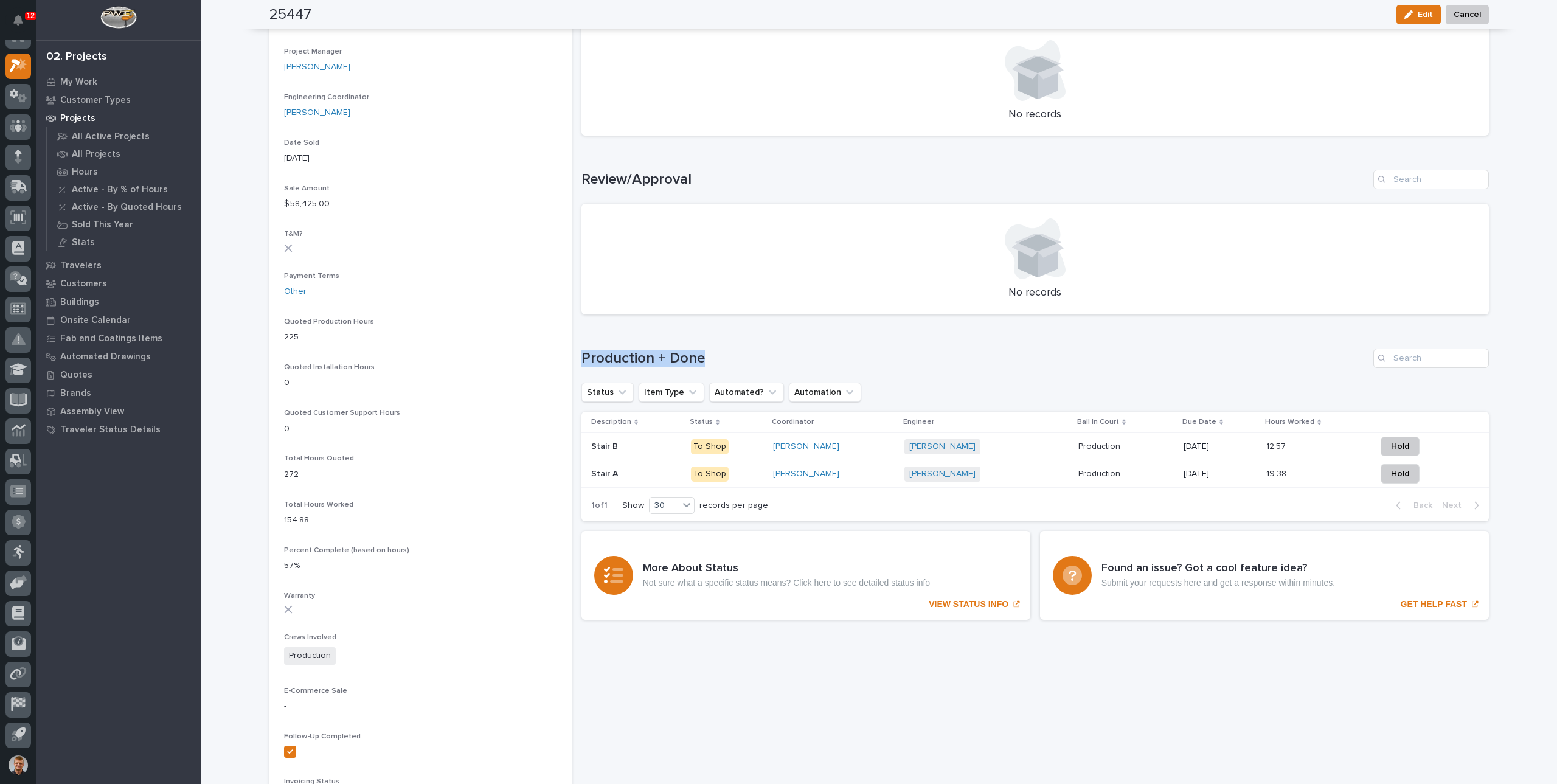
click at [572, 357] on div "25447 Status In Progress Billable Customer Interstates Customer Type General Co…" at bounding box center [879, 252] width 1220 height 1511
drag, startPoint x: 576, startPoint y: 357, endPoint x: 715, endPoint y: 359, distance: 139.0
click at [715, 359] on div "25447 Status In Progress Billable Customer Interstates Customer Type General Co…" at bounding box center [879, 252] width 1220 height 1511
click at [746, 354] on h1 "Production + Done" at bounding box center [975, 358] width 787 height 18
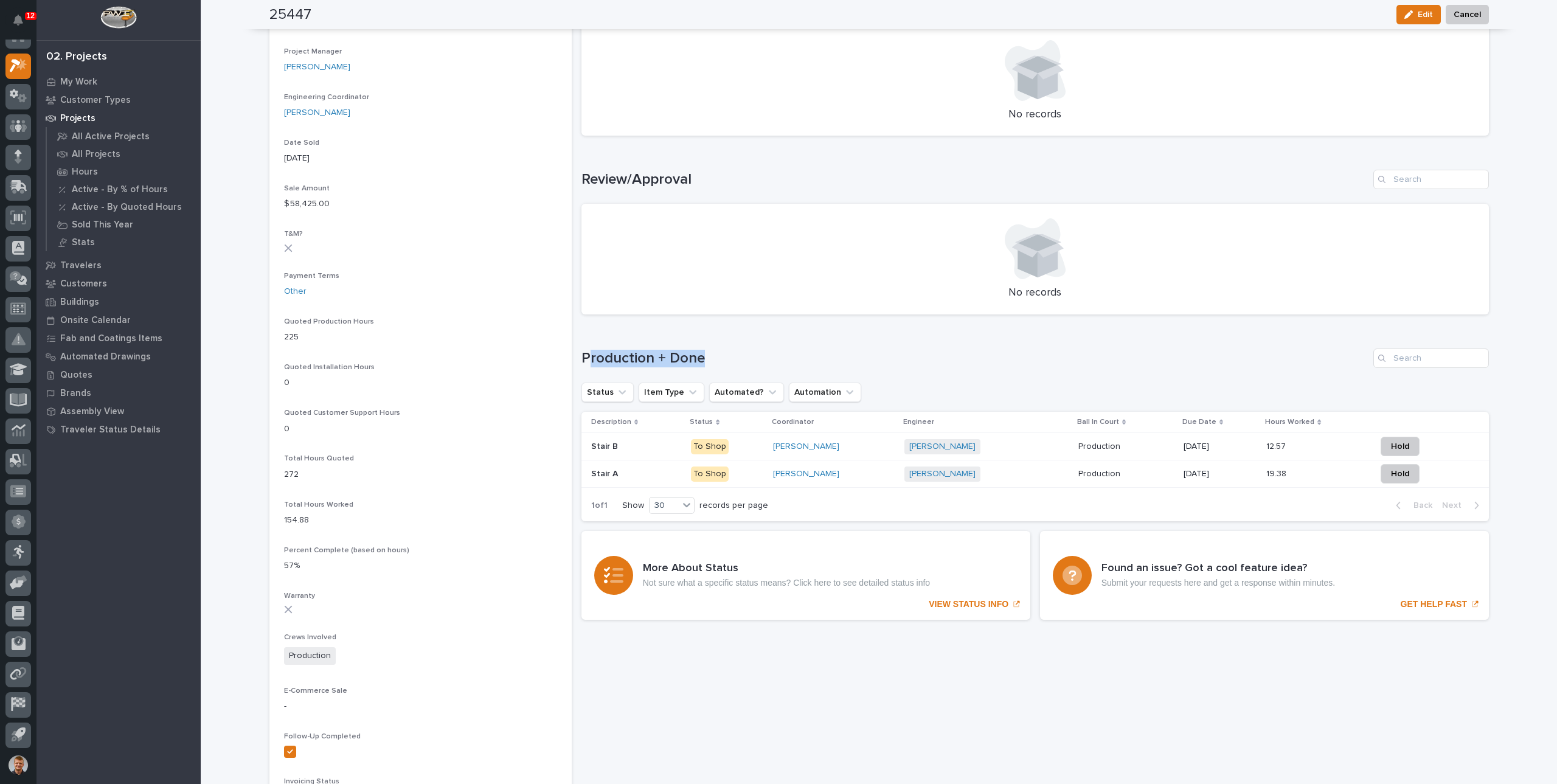
drag, startPoint x: 704, startPoint y: 357, endPoint x: 584, endPoint y: 354, distance: 120.0
click at [585, 354] on h1 "Production + Done" at bounding box center [975, 358] width 787 height 18
click at [581, 354] on h1 "Production + Done" at bounding box center [975, 358] width 787 height 18
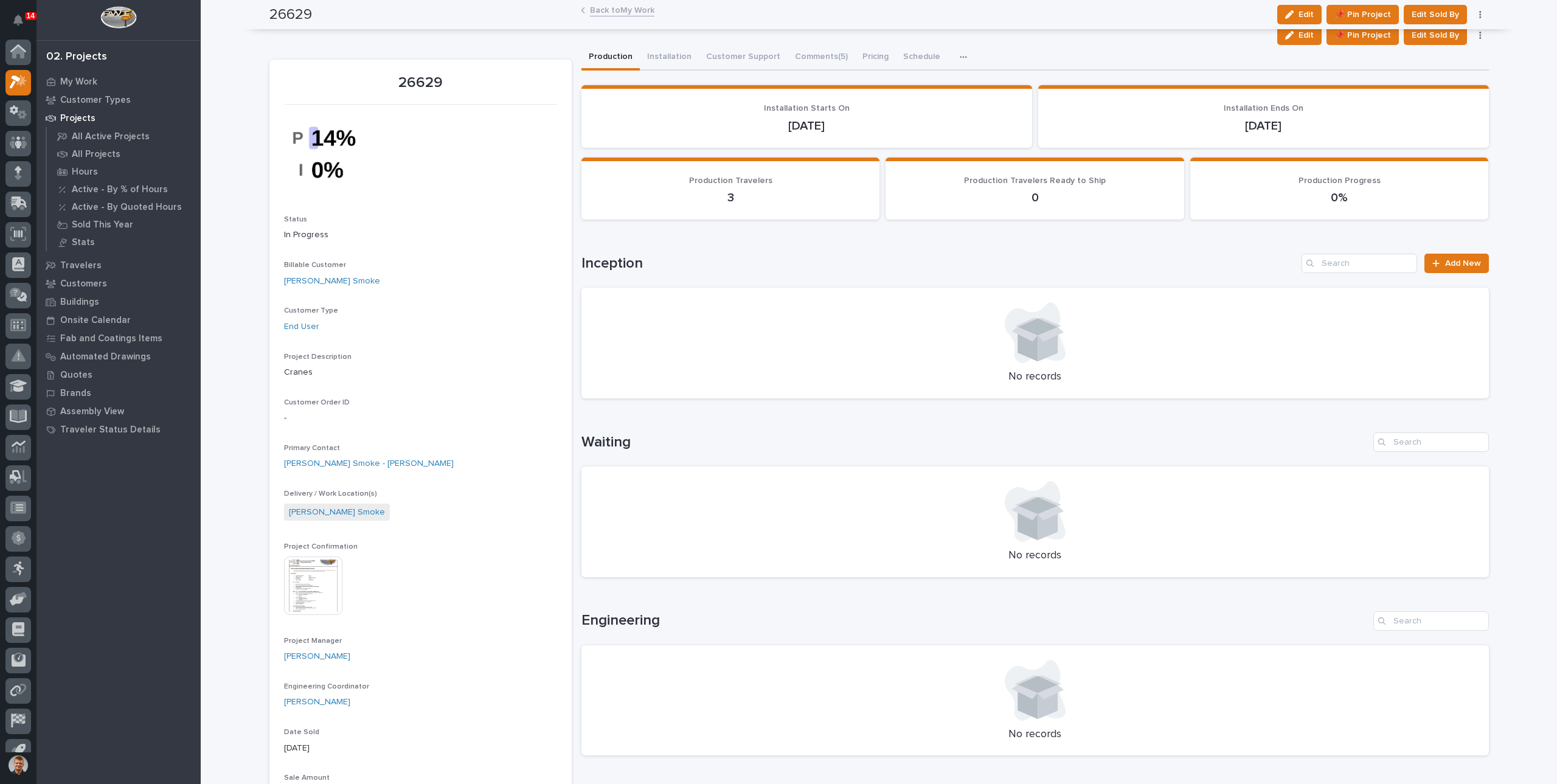
scroll to position [564, 0]
